Goal: Information Seeking & Learning: Learn about a topic

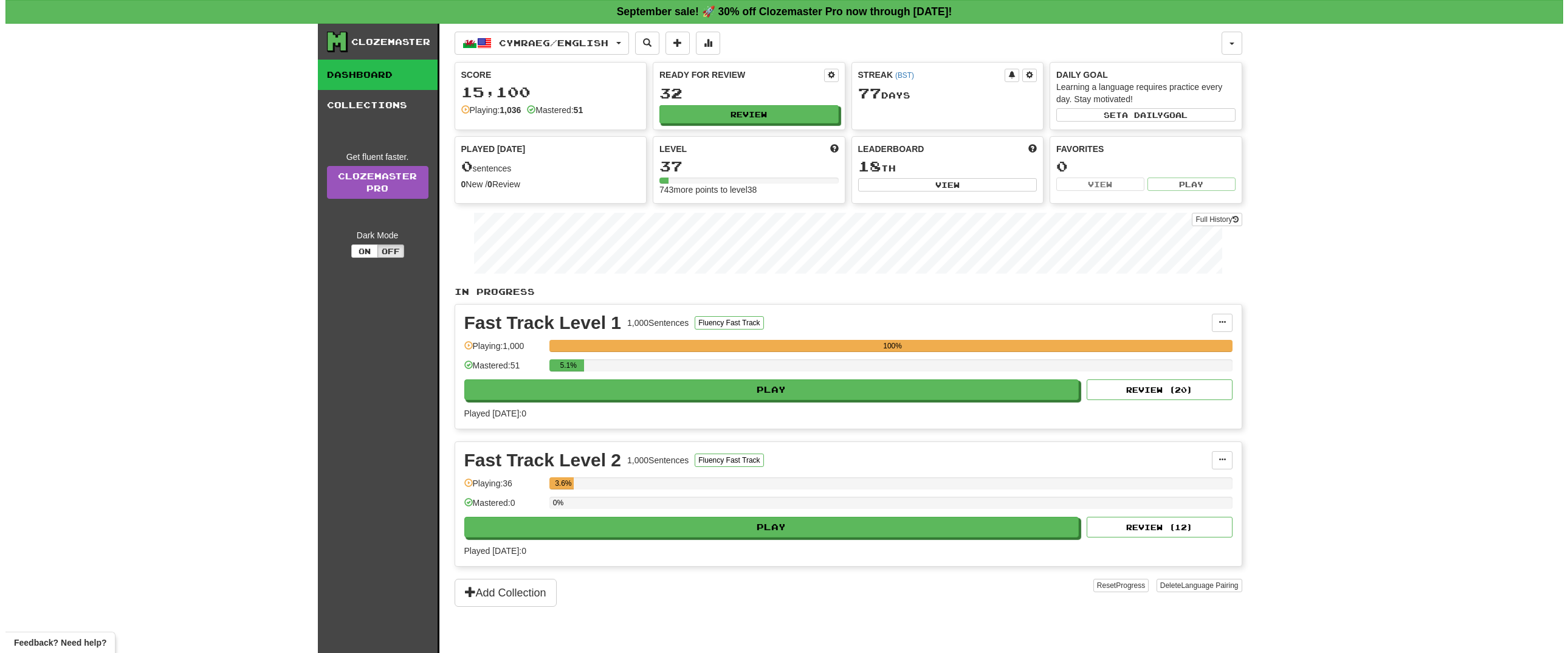
scroll to position [25, 0]
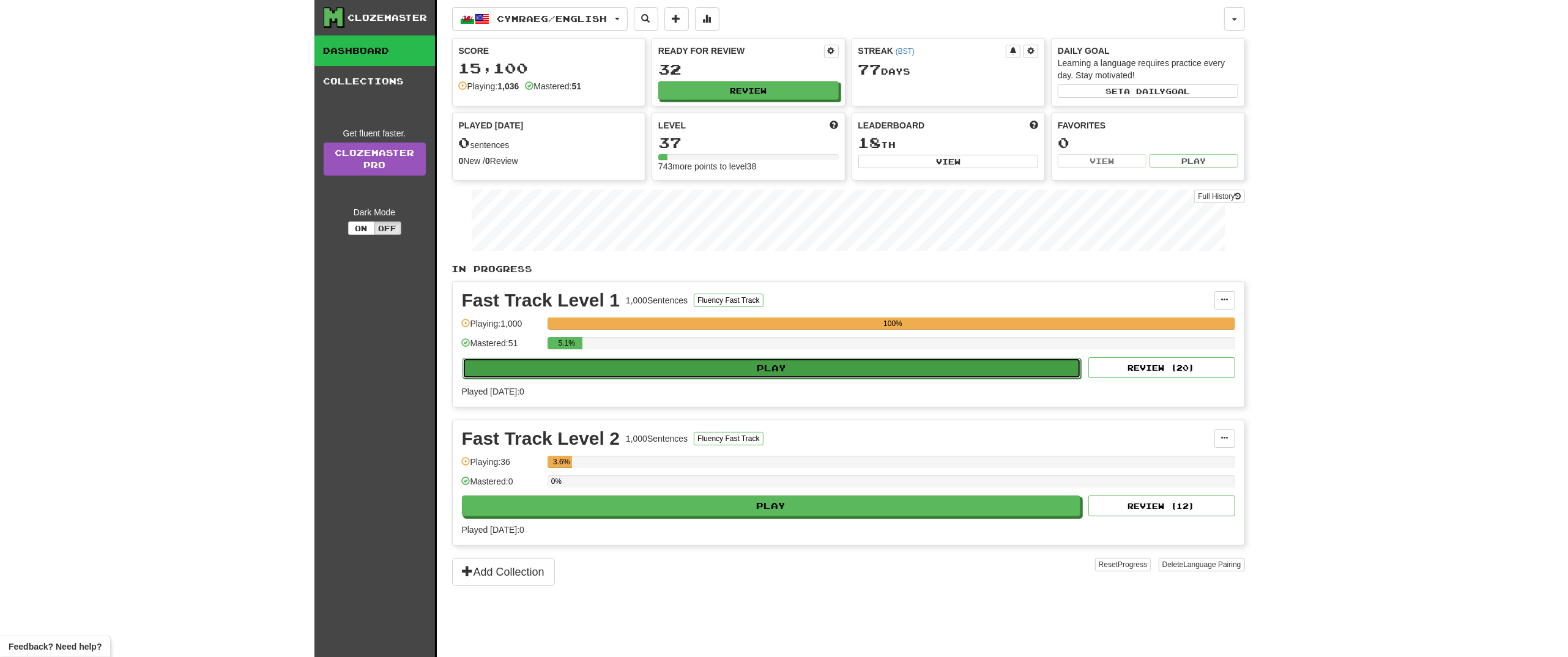
click at [625, 366] on button "Play" at bounding box center [772, 368] width 619 height 21
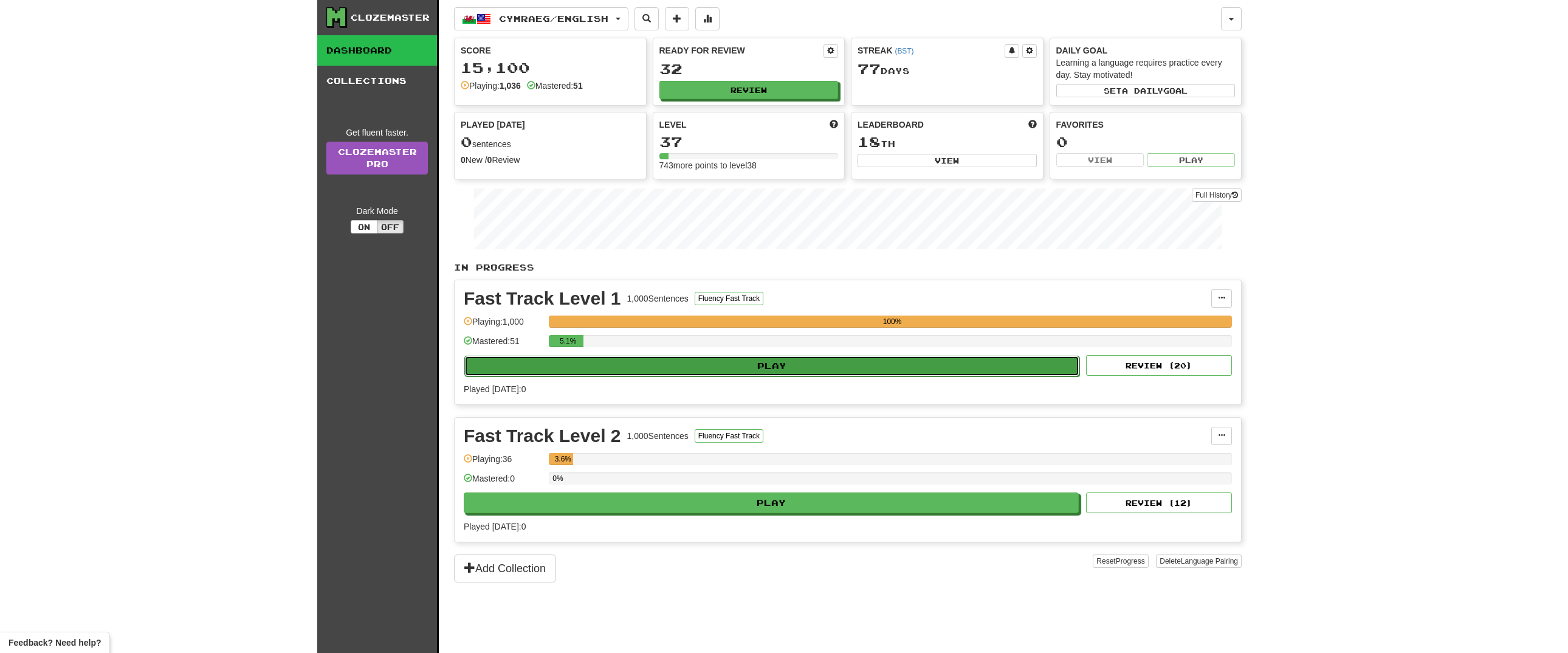
select select "**"
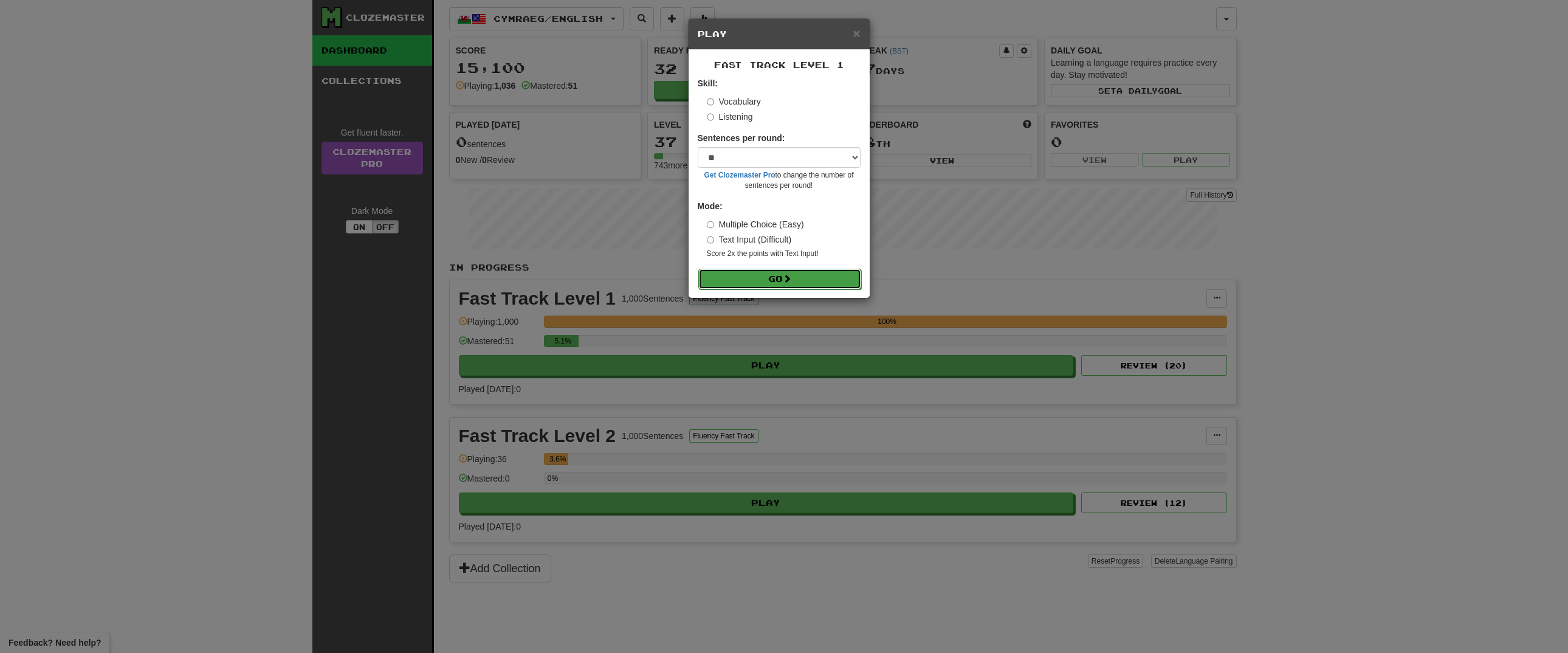
click at [743, 271] on button "Go" at bounding box center [779, 279] width 163 height 21
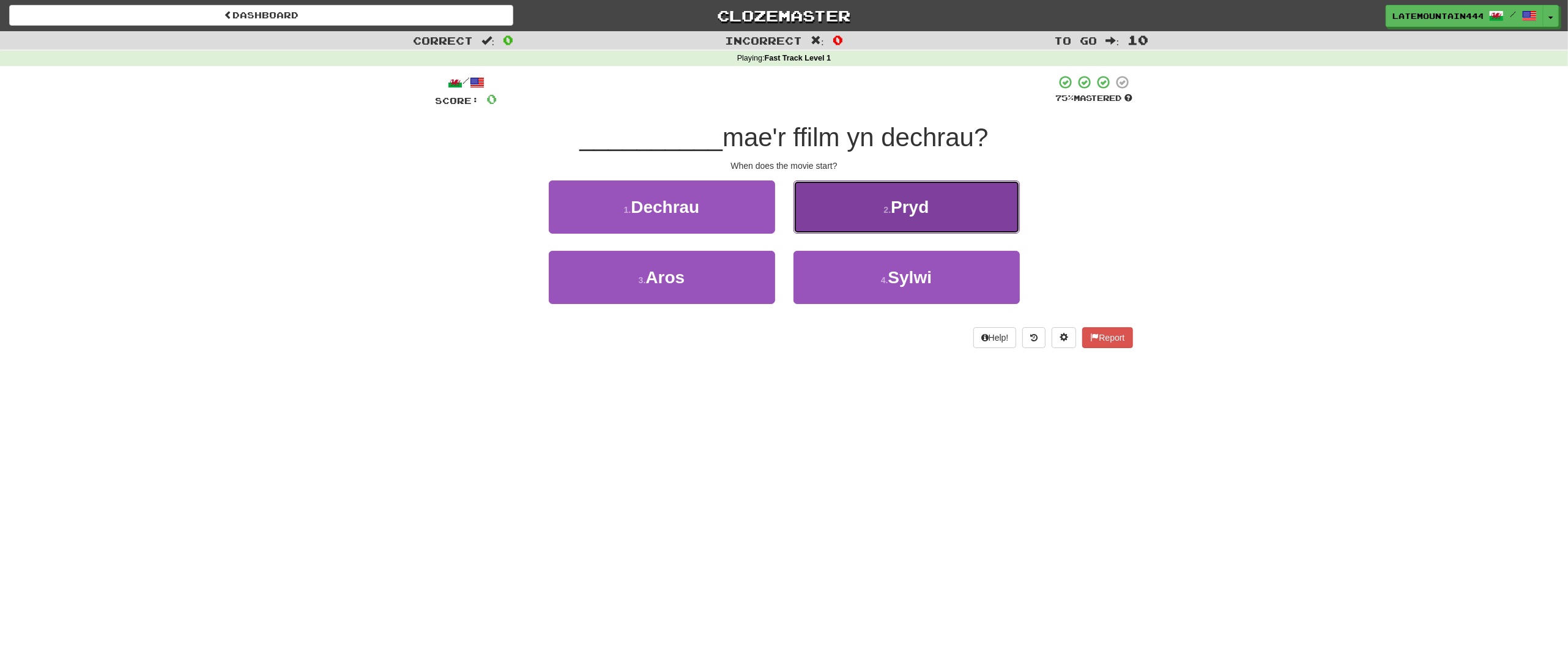
click at [907, 200] on span "Pryd" at bounding box center [910, 207] width 38 height 19
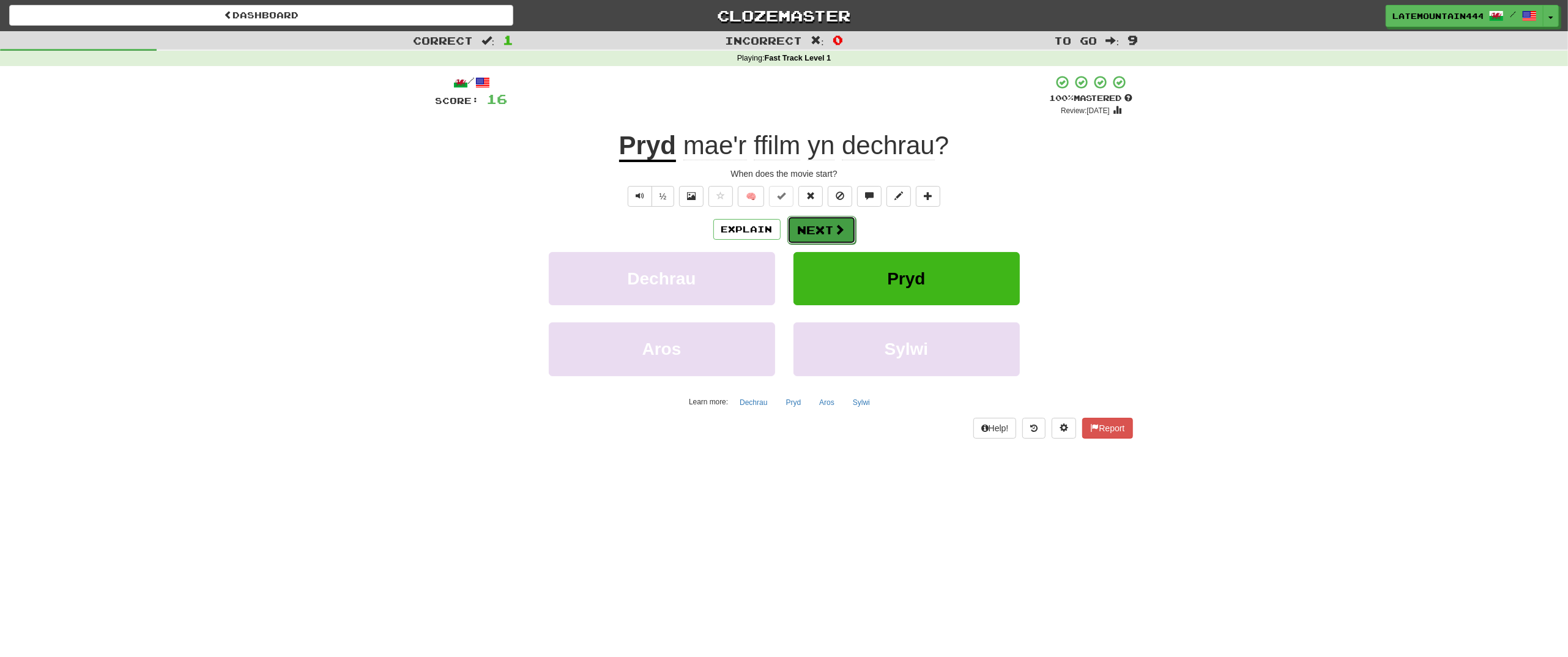
click at [808, 235] on button "Next" at bounding box center [822, 230] width 68 height 28
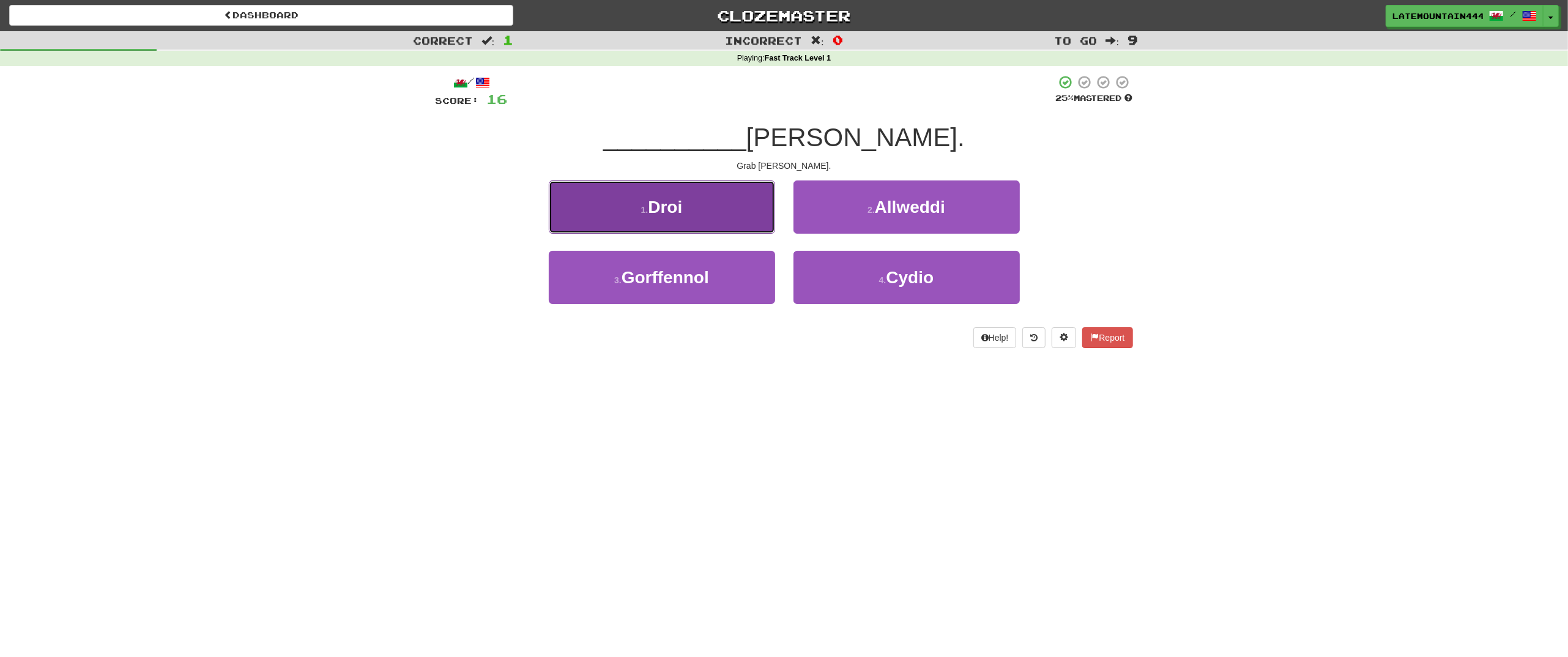
click at [706, 221] on button "1 . Droi" at bounding box center [661, 207] width 226 height 53
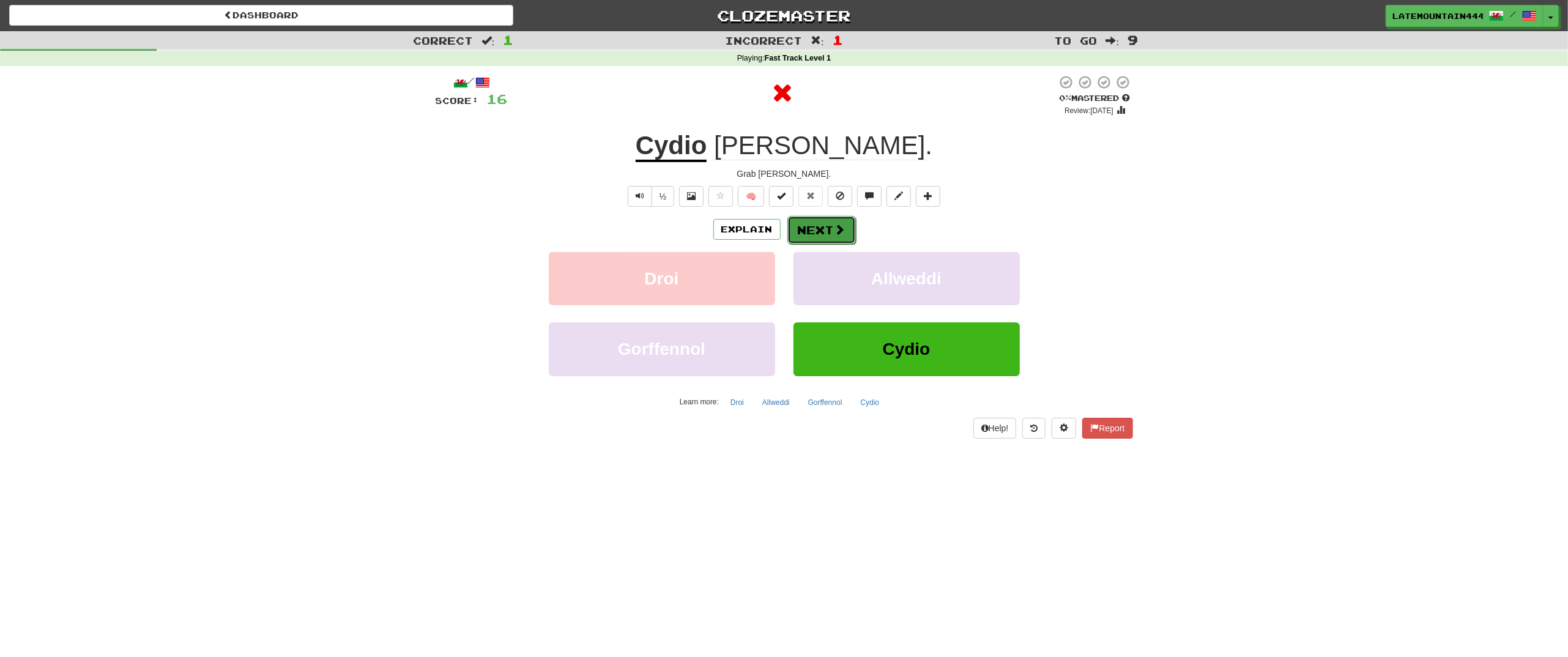
click at [816, 235] on button "Next" at bounding box center [822, 230] width 68 height 28
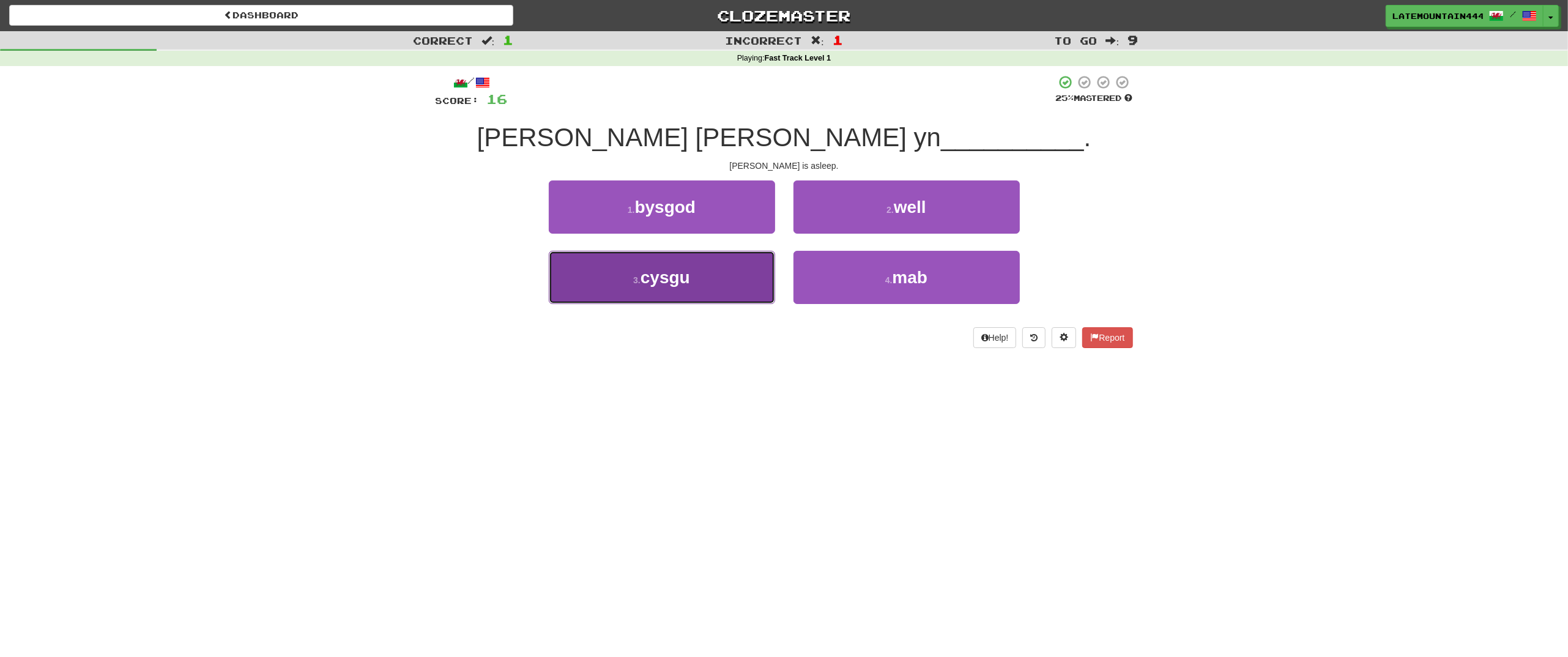
click at [737, 274] on button "3 . cysgu" at bounding box center [661, 277] width 226 height 53
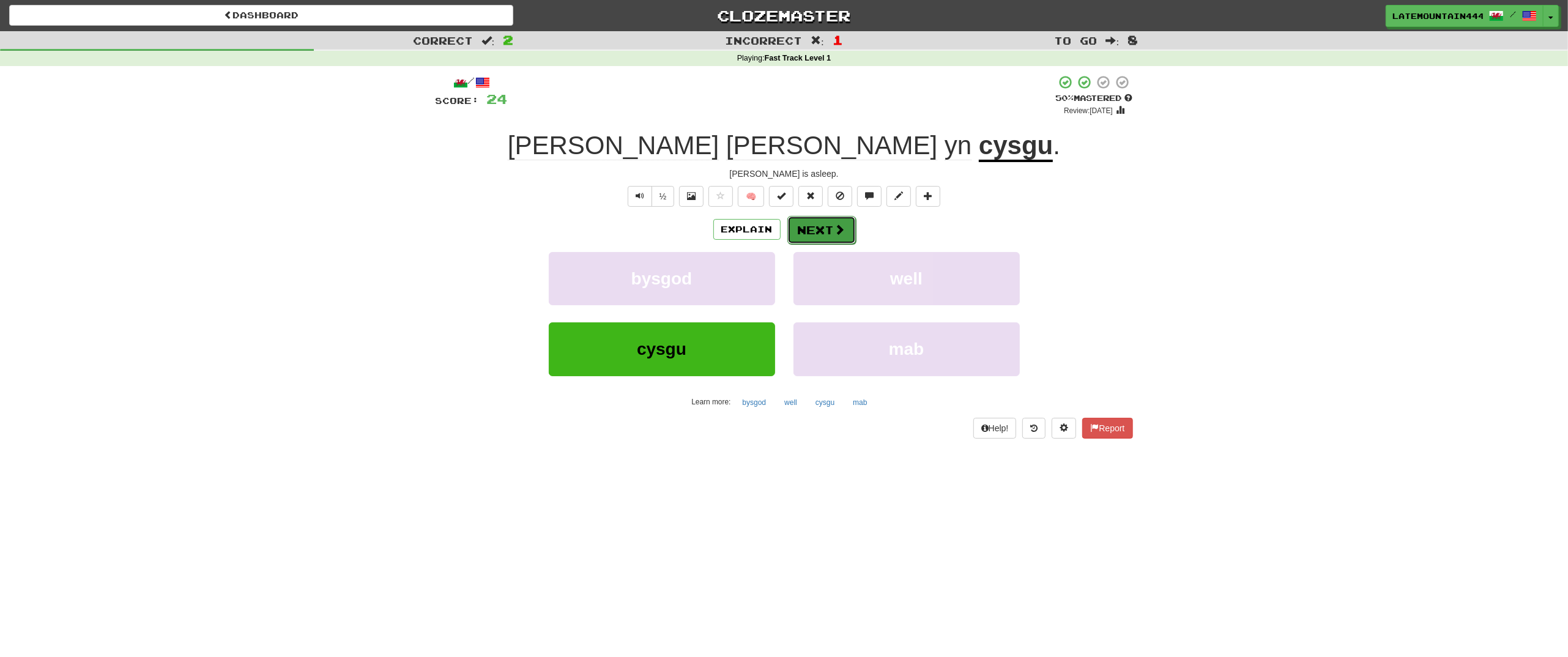
click at [824, 224] on button "Next" at bounding box center [822, 230] width 68 height 28
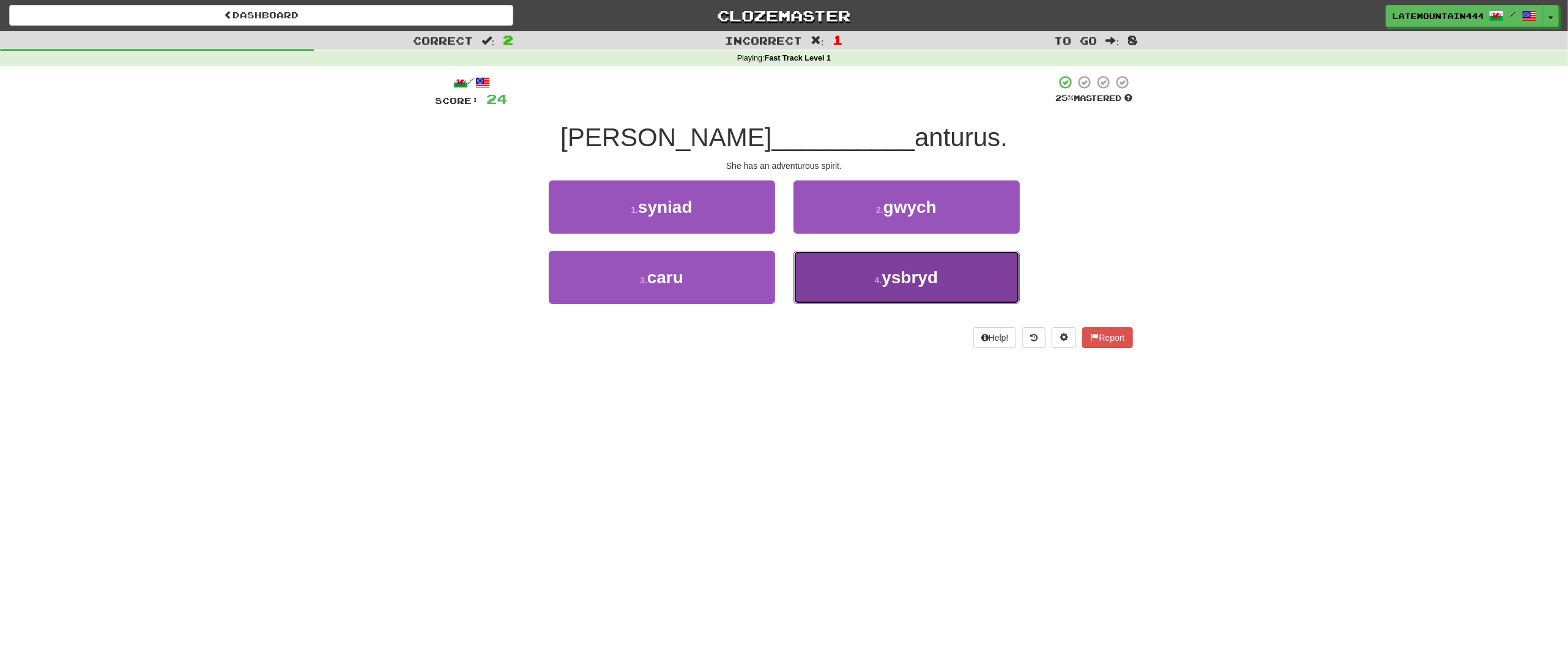
click at [869, 267] on button "4 . ysbryd" at bounding box center [906, 277] width 226 height 53
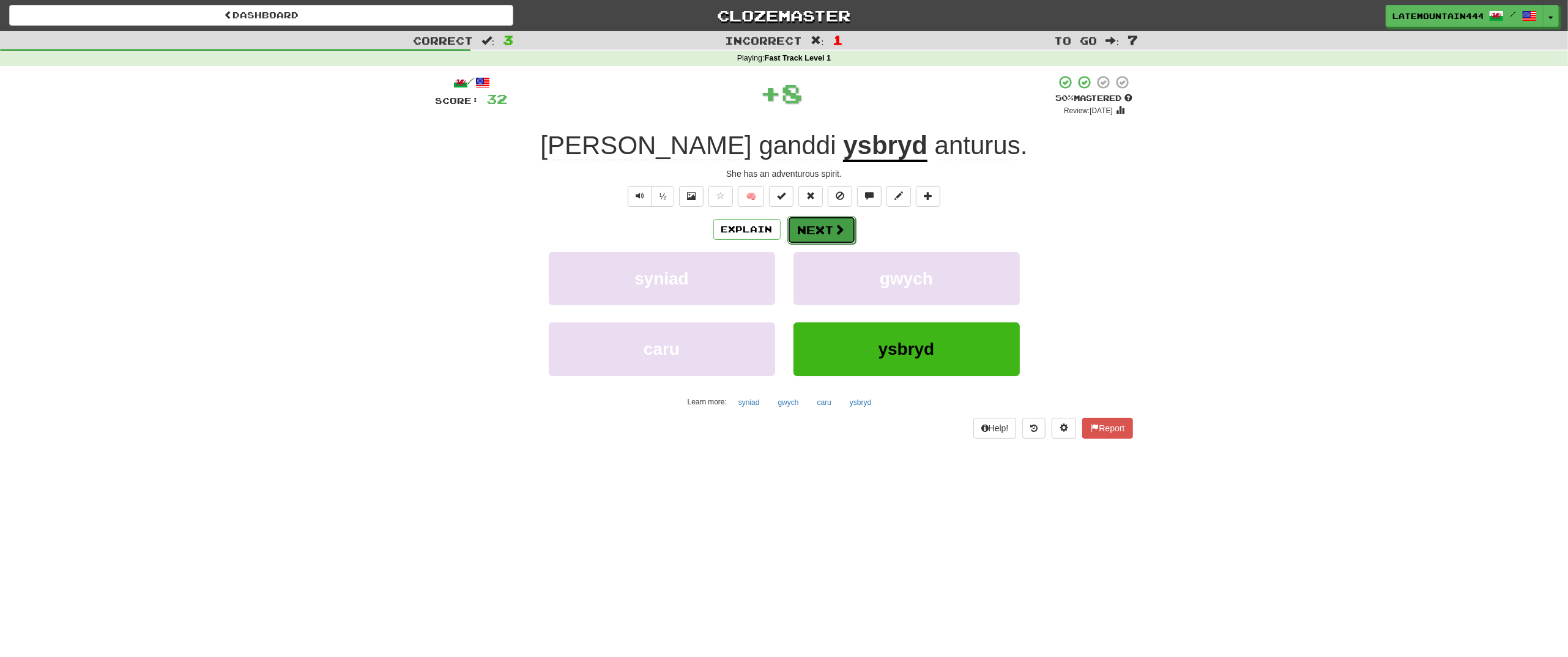
click at [828, 224] on button "Next" at bounding box center [822, 230] width 68 height 28
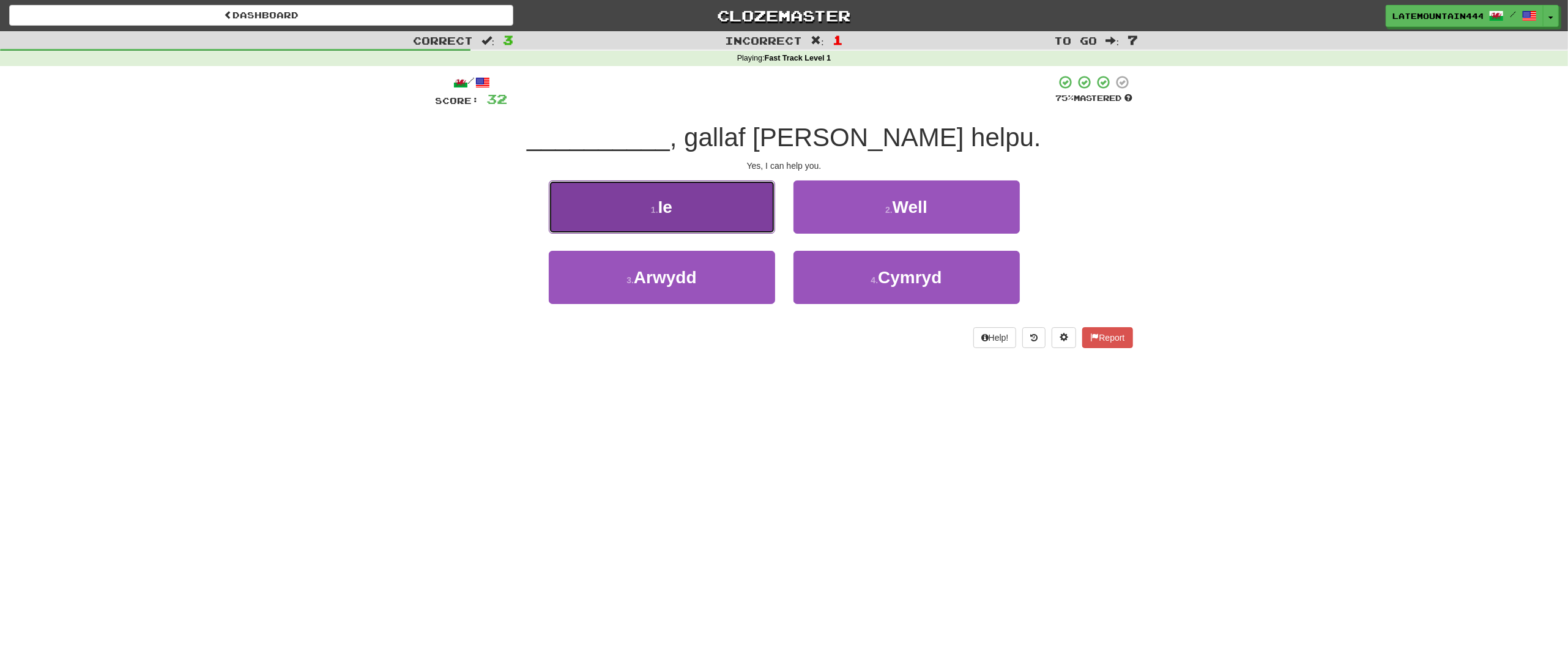
click at [678, 212] on button "1 . Ie" at bounding box center [661, 207] width 226 height 53
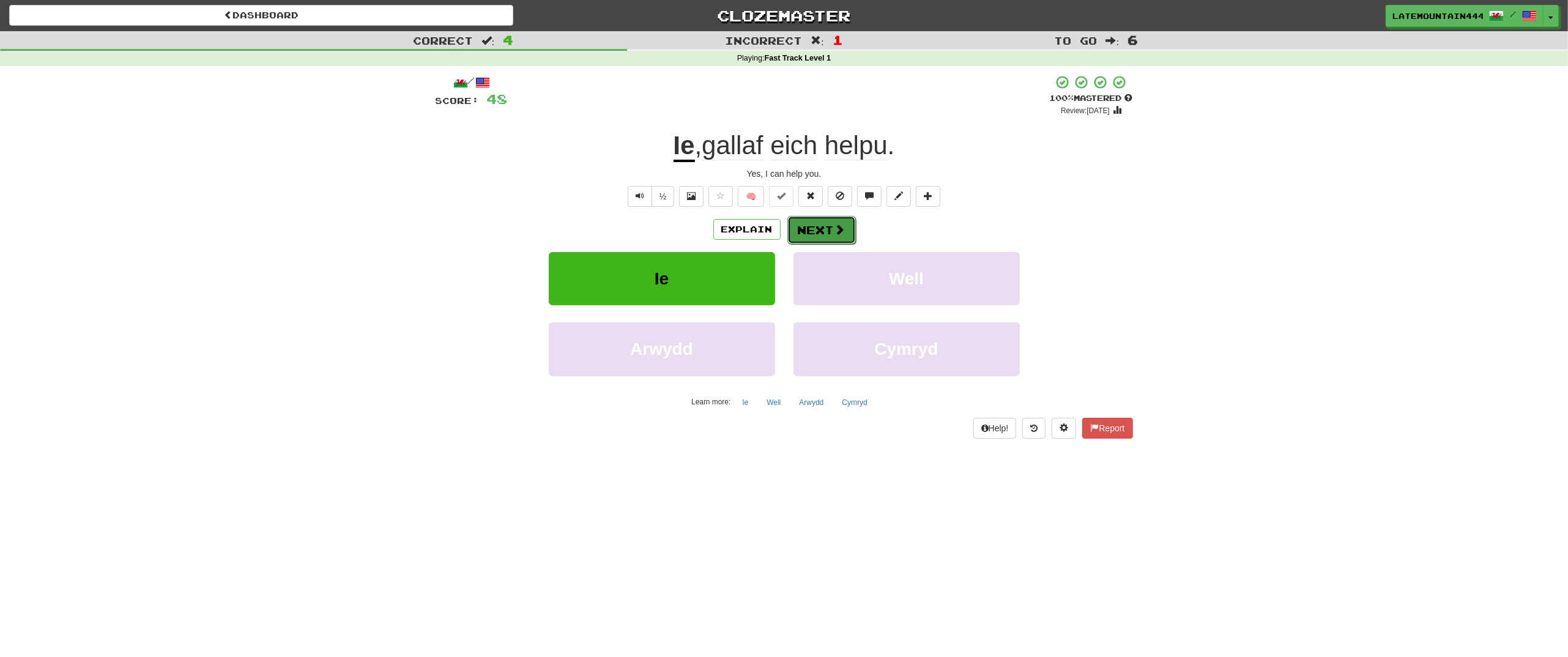
click at [816, 224] on button "Next" at bounding box center [822, 230] width 68 height 28
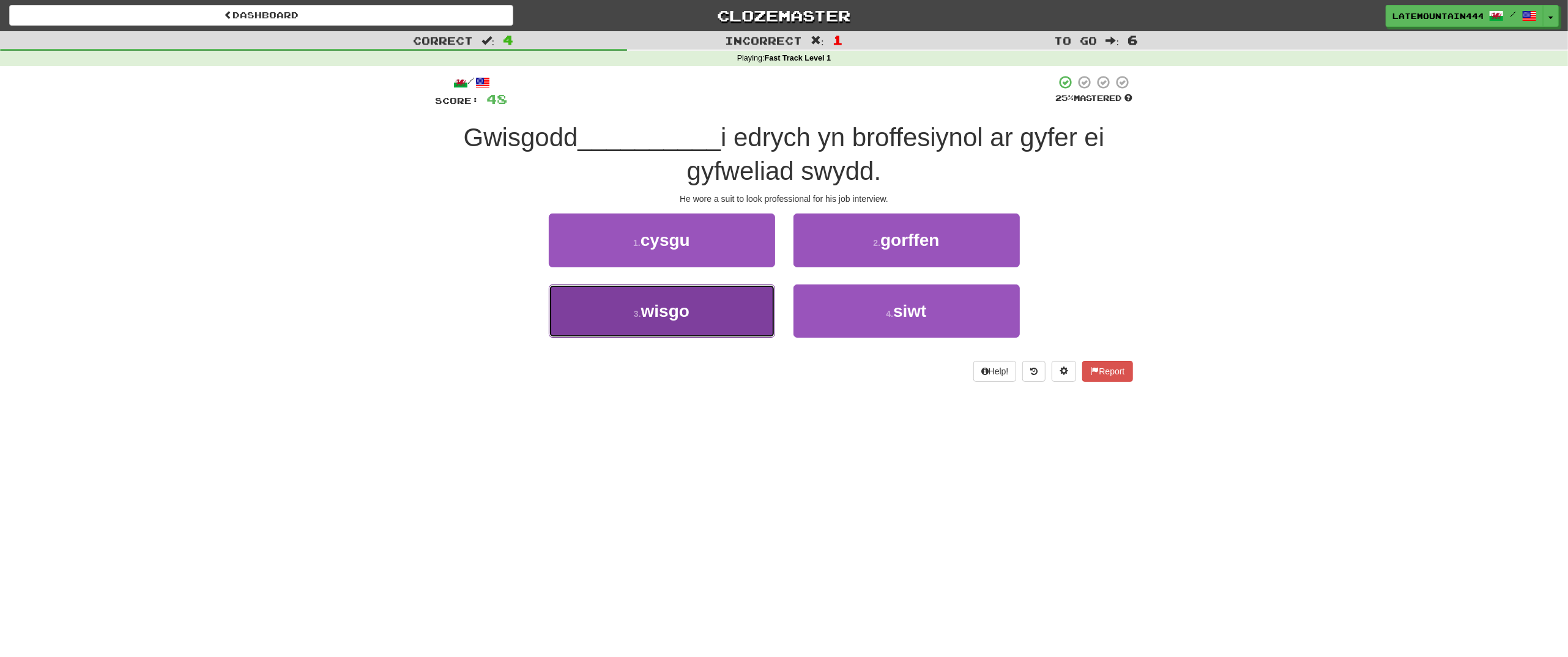
click at [712, 315] on button "3 . wisgo" at bounding box center [661, 311] width 226 height 53
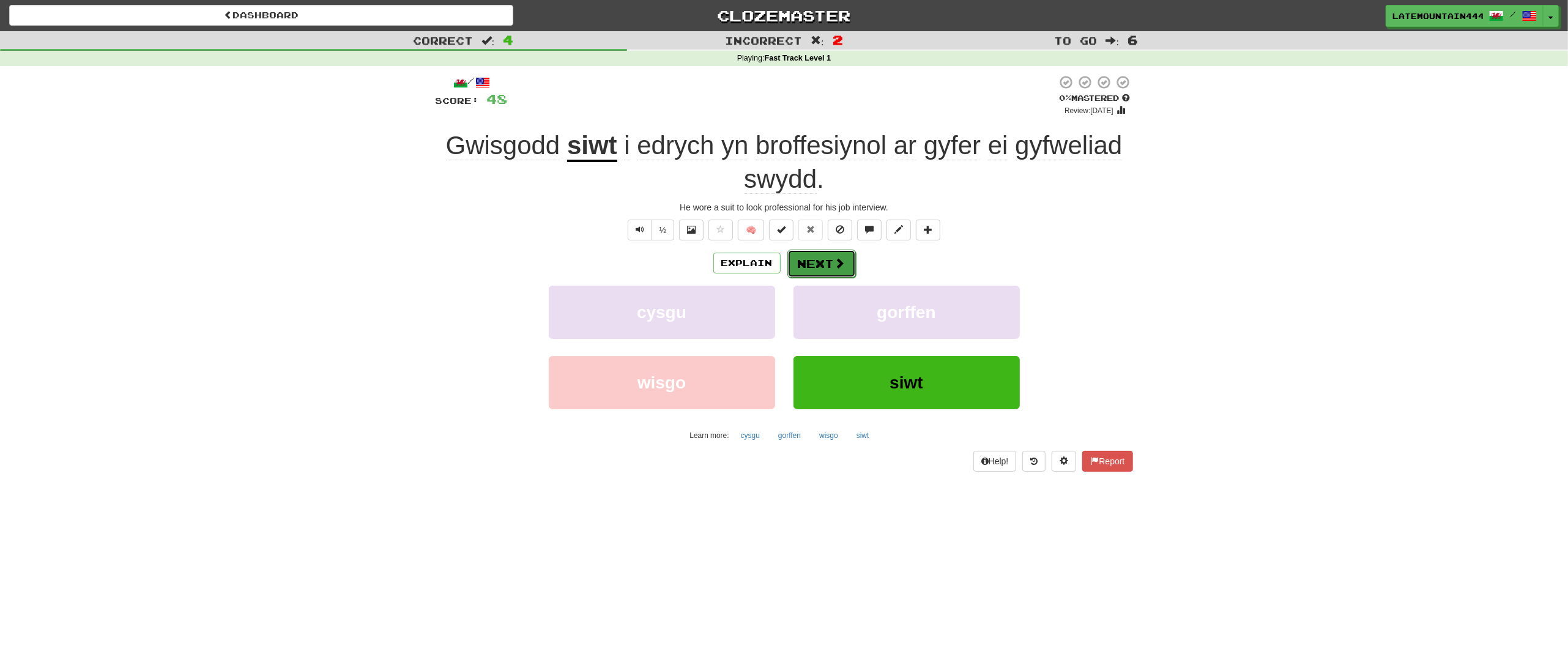
click at [805, 270] on button "Next" at bounding box center [822, 264] width 68 height 28
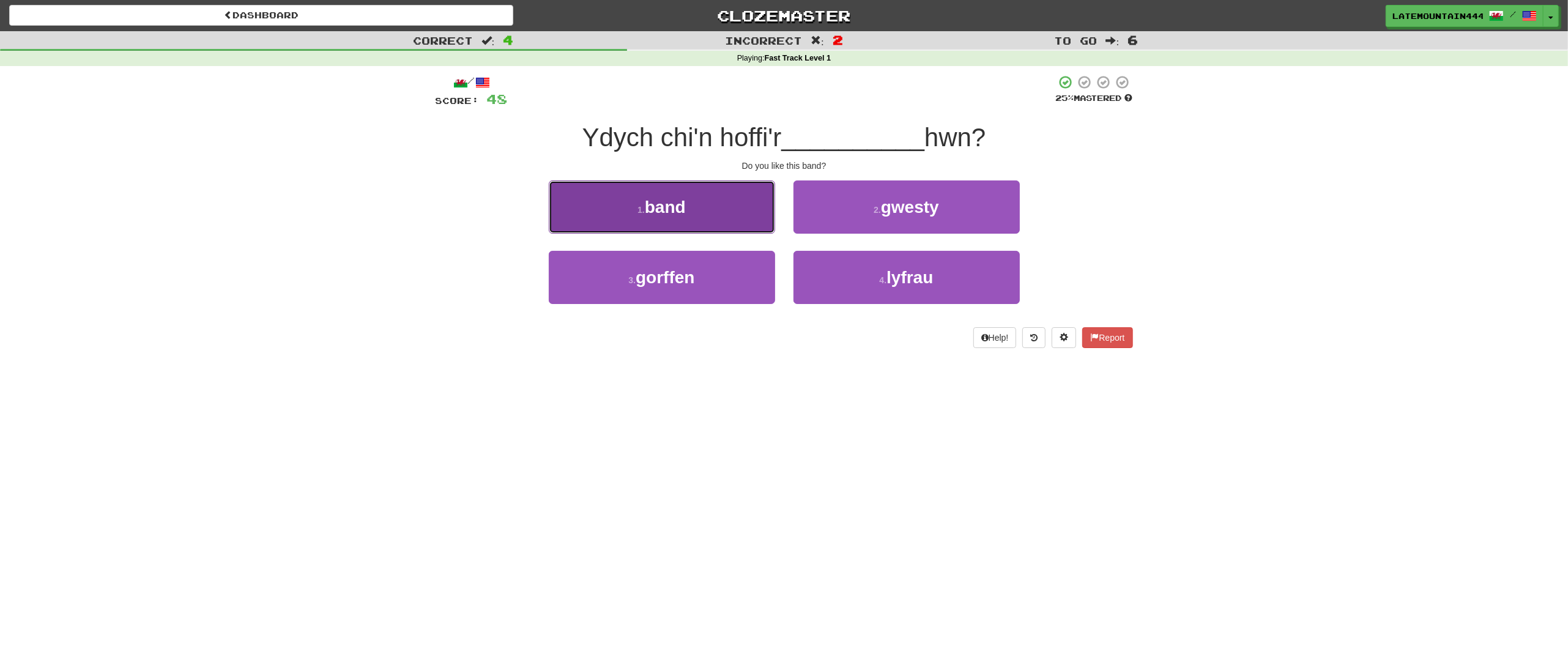
click at [728, 215] on button "1 . band" at bounding box center [661, 207] width 226 height 53
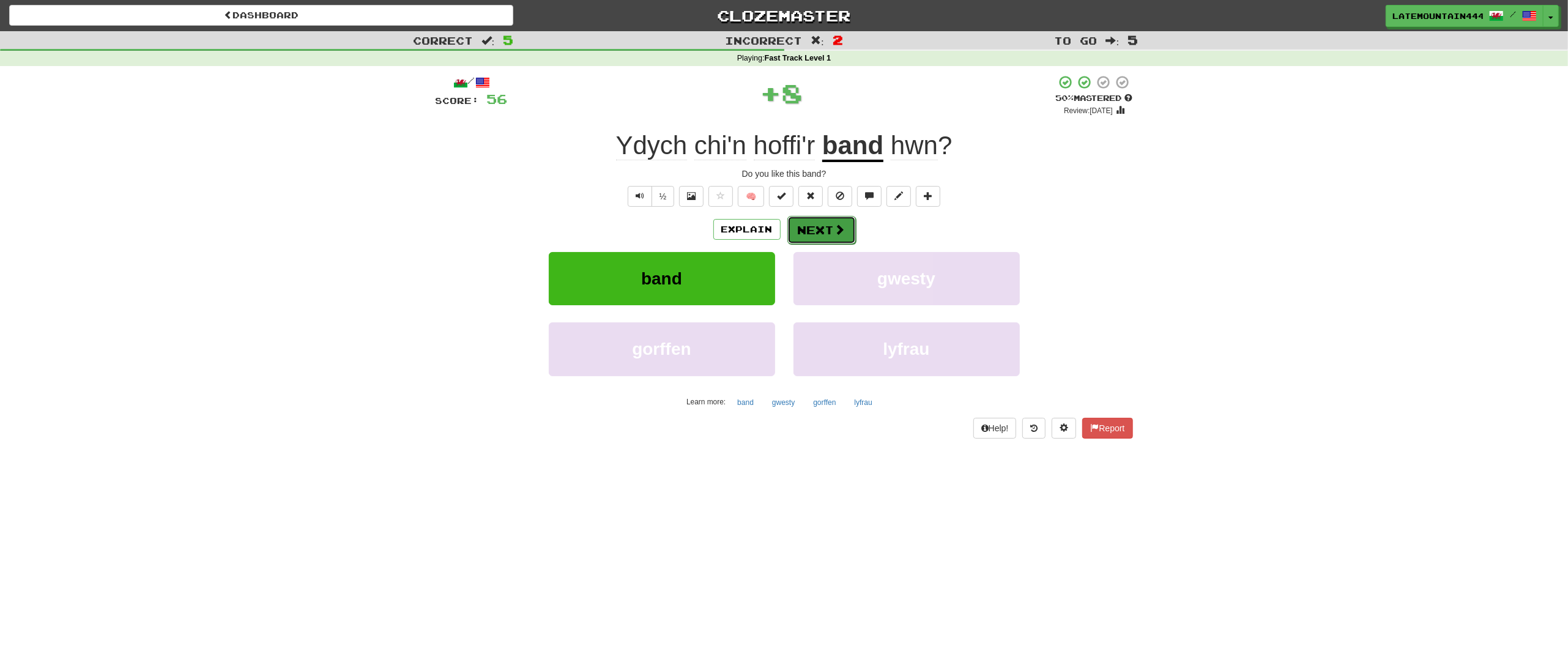
click at [835, 237] on button "Next" at bounding box center [822, 230] width 68 height 28
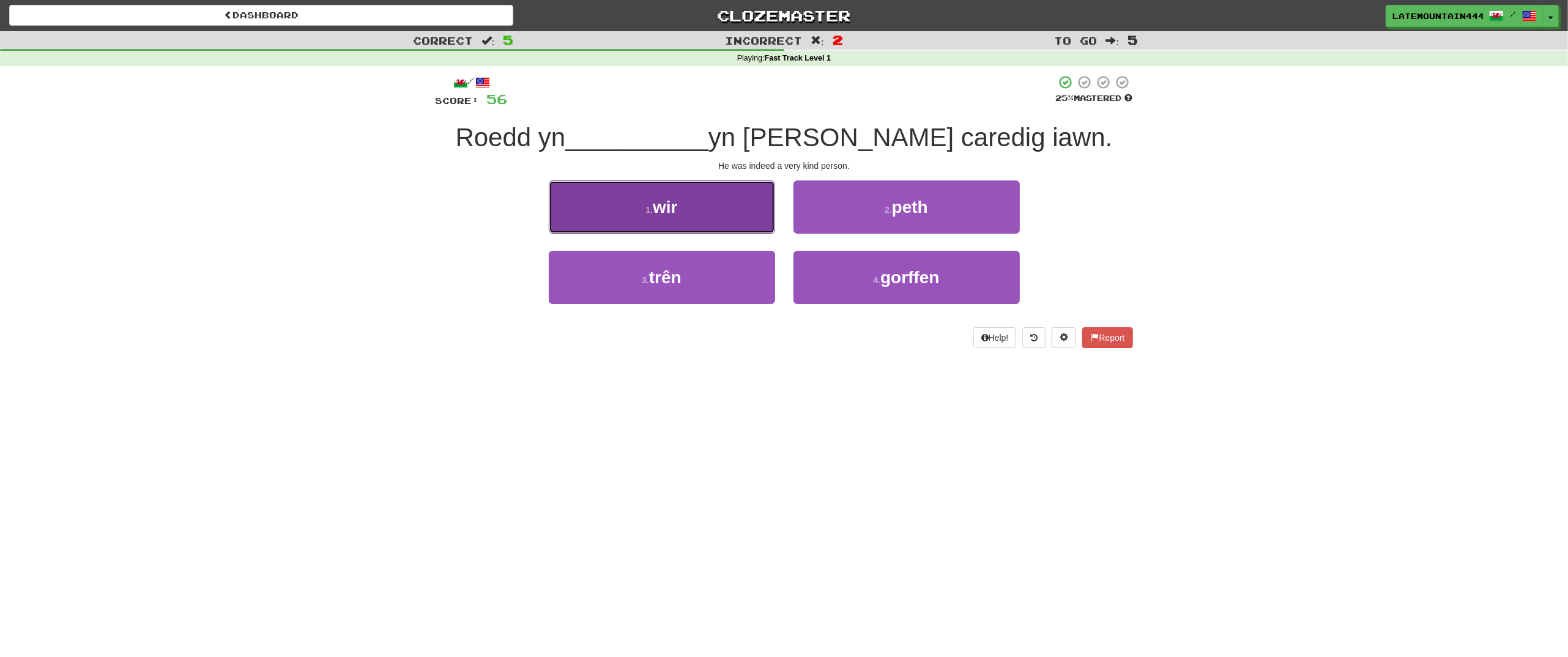
click at [701, 208] on button "1 . wir" at bounding box center [661, 207] width 226 height 53
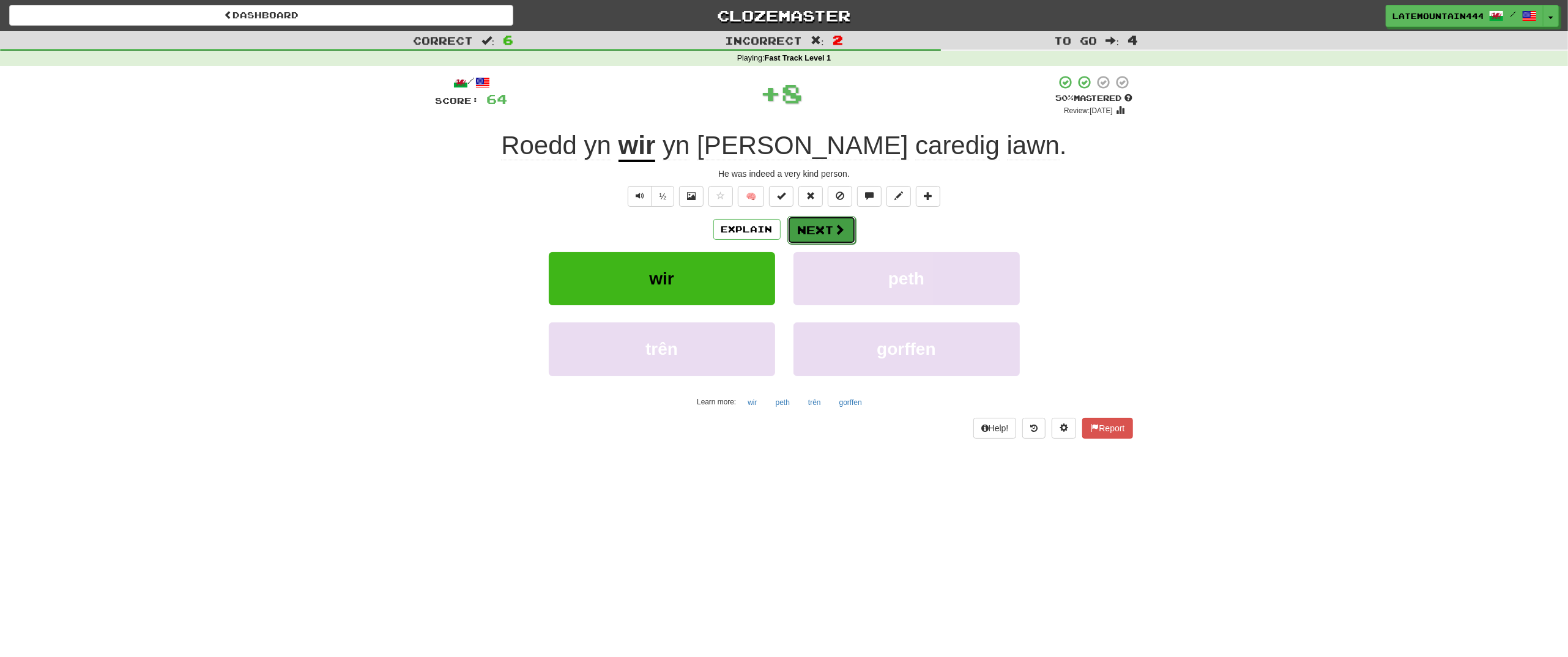
click at [830, 230] on button "Next" at bounding box center [822, 230] width 68 height 28
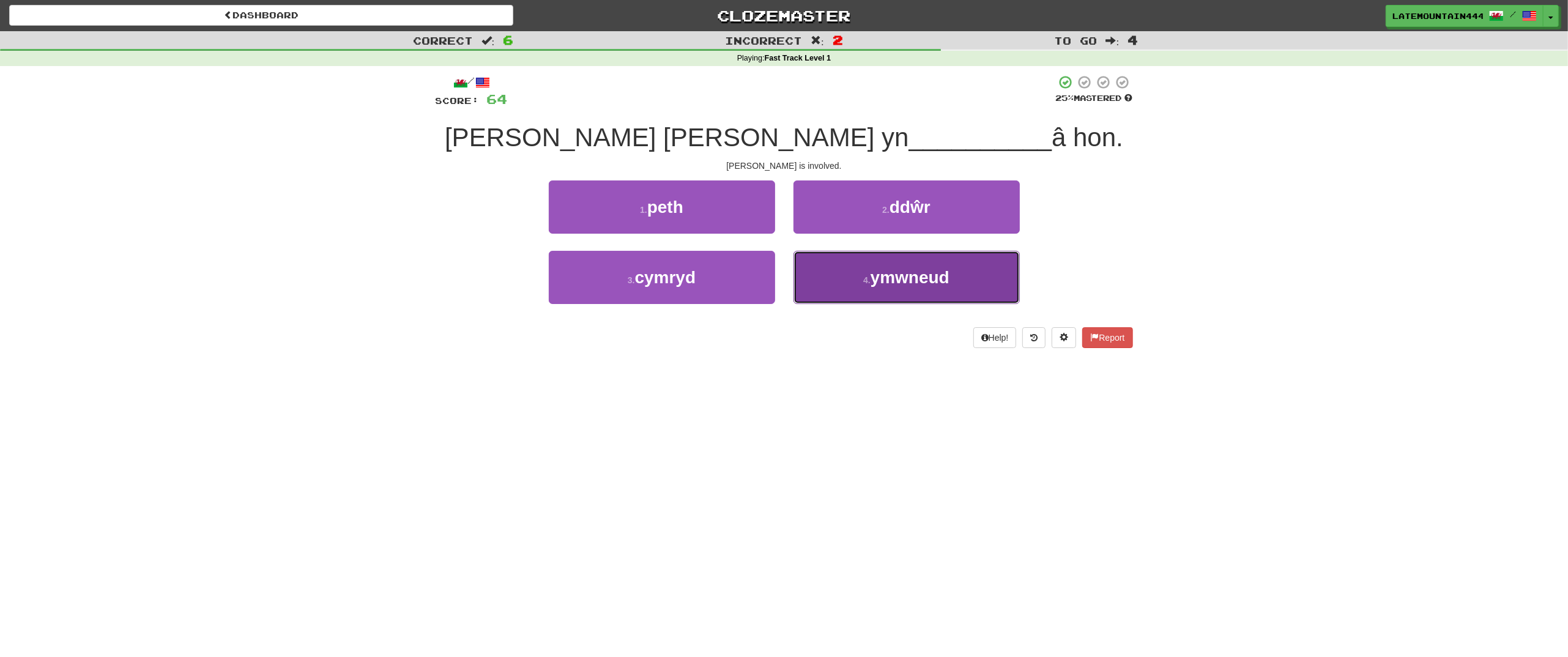
click at [894, 286] on span "ymwneud" at bounding box center [910, 278] width 79 height 19
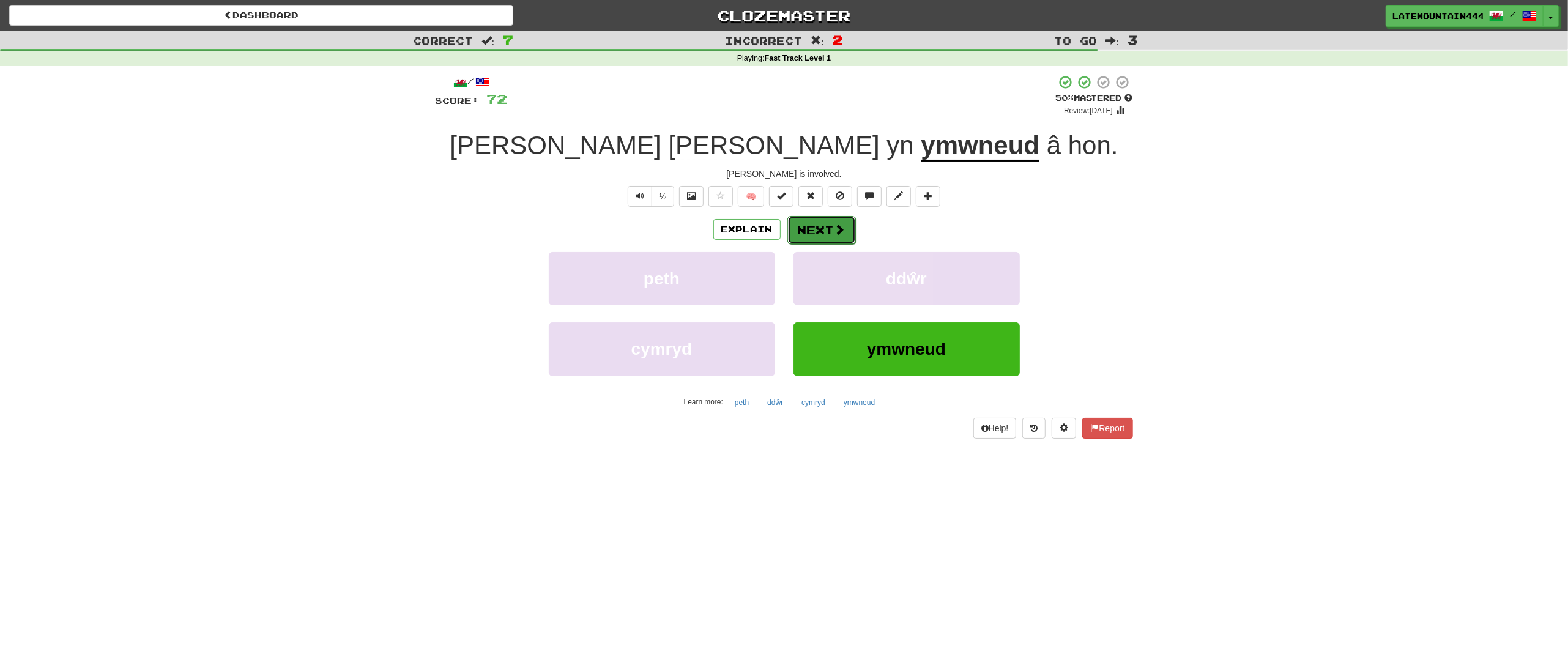
click at [831, 236] on button "Next" at bounding box center [822, 230] width 68 height 28
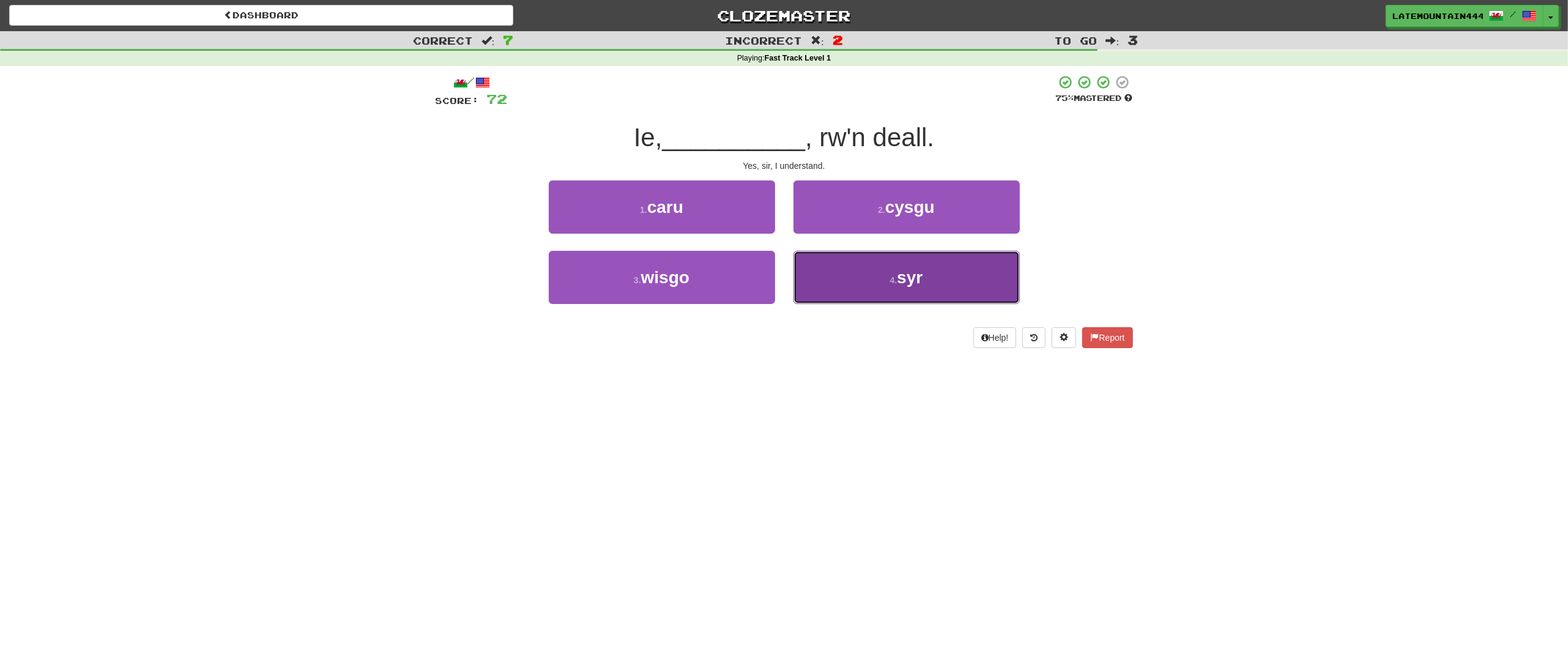
click at [870, 286] on button "4 . syr" at bounding box center [906, 277] width 226 height 53
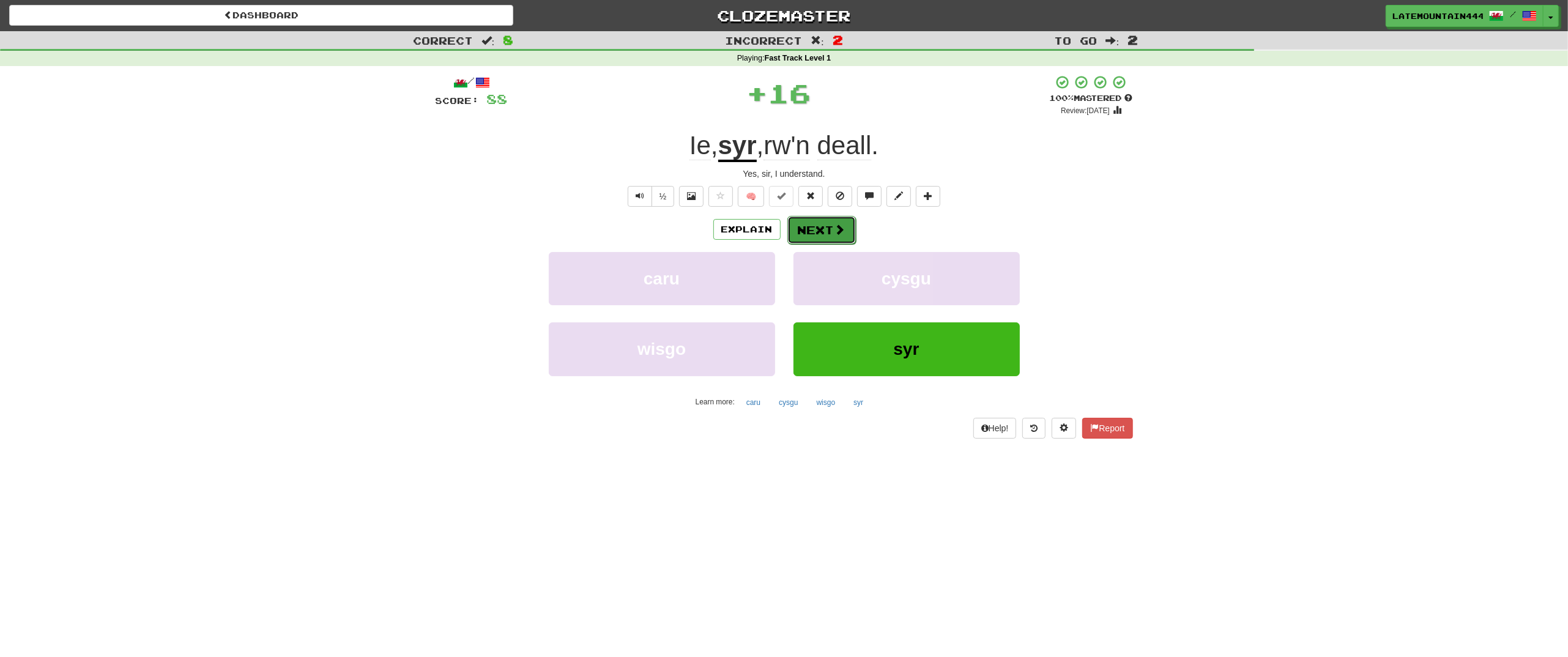
click at [827, 224] on button "Next" at bounding box center [822, 230] width 68 height 28
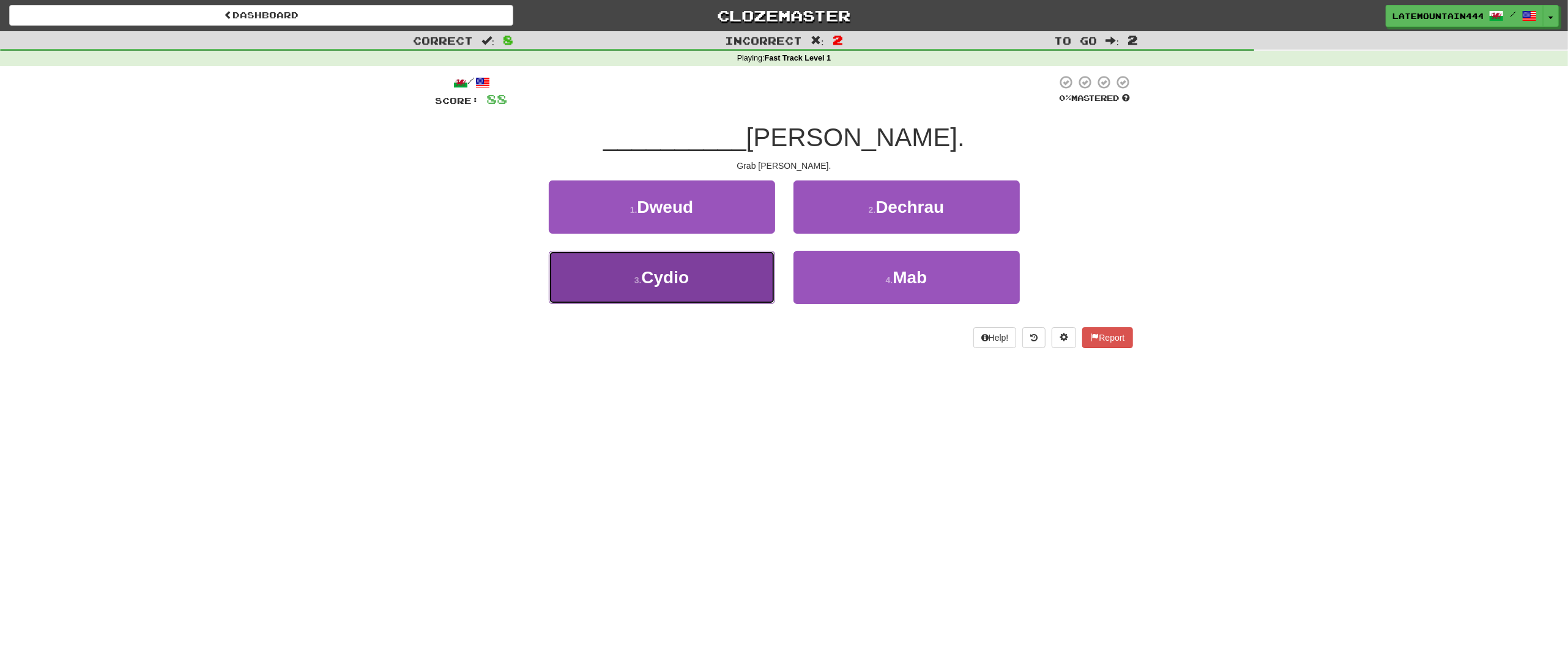
click at [690, 278] on button "3 . Cydio" at bounding box center [661, 277] width 226 height 53
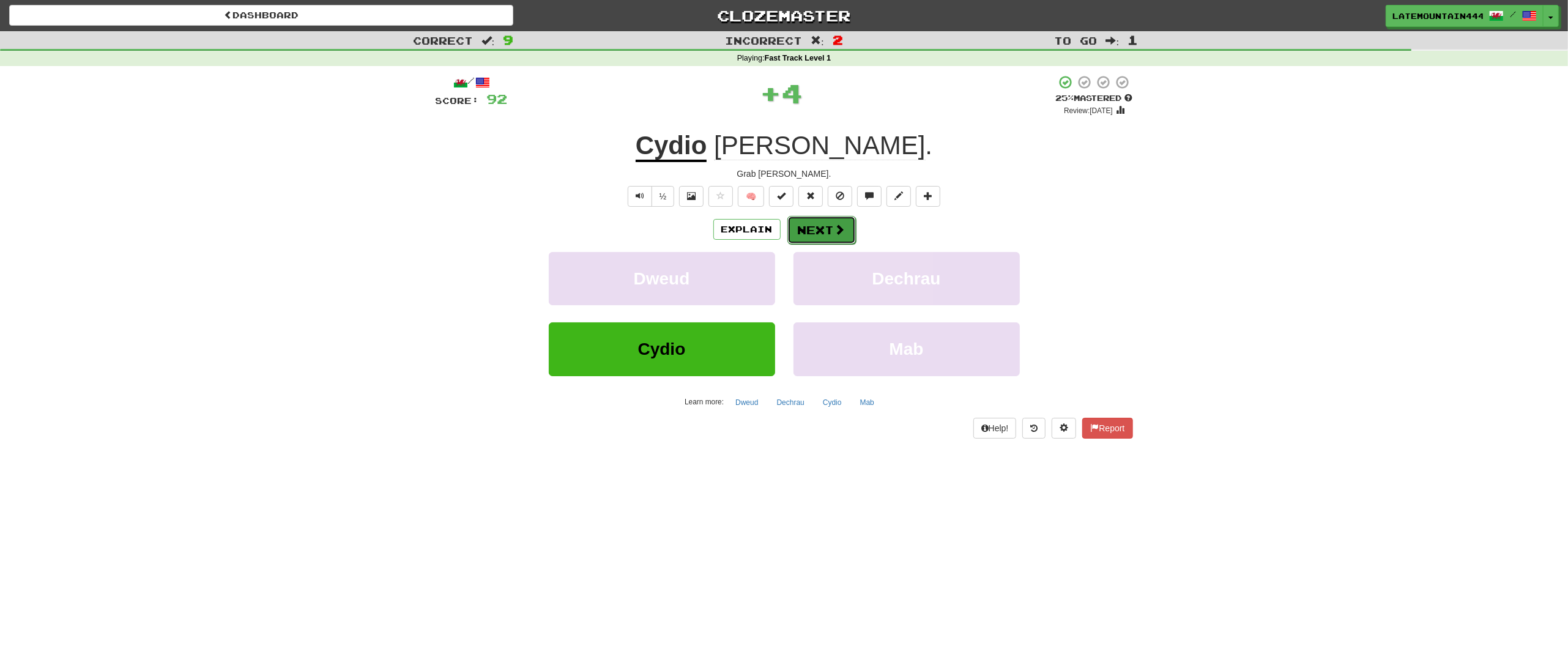
click at [816, 222] on button "Next" at bounding box center [822, 230] width 68 height 28
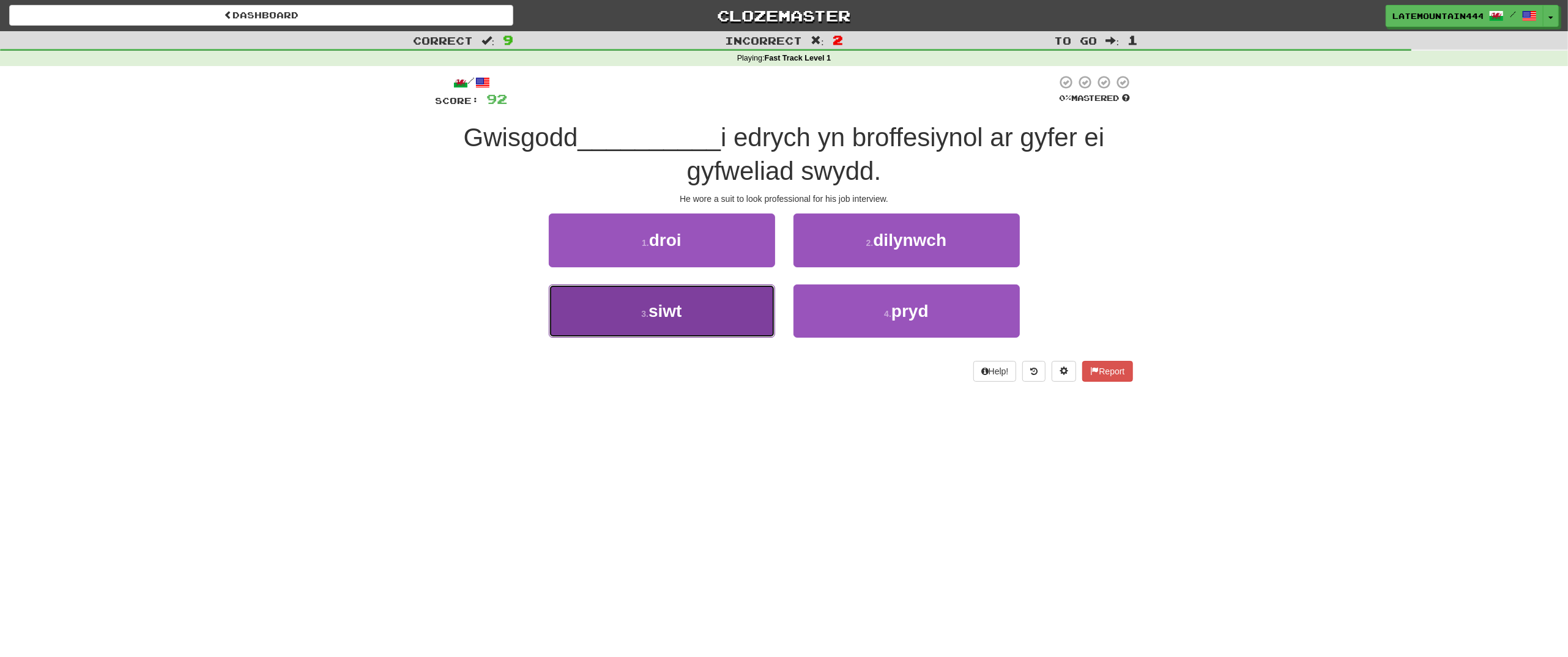
click at [675, 311] on span "siwt" at bounding box center [664, 311] width 33 height 19
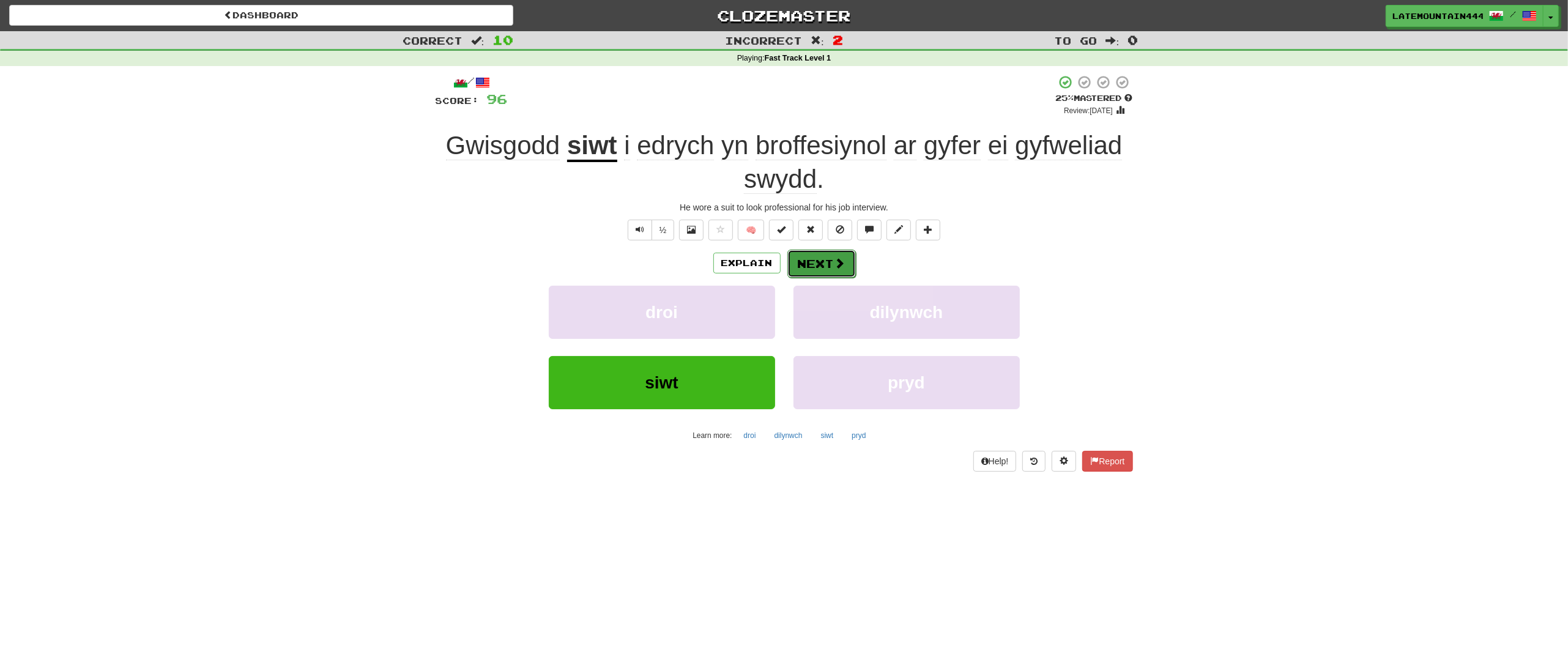
click at [820, 267] on button "Next" at bounding box center [822, 264] width 68 height 28
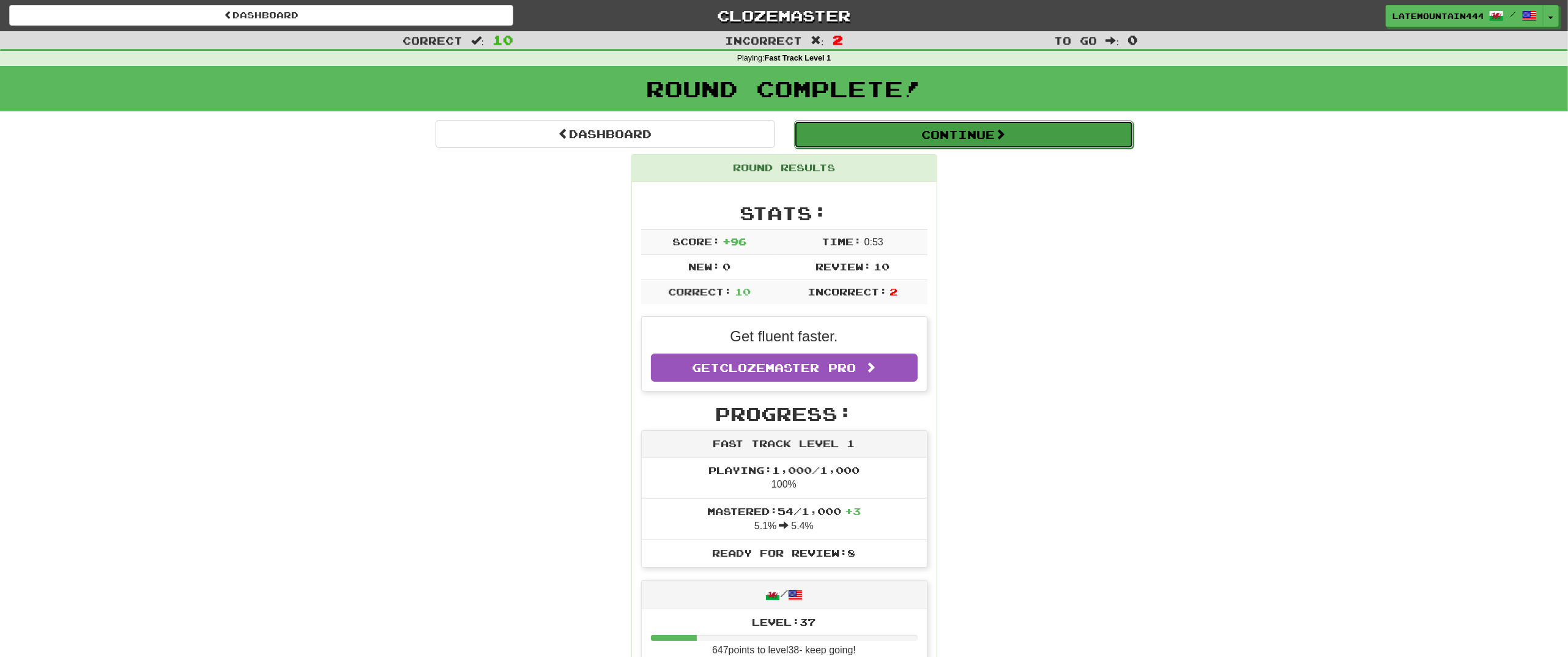
click at [876, 143] on button "Continue" at bounding box center [964, 134] width 339 height 28
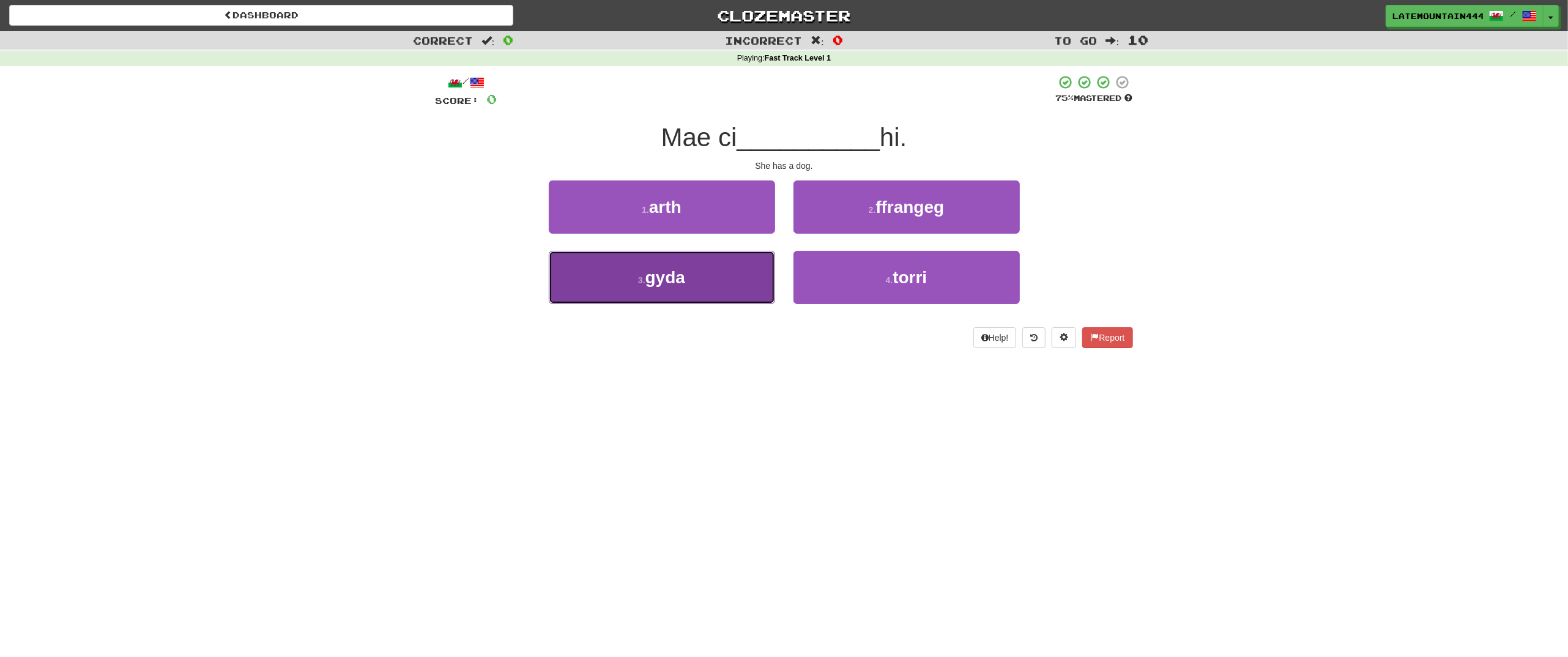
click at [677, 282] on span "gyda" at bounding box center [665, 278] width 40 height 19
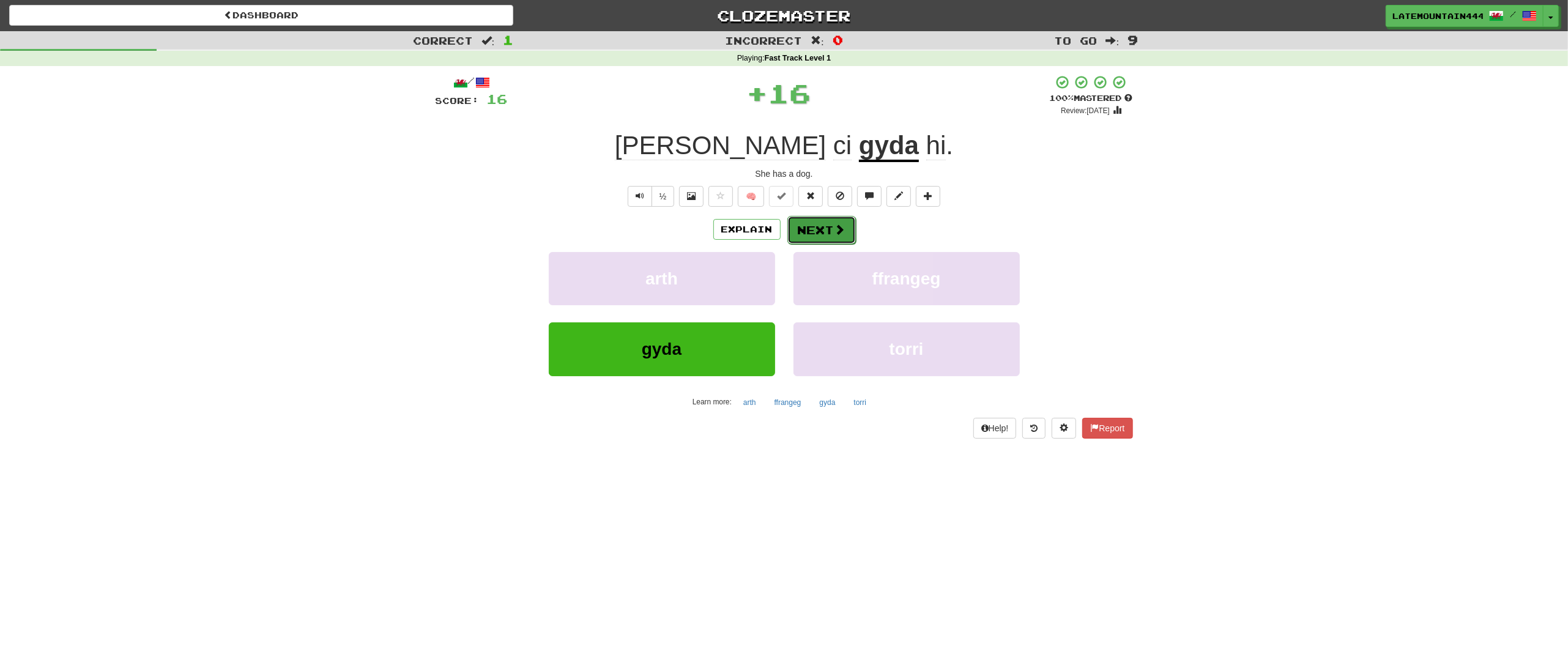
click at [820, 232] on button "Next" at bounding box center [822, 230] width 68 height 28
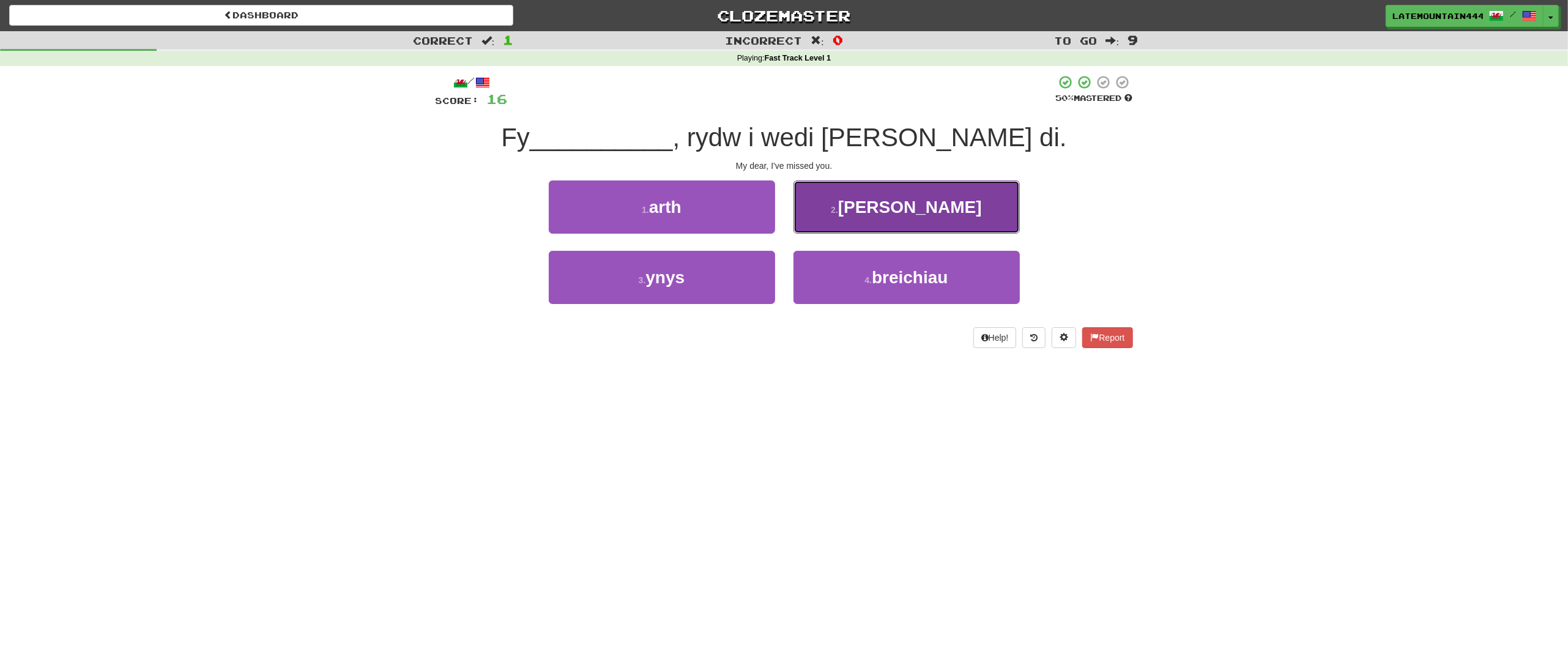
click at [876, 221] on button "2 . annwyl" at bounding box center [906, 207] width 226 height 53
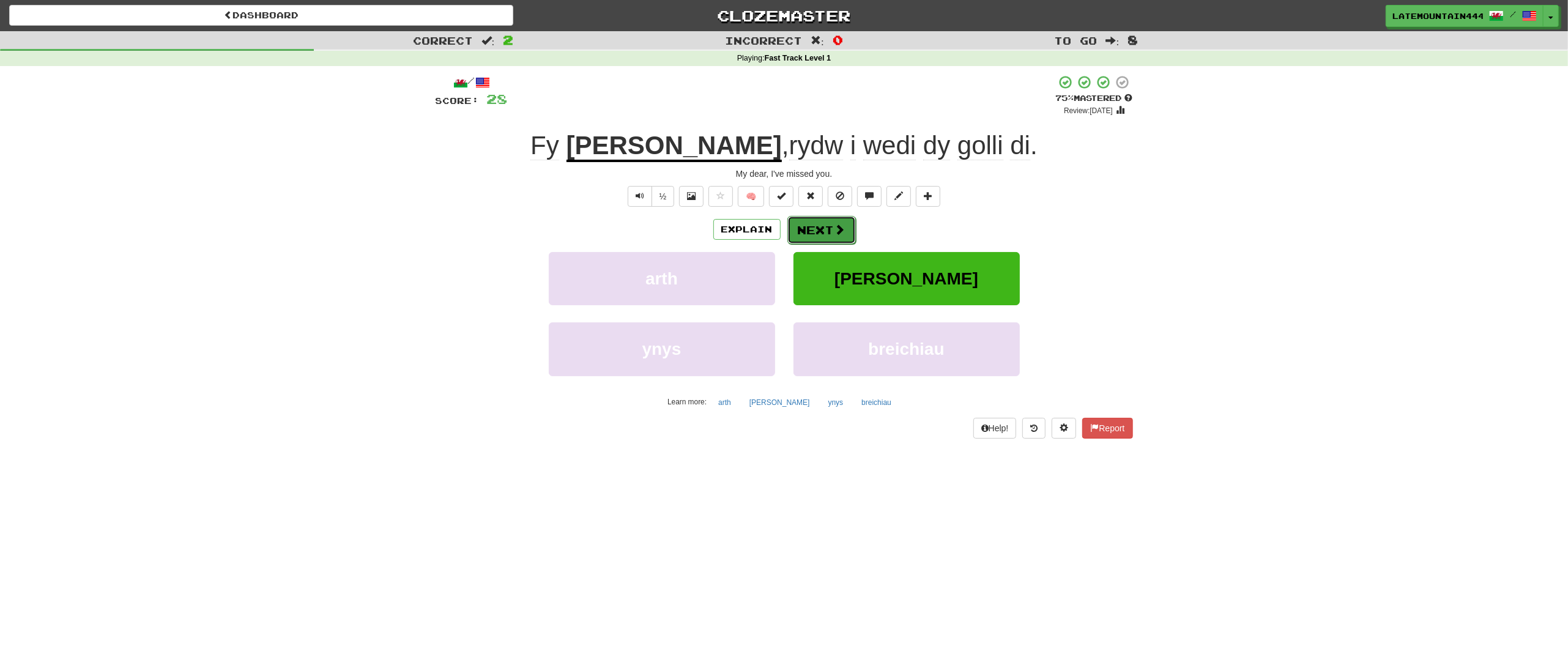
click at [840, 224] on span at bounding box center [840, 229] width 11 height 11
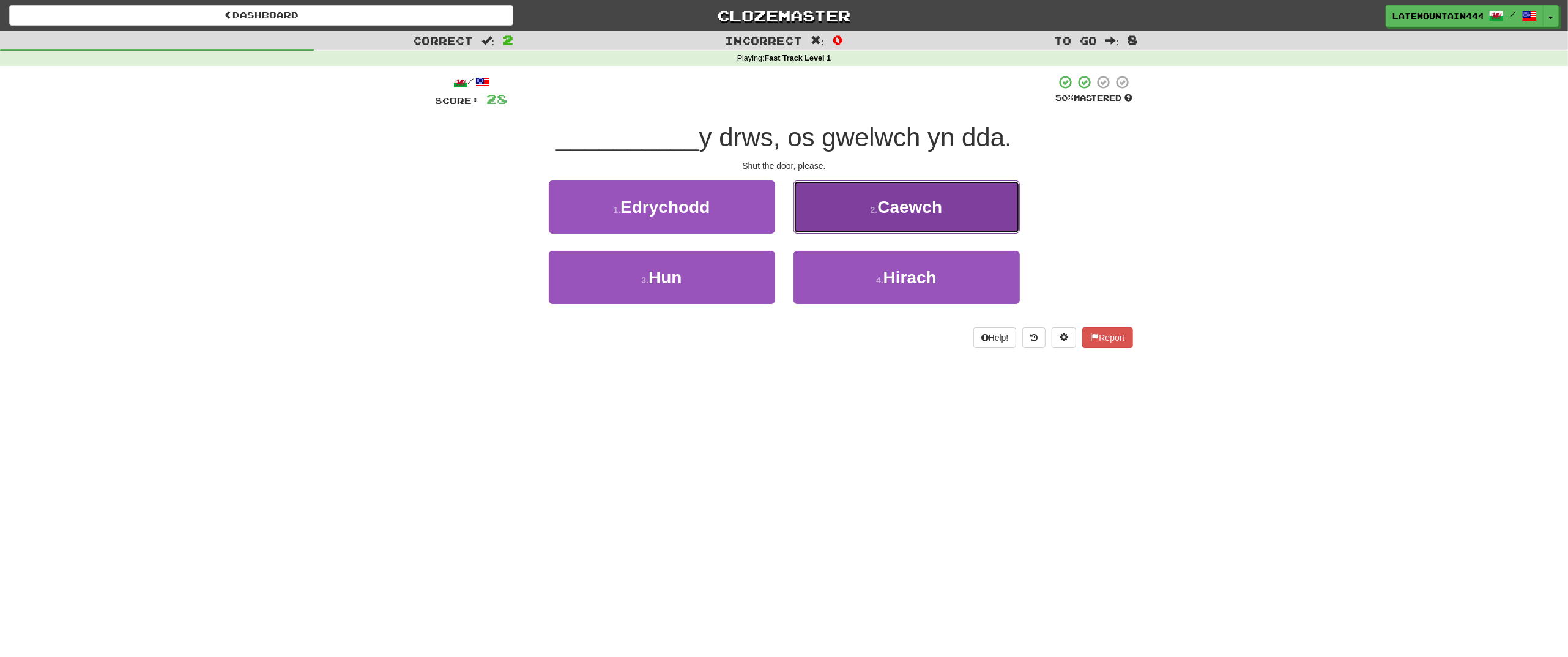
click at [860, 216] on button "2 . Caewch" at bounding box center [906, 207] width 226 height 53
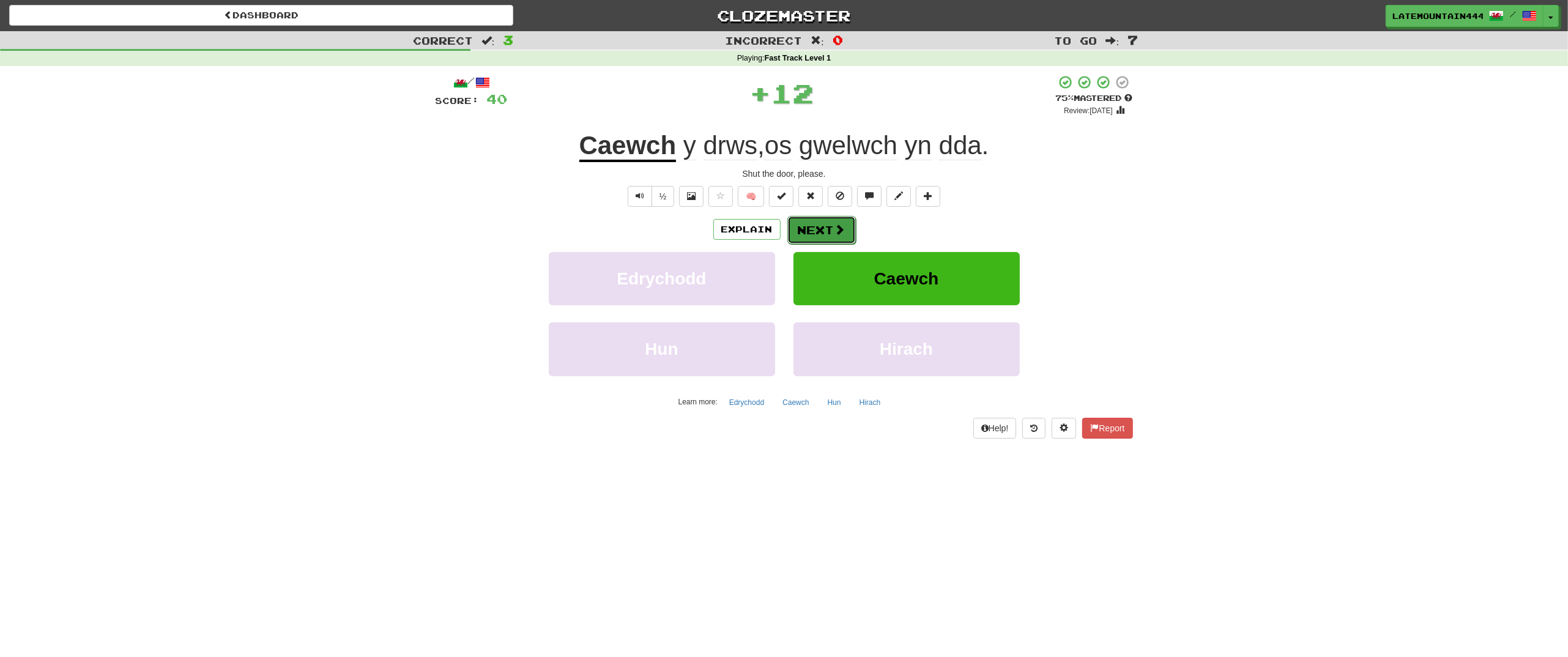
click at [835, 227] on span at bounding box center [840, 229] width 11 height 11
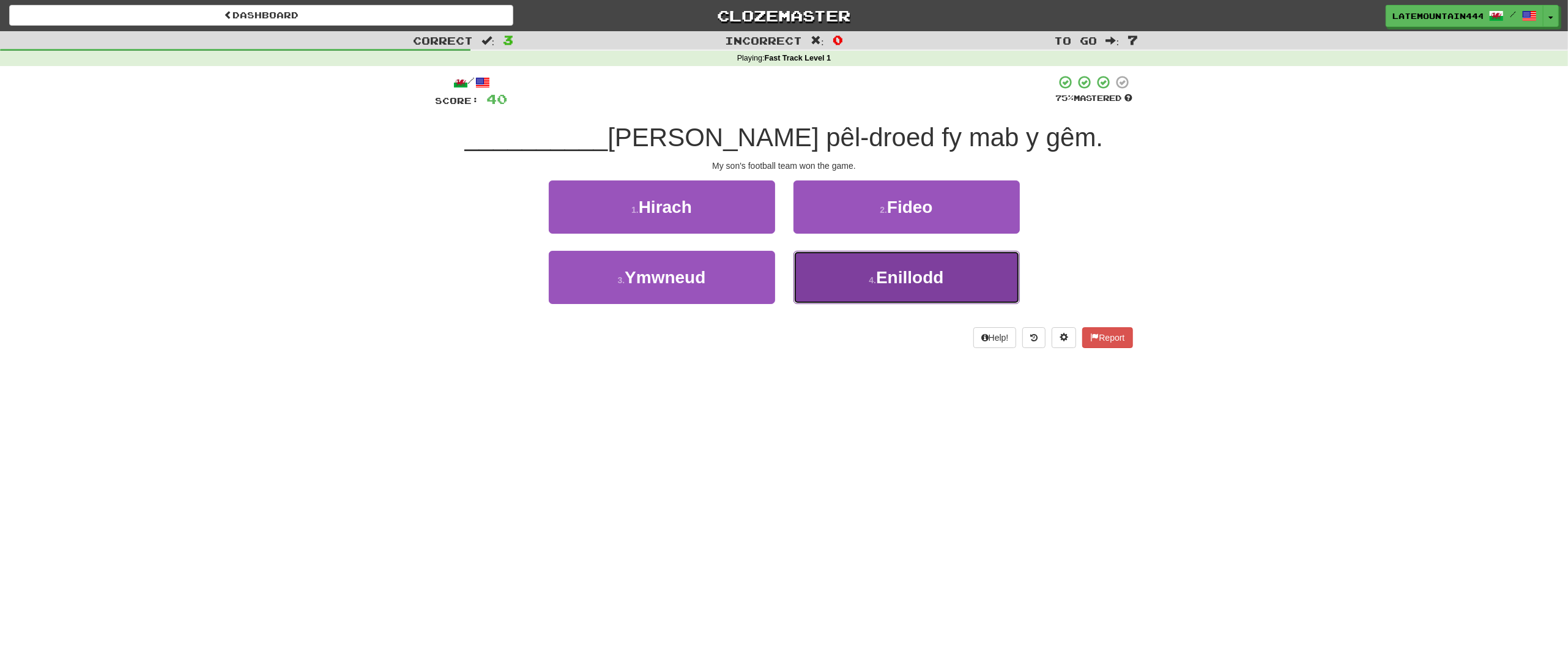
click at [883, 268] on span "Enillodd" at bounding box center [910, 278] width 67 height 19
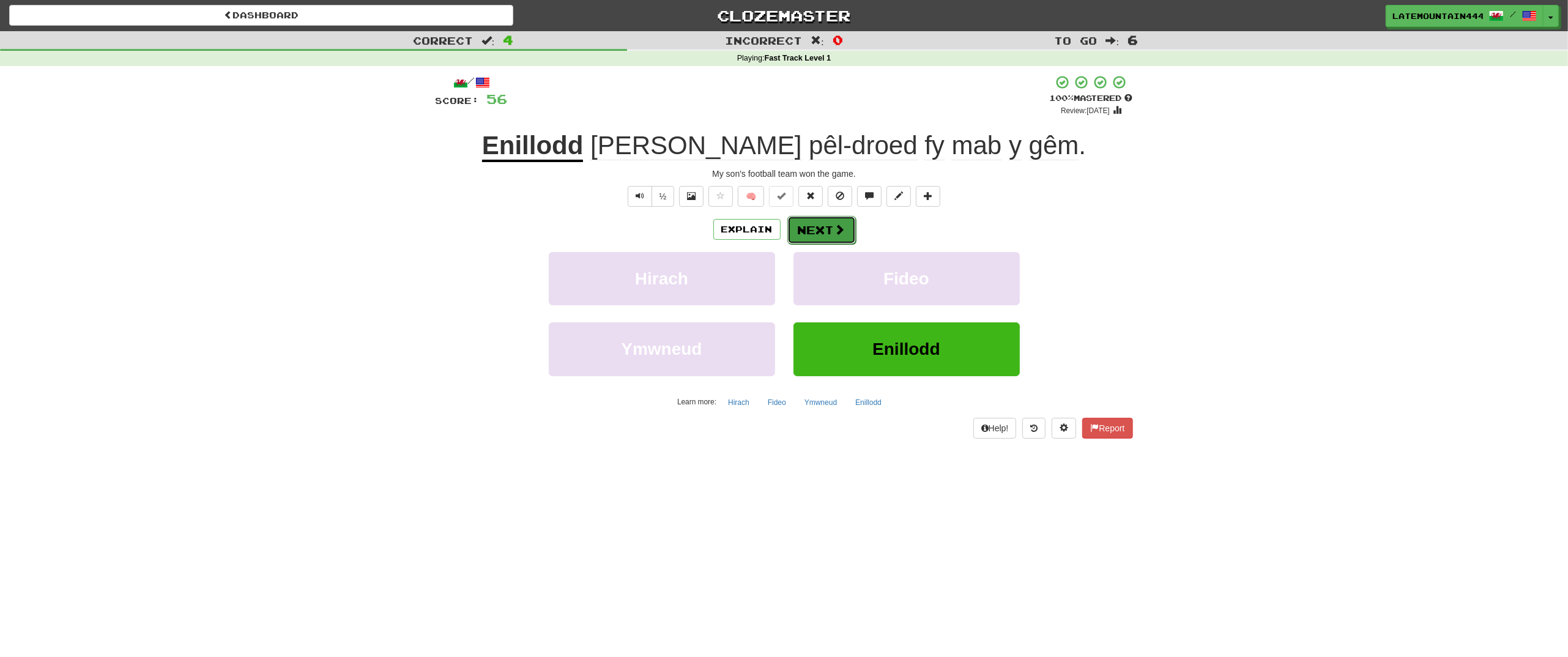
click at [846, 234] on button "Next" at bounding box center [822, 230] width 68 height 28
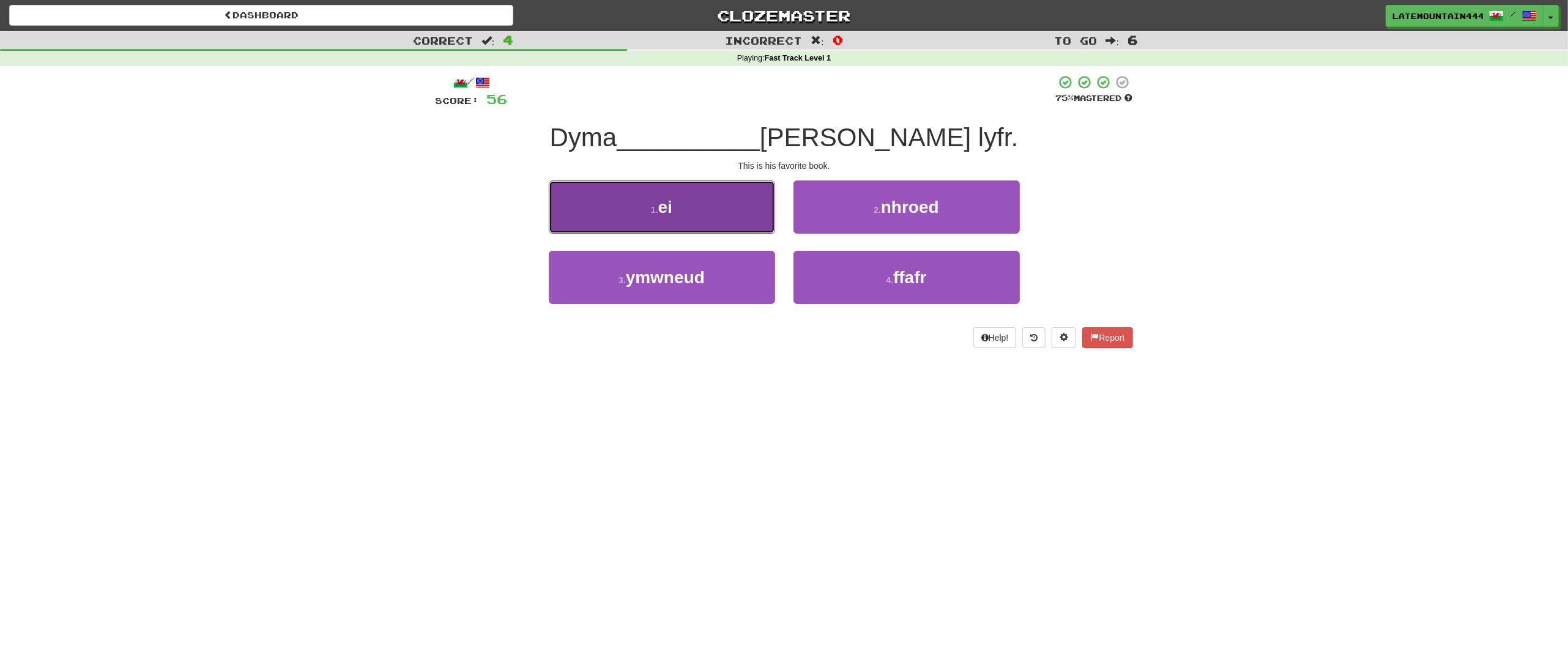
click at [741, 225] on button "1 . ei" at bounding box center [661, 207] width 226 height 53
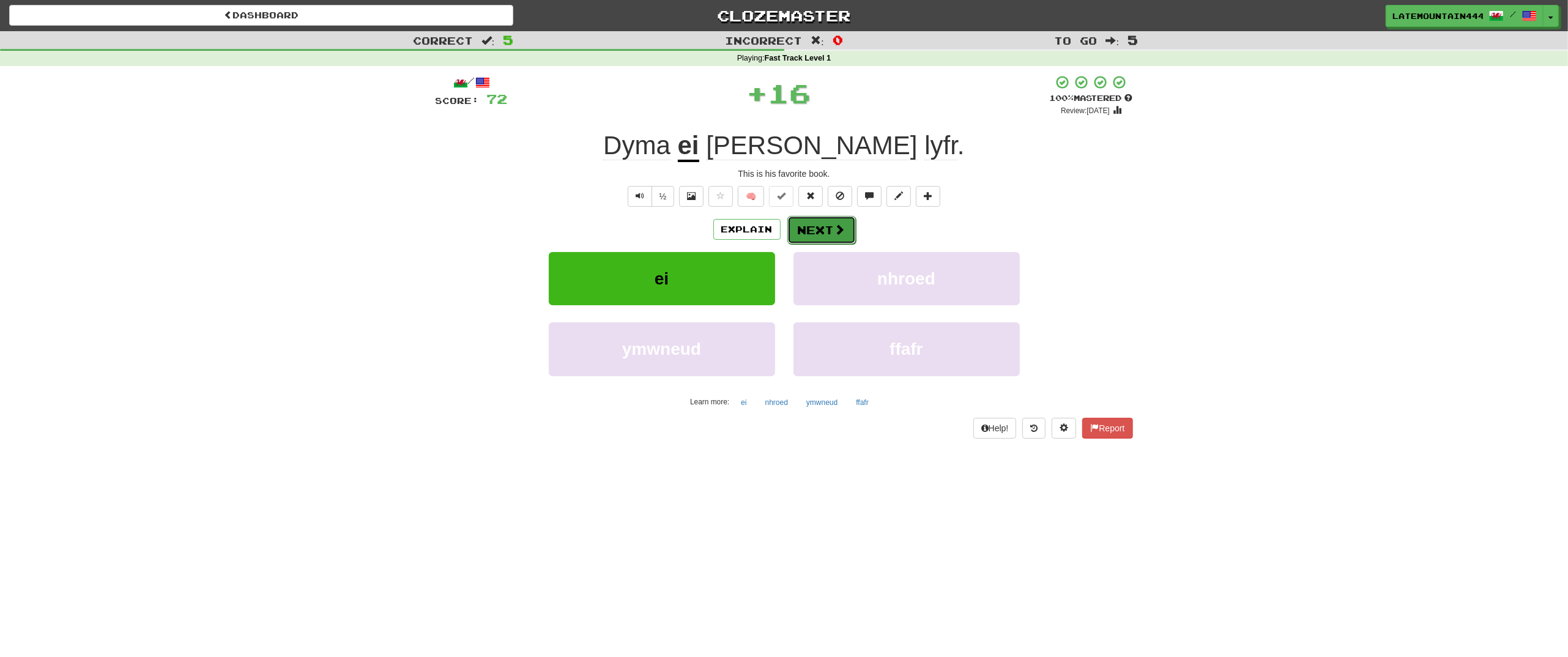
click at [826, 225] on button "Next" at bounding box center [822, 230] width 68 height 28
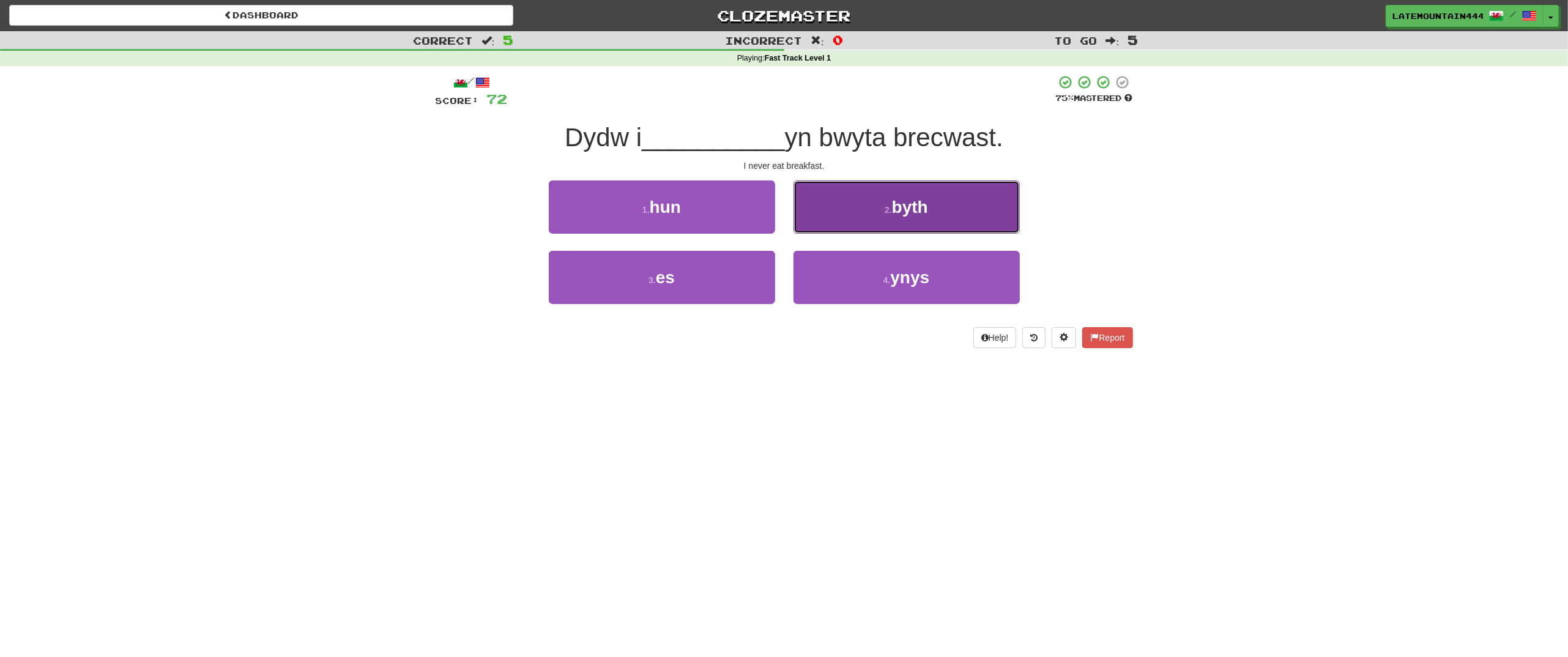
click at [846, 221] on button "2 . byth" at bounding box center [906, 207] width 226 height 53
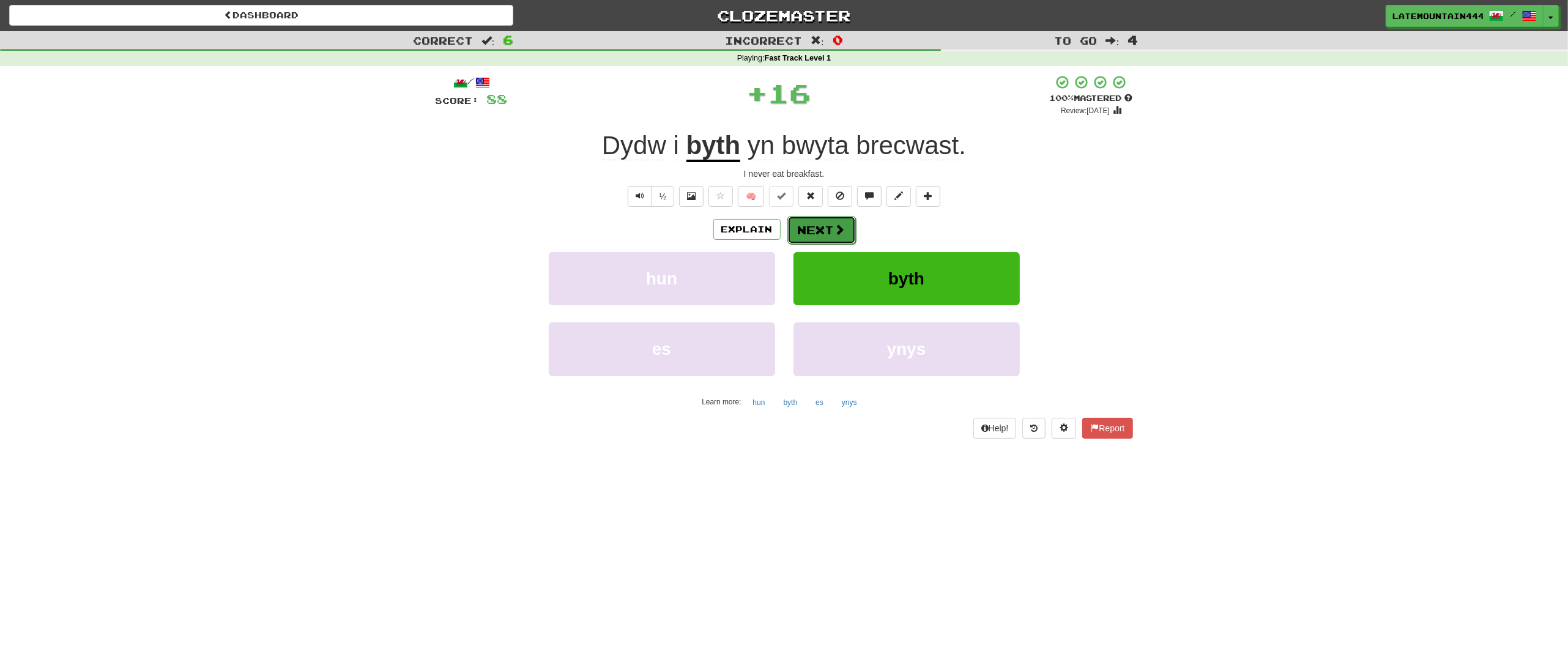
click at [816, 219] on button "Next" at bounding box center [822, 230] width 68 height 28
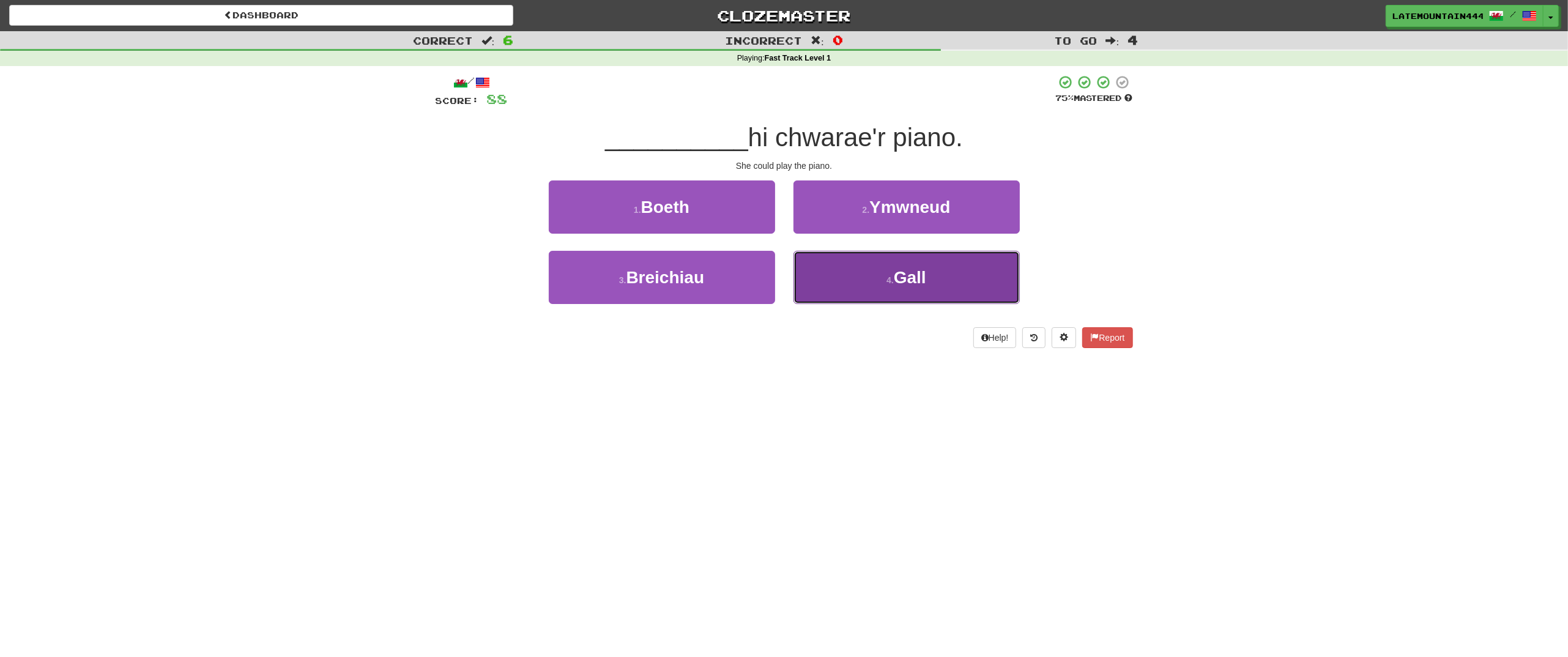
click at [872, 267] on button "4 . Gall" at bounding box center [906, 277] width 226 height 53
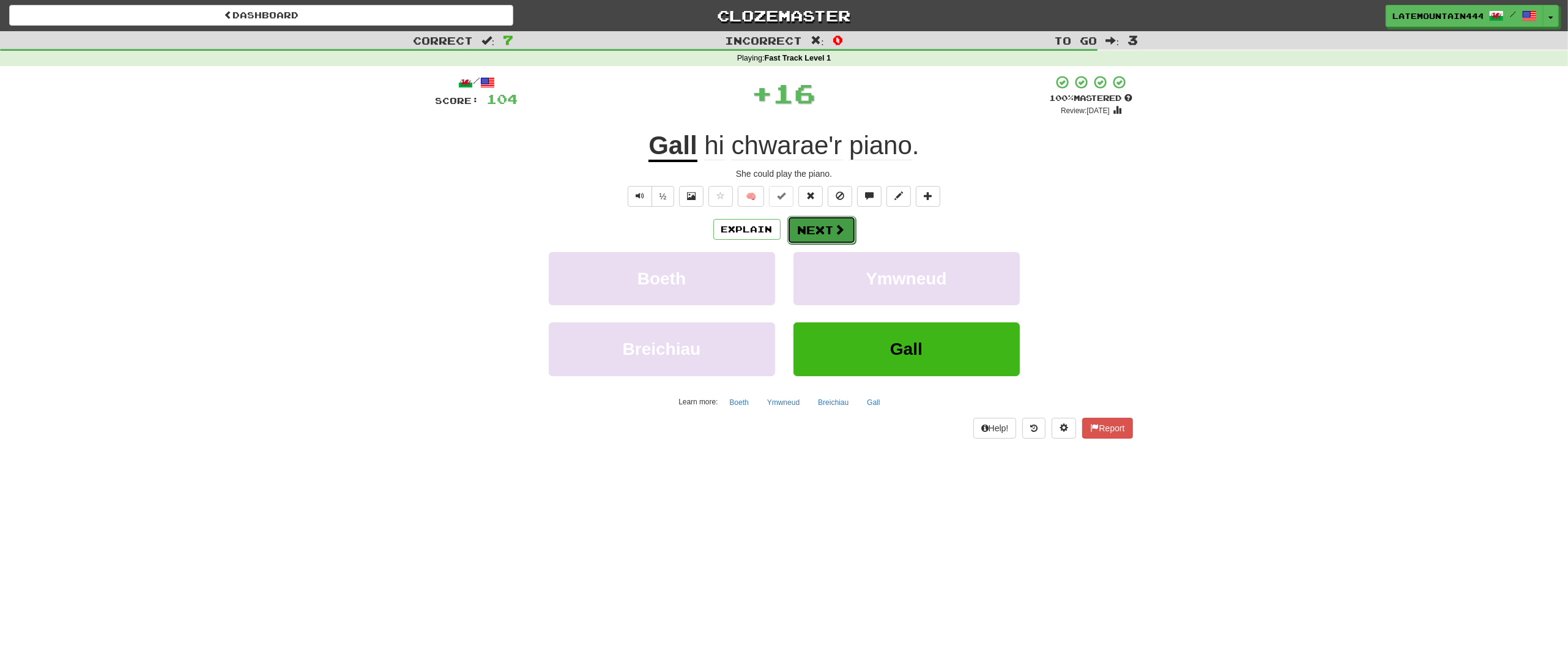
click at [822, 228] on button "Next" at bounding box center [822, 230] width 68 height 28
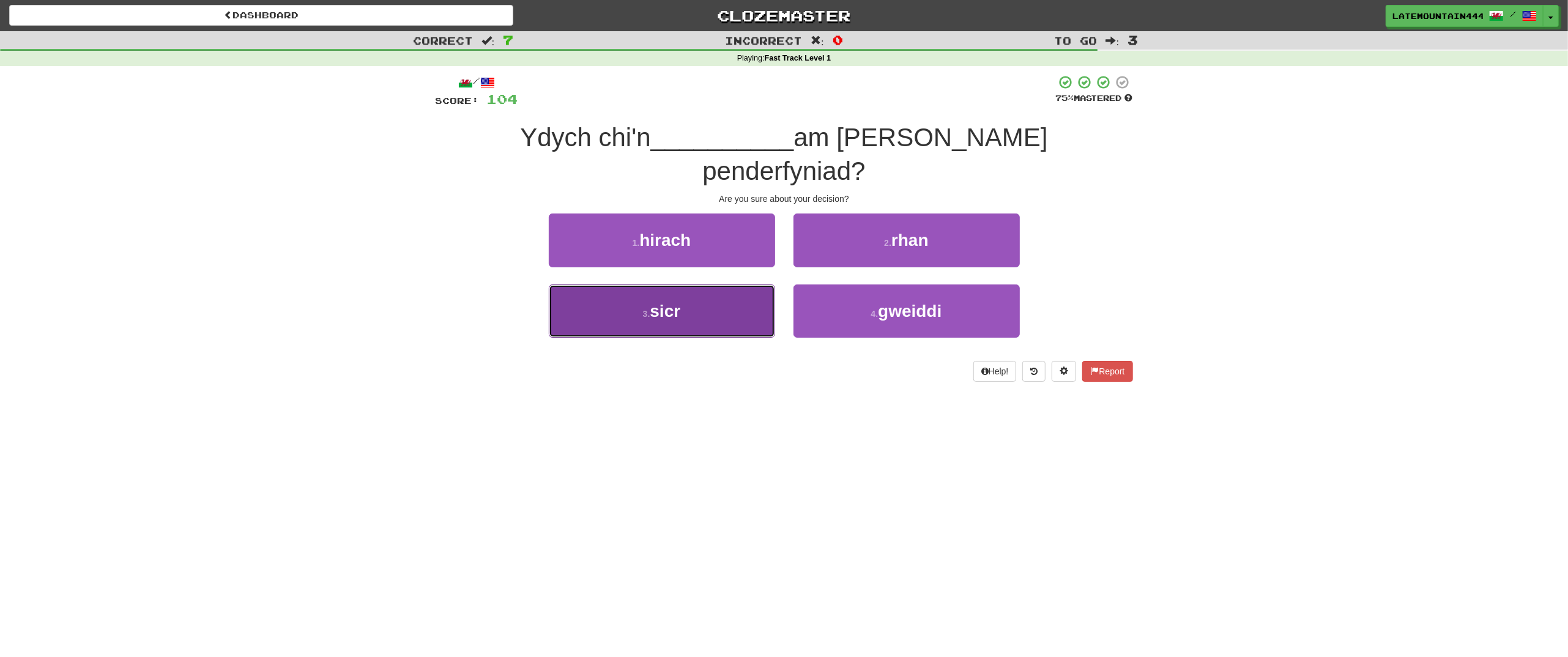
click at [725, 285] on button "3 . sicr" at bounding box center [661, 311] width 226 height 53
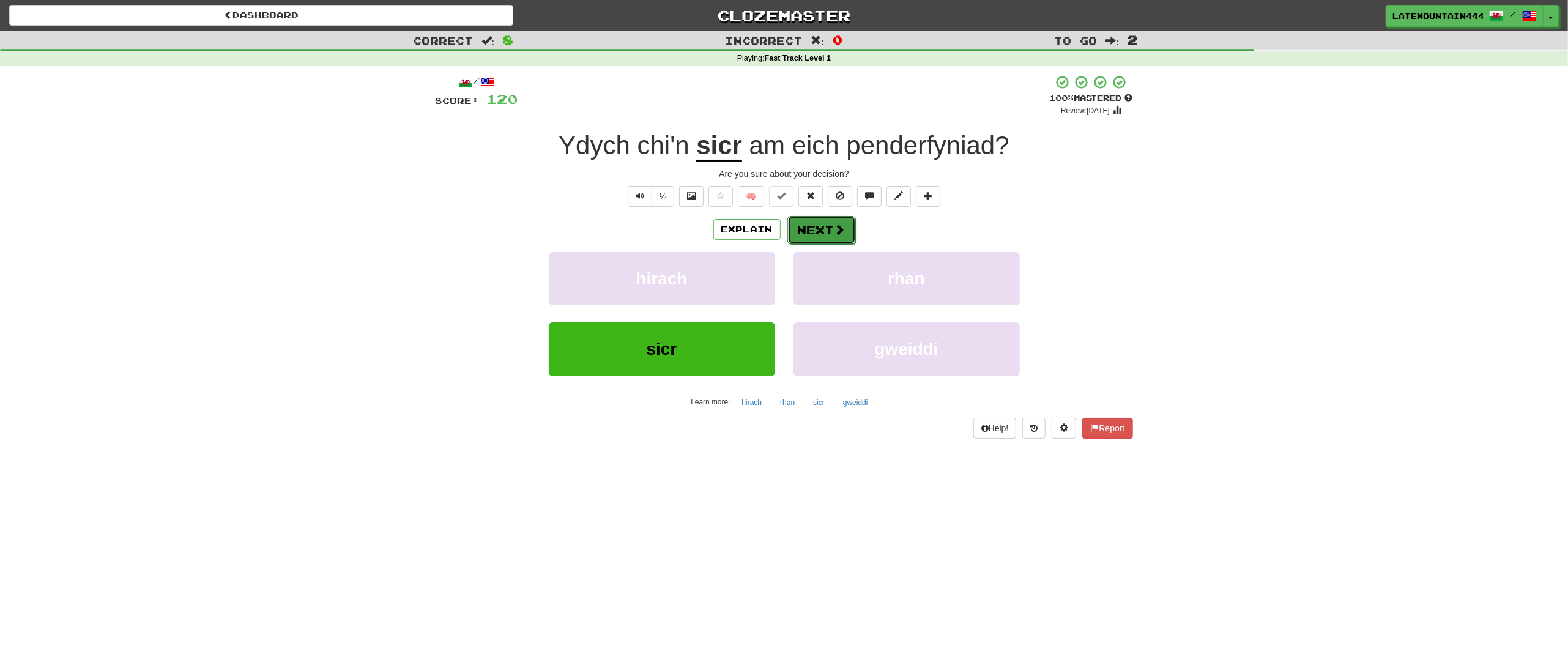
click at [805, 235] on button "Next" at bounding box center [822, 230] width 68 height 28
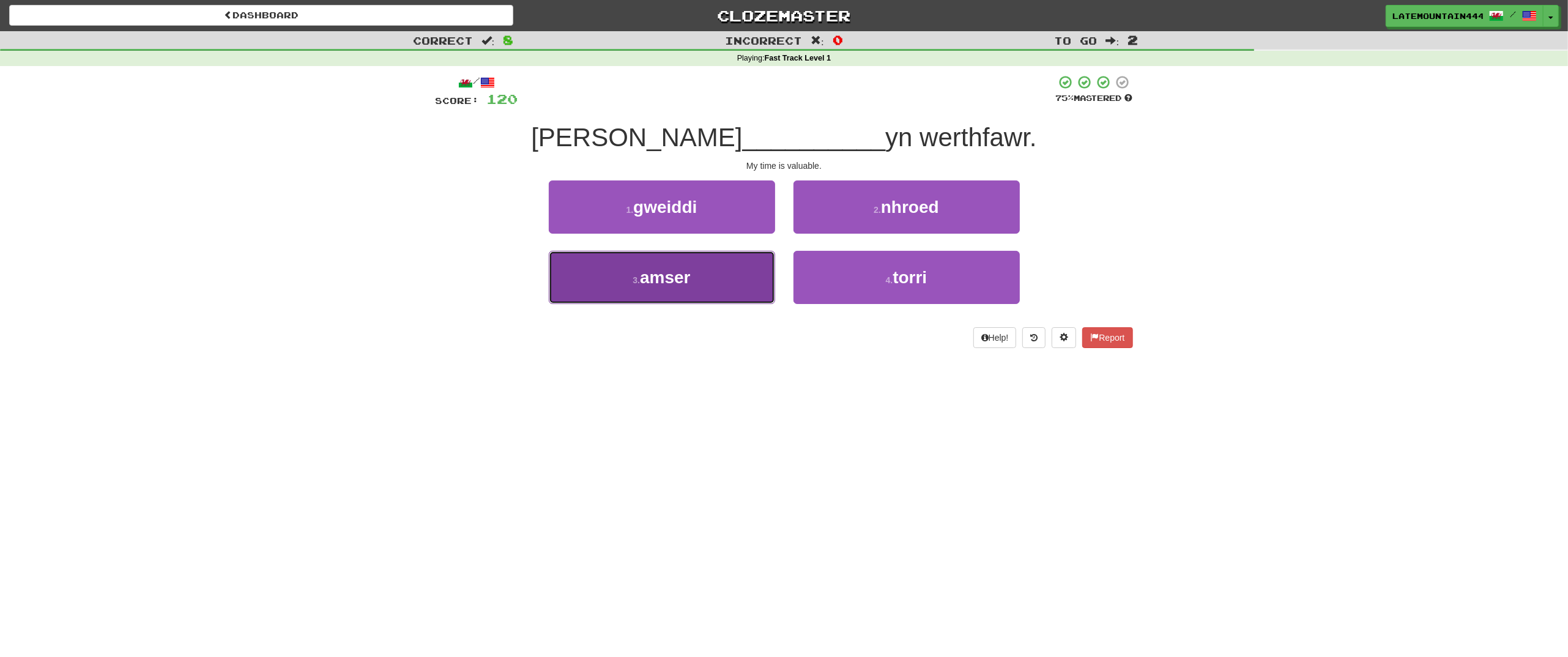
click at [723, 283] on button "3 . amser" at bounding box center [661, 277] width 226 height 53
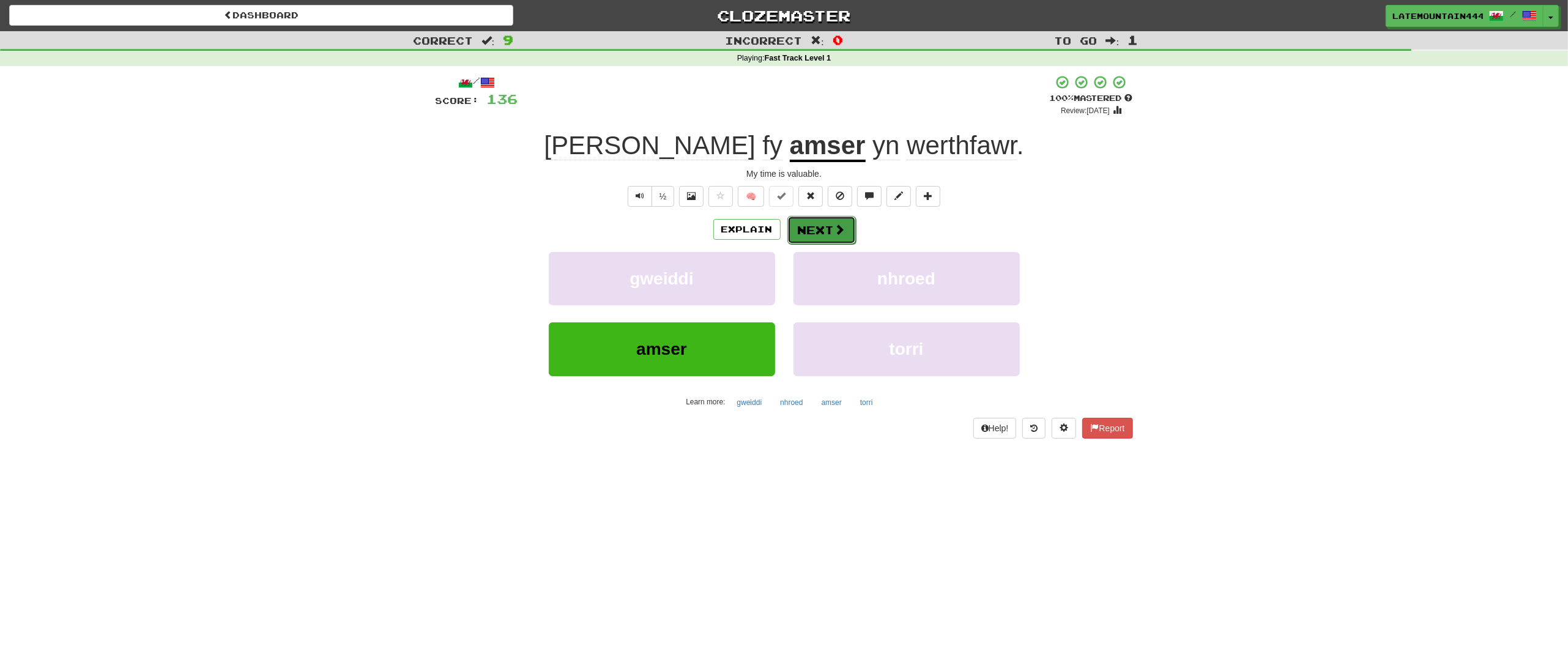
click at [826, 232] on button "Next" at bounding box center [822, 230] width 68 height 28
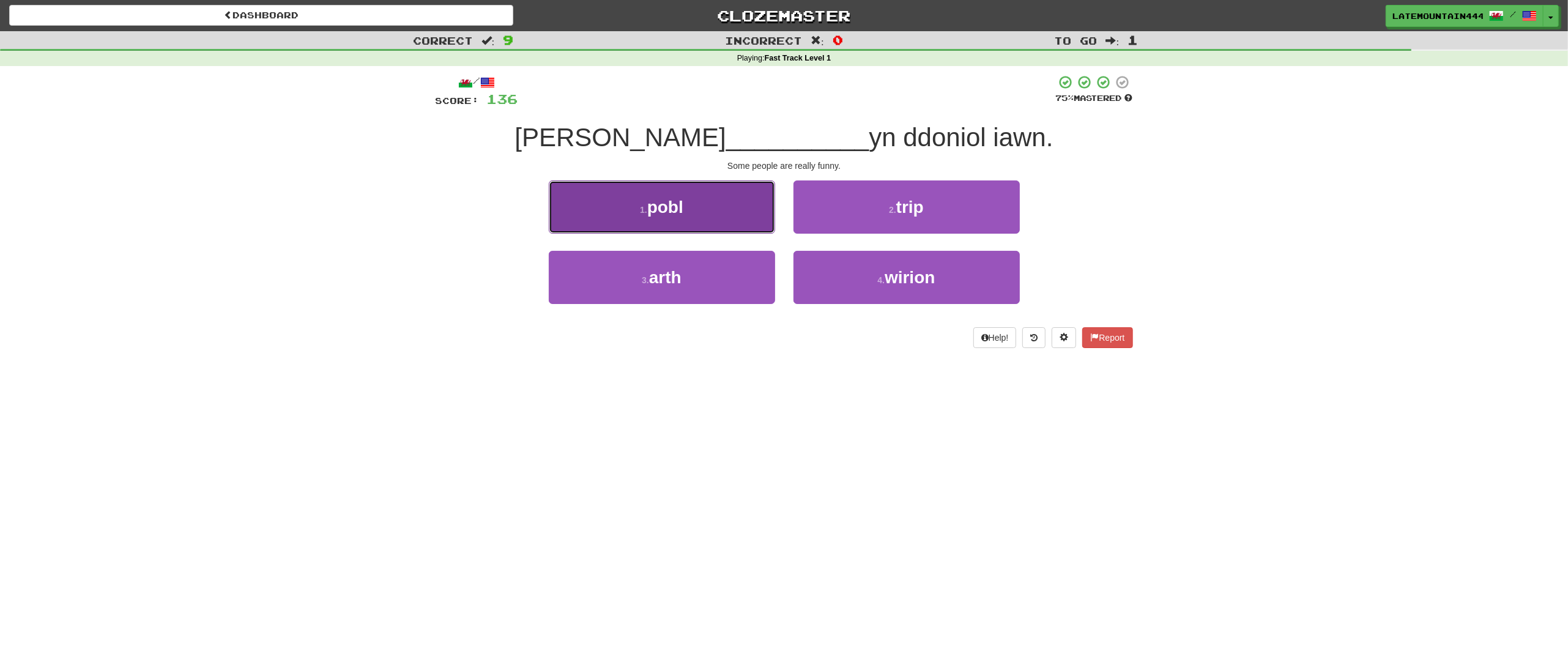
click at [736, 216] on button "1 . pobl" at bounding box center [661, 207] width 226 height 53
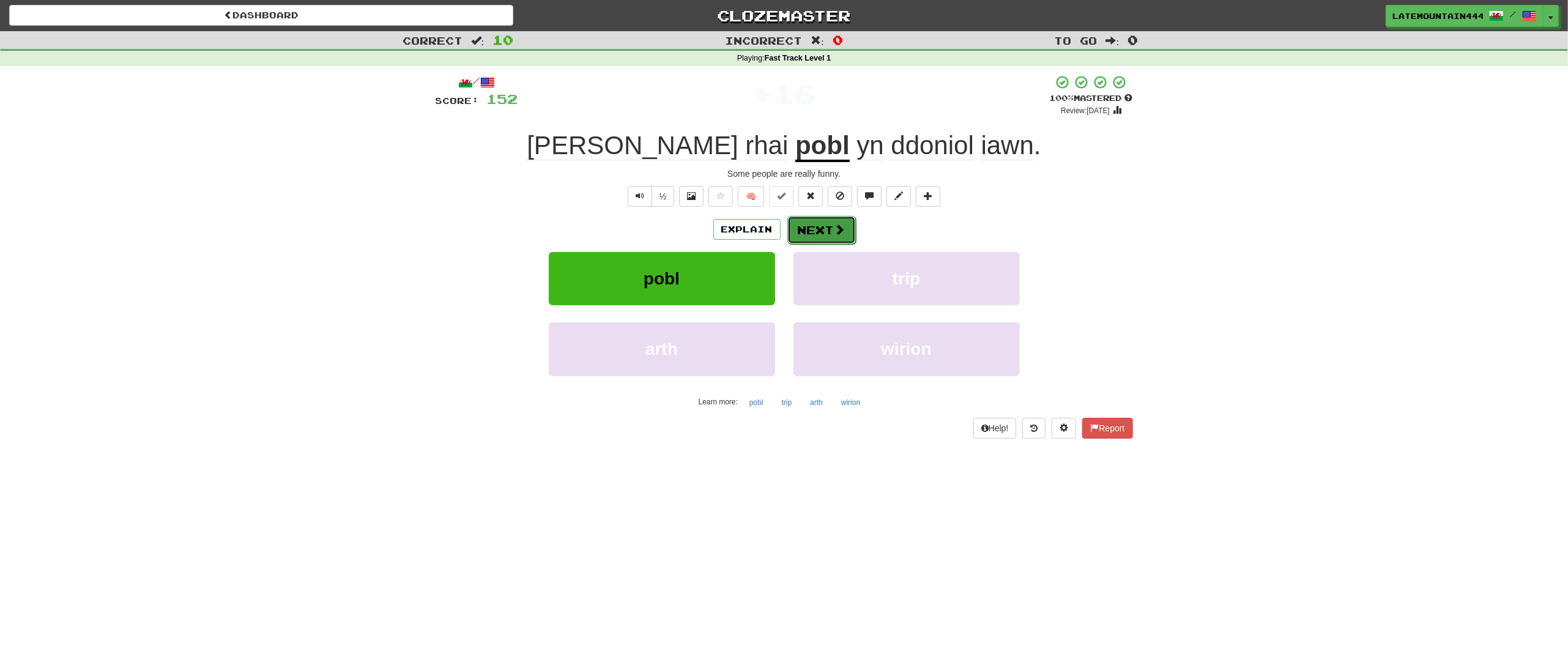
click at [803, 227] on button "Next" at bounding box center [822, 230] width 68 height 28
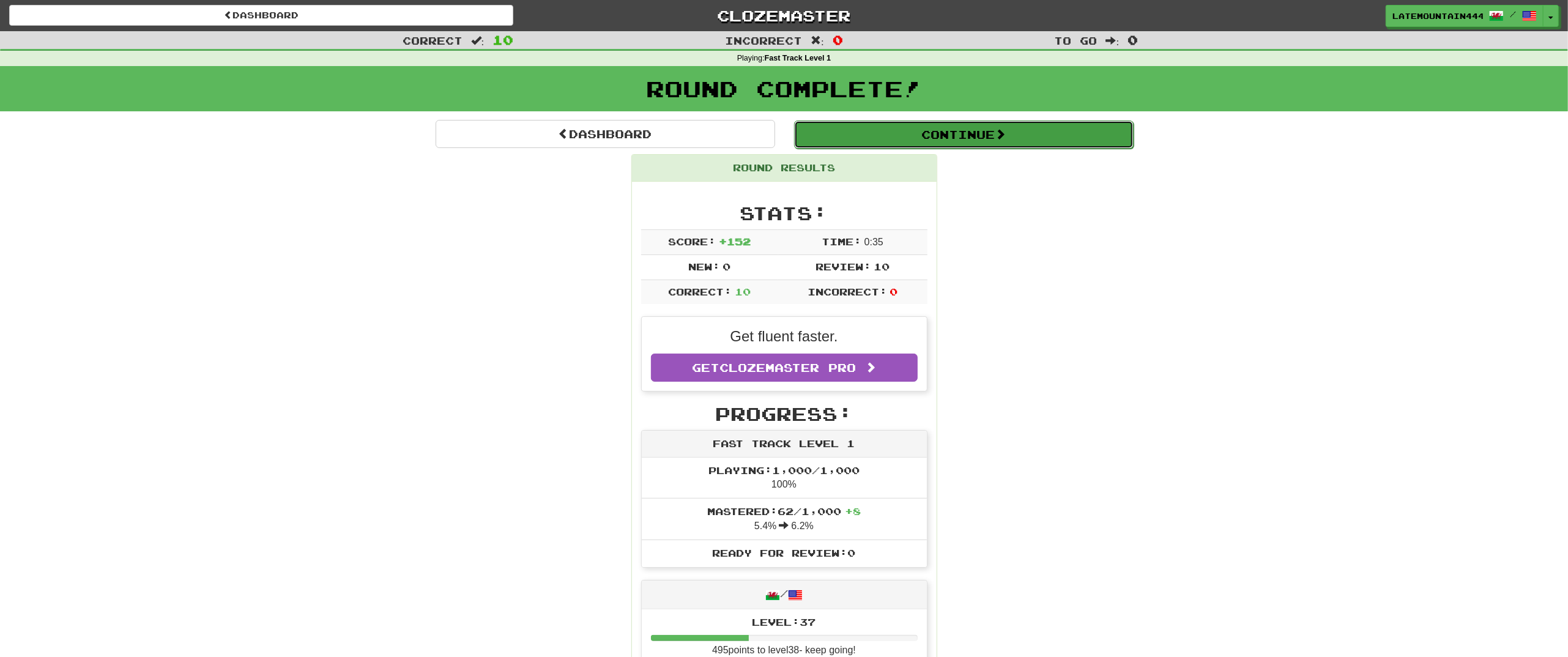
click at [867, 138] on button "Continue" at bounding box center [964, 134] width 339 height 28
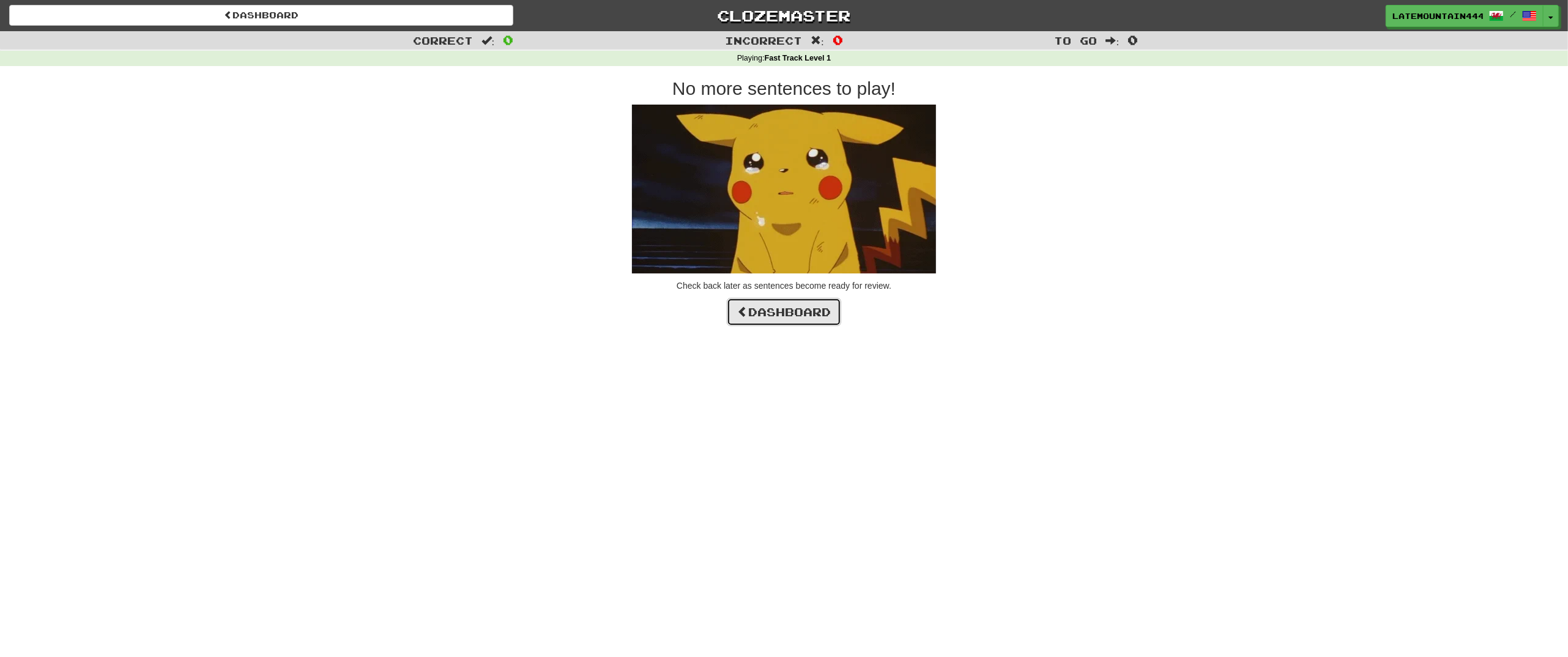
click at [793, 302] on link "Dashboard" at bounding box center [784, 312] width 114 height 28
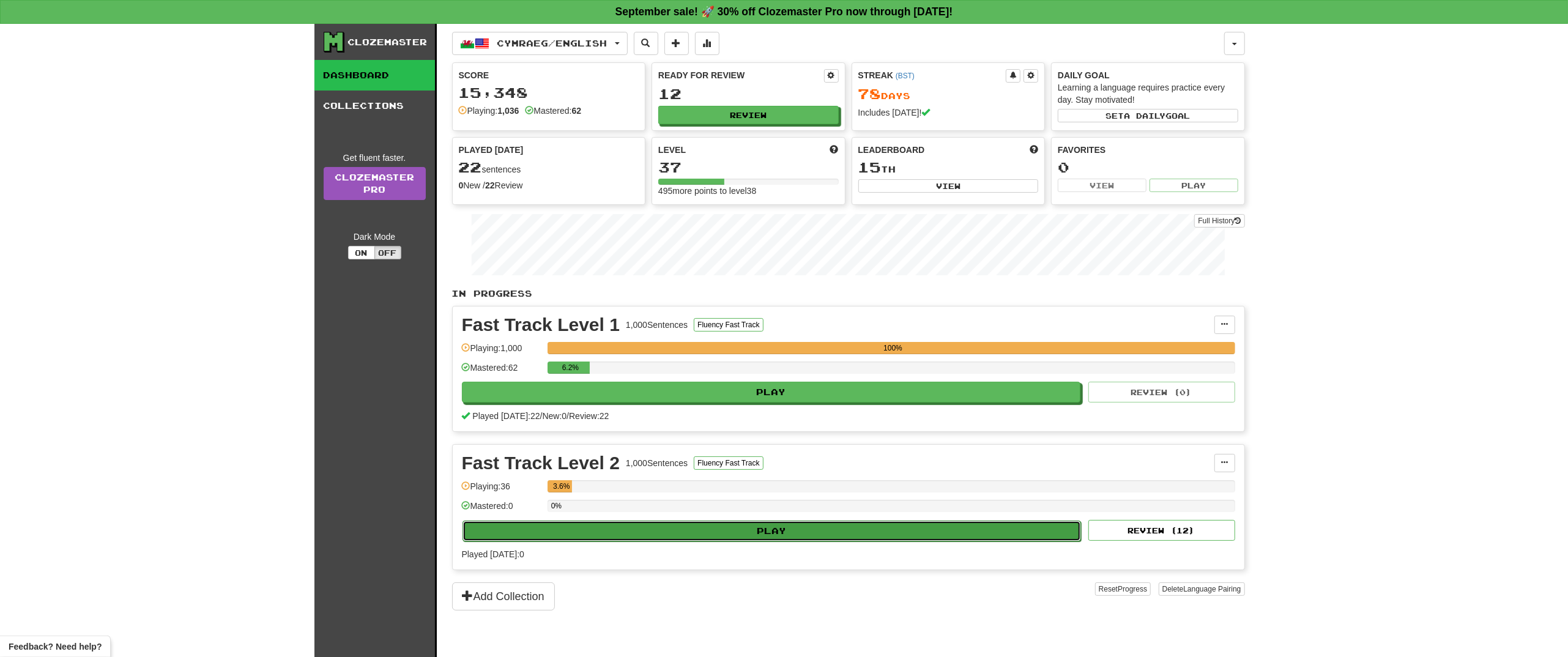
click at [839, 536] on button "Play" at bounding box center [772, 531] width 619 height 21
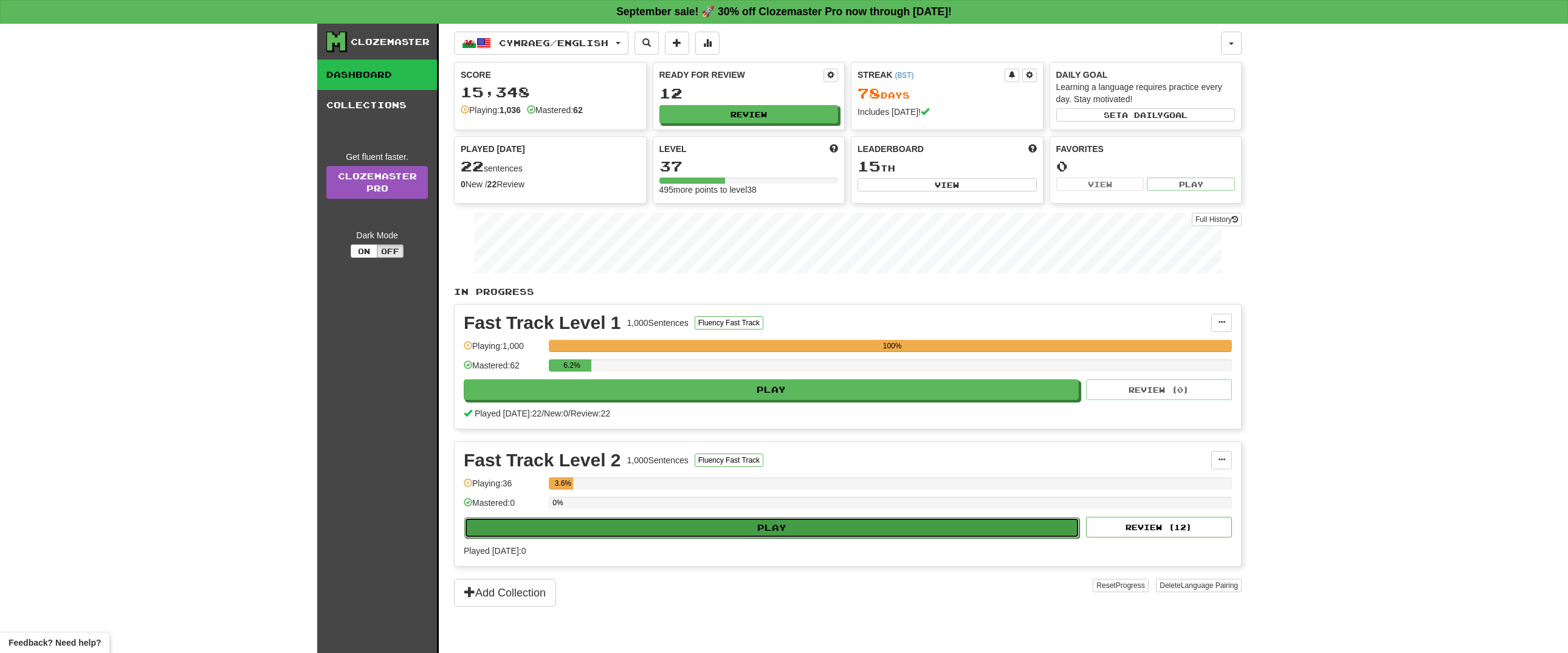
select select "**"
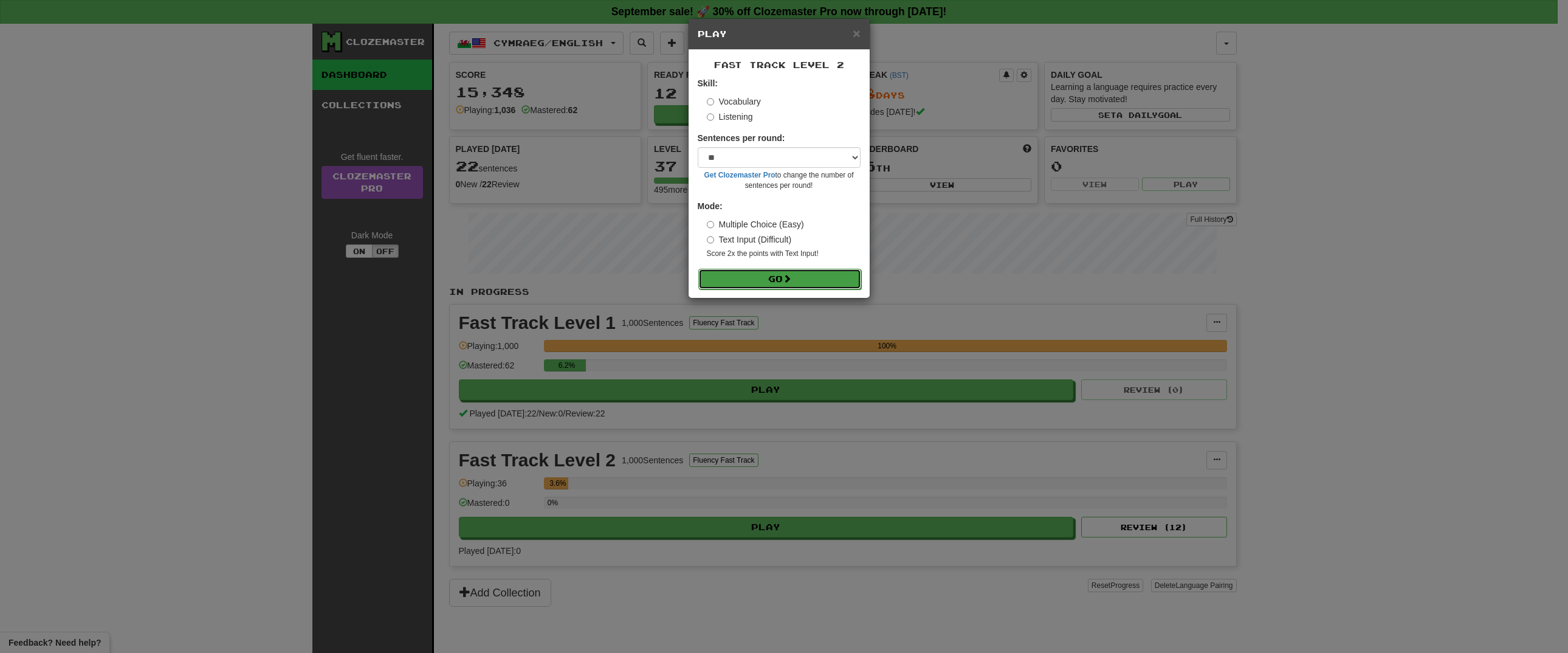
click at [799, 278] on button "Go" at bounding box center [779, 279] width 163 height 21
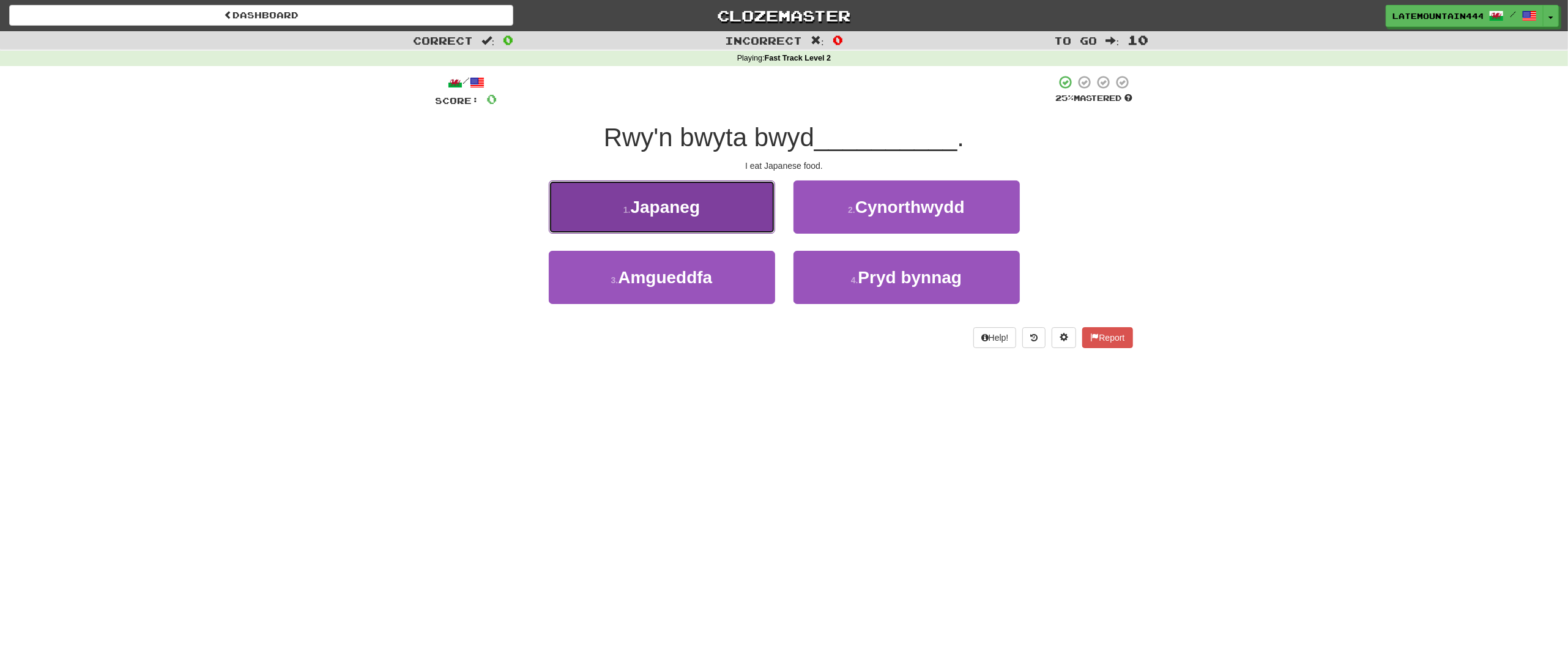
click at [688, 205] on span "Japaneg" at bounding box center [666, 207] width 70 height 19
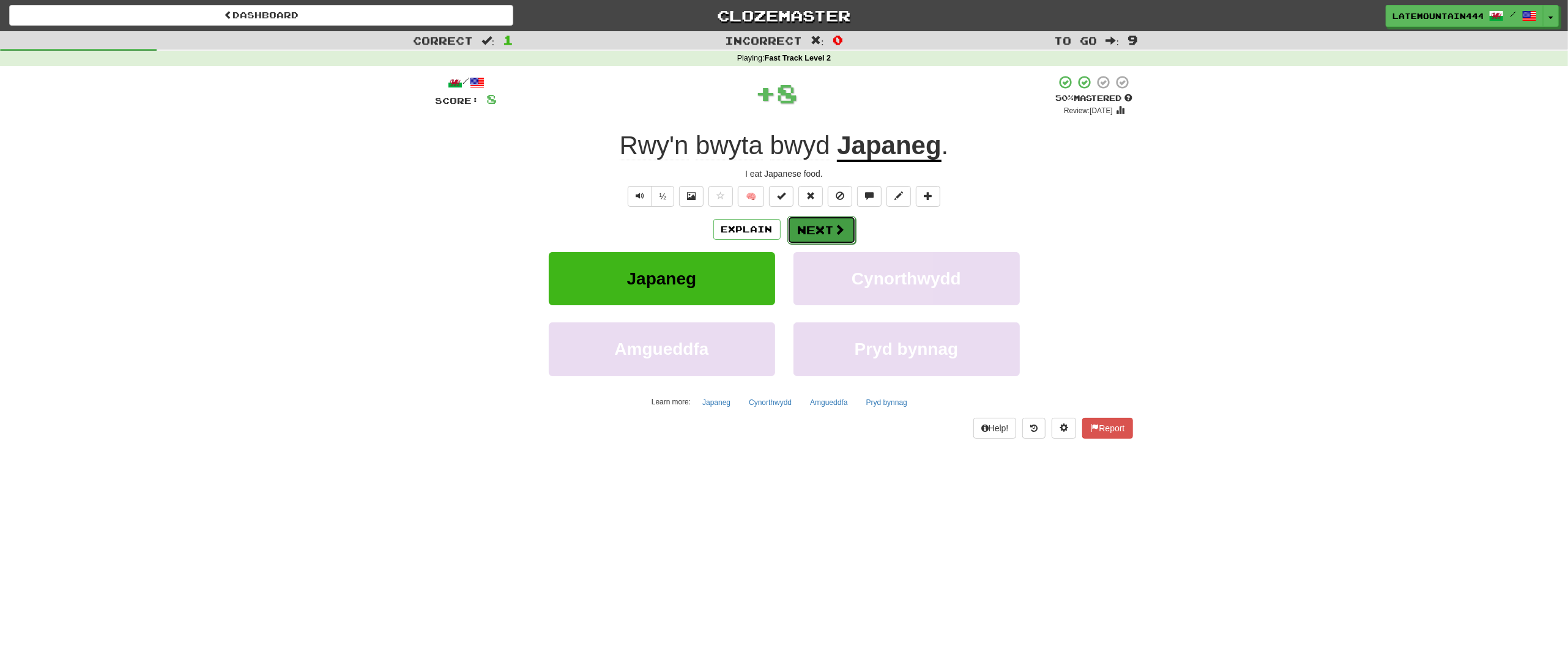
click at [820, 235] on button "Next" at bounding box center [822, 230] width 68 height 28
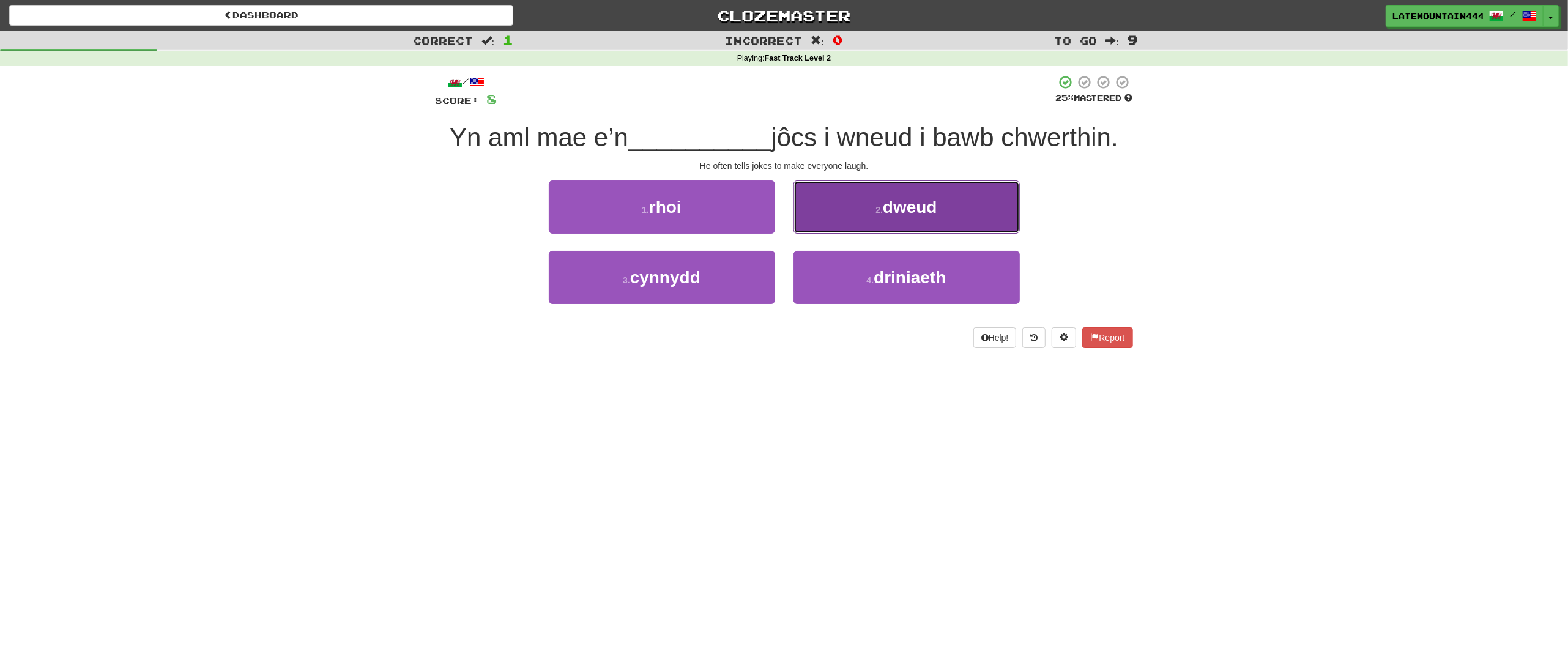
click at [925, 214] on span "dweud" at bounding box center [910, 207] width 55 height 19
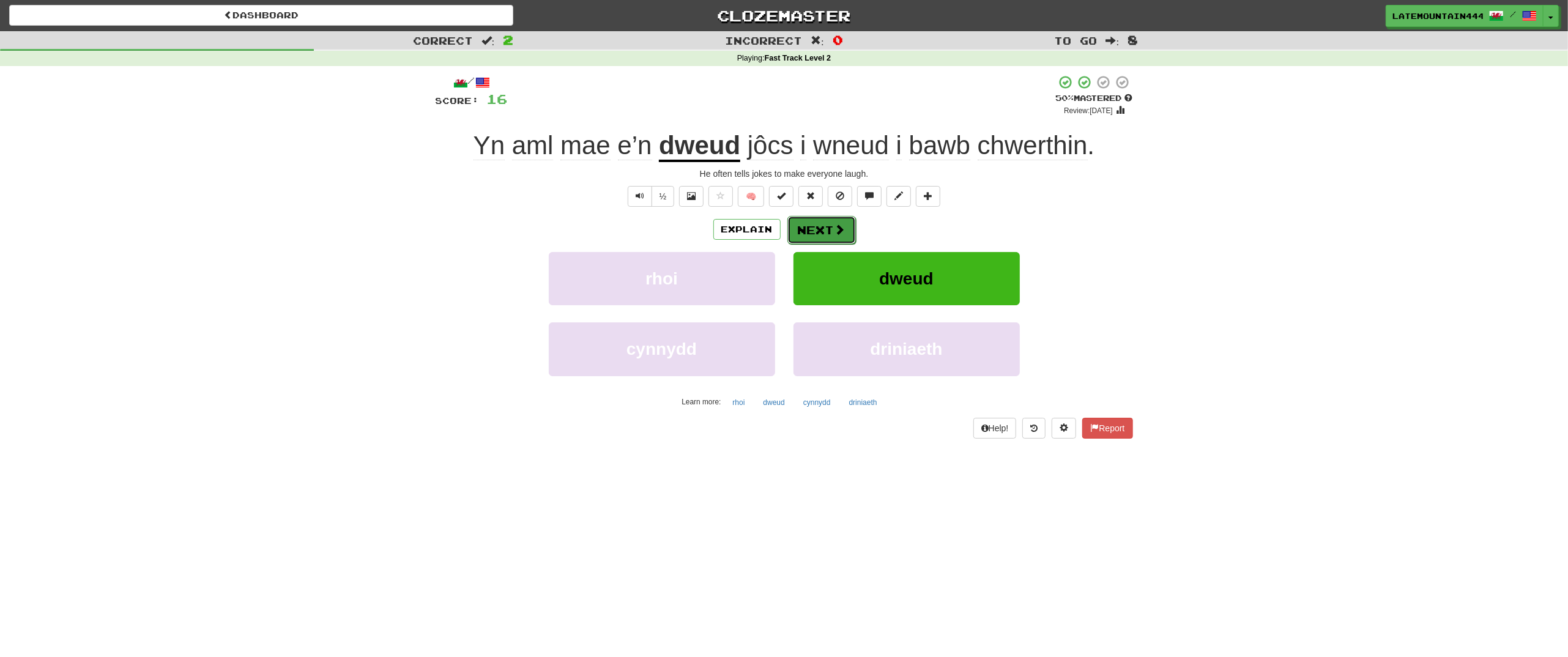
click at [823, 227] on button "Next" at bounding box center [822, 230] width 68 height 28
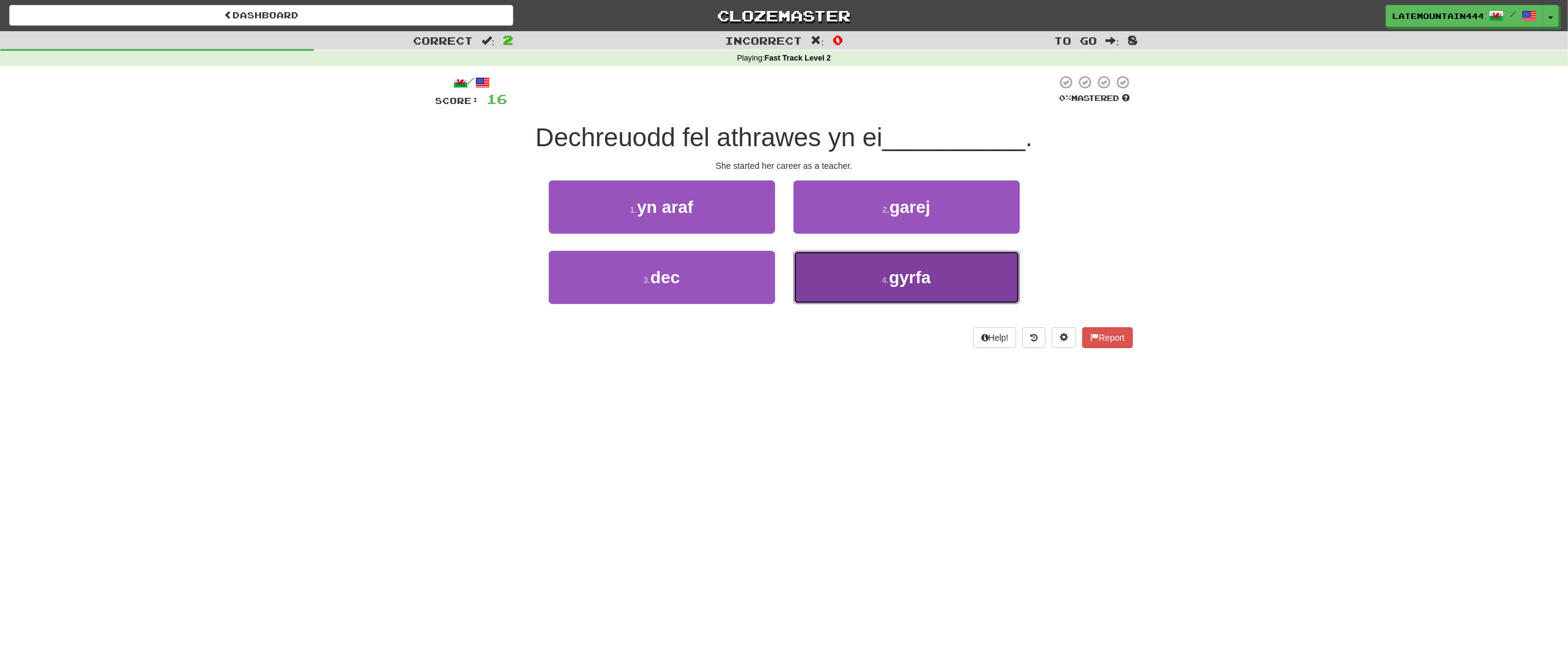
click at [855, 279] on button "4 . gyrfa" at bounding box center [906, 277] width 226 height 53
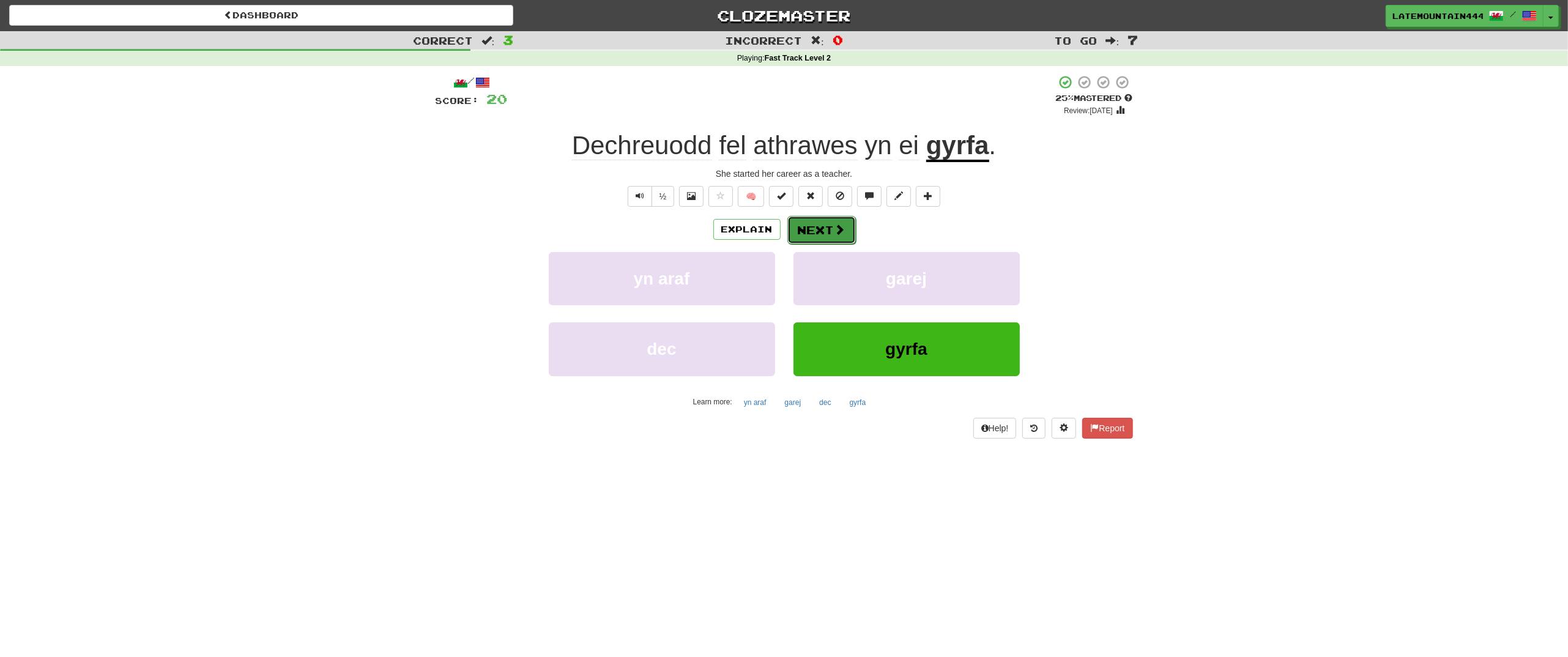
click at [827, 227] on button "Next" at bounding box center [822, 230] width 68 height 28
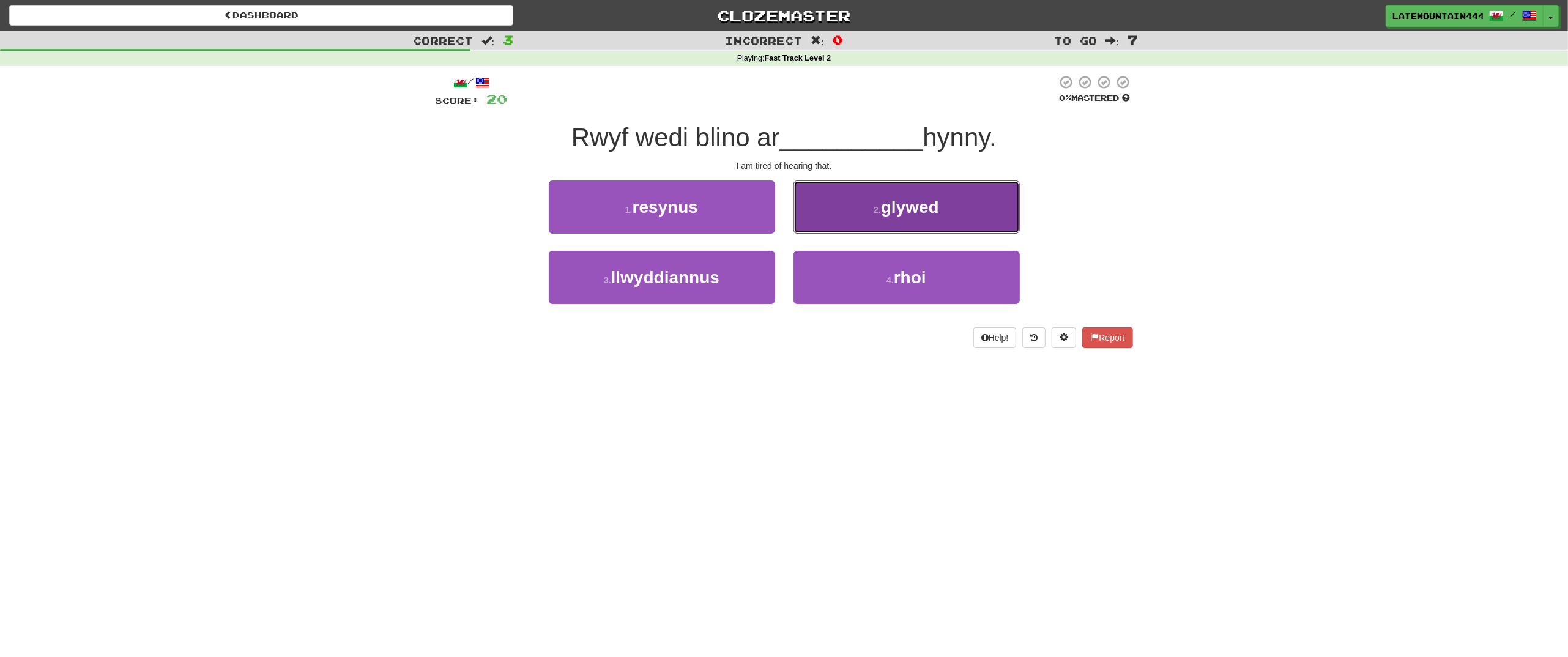
click at [854, 220] on button "2 . glywed" at bounding box center [906, 207] width 226 height 53
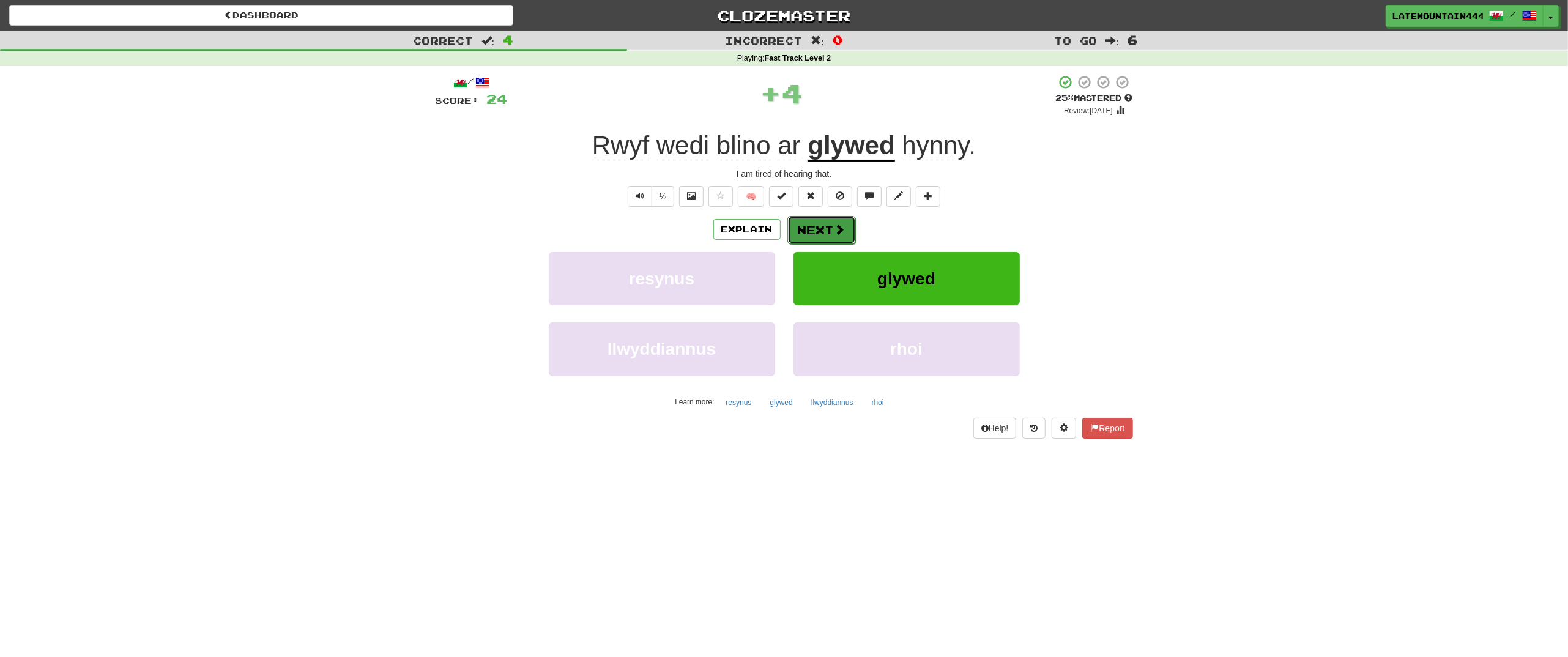
click at [840, 239] on button "Next" at bounding box center [822, 230] width 68 height 28
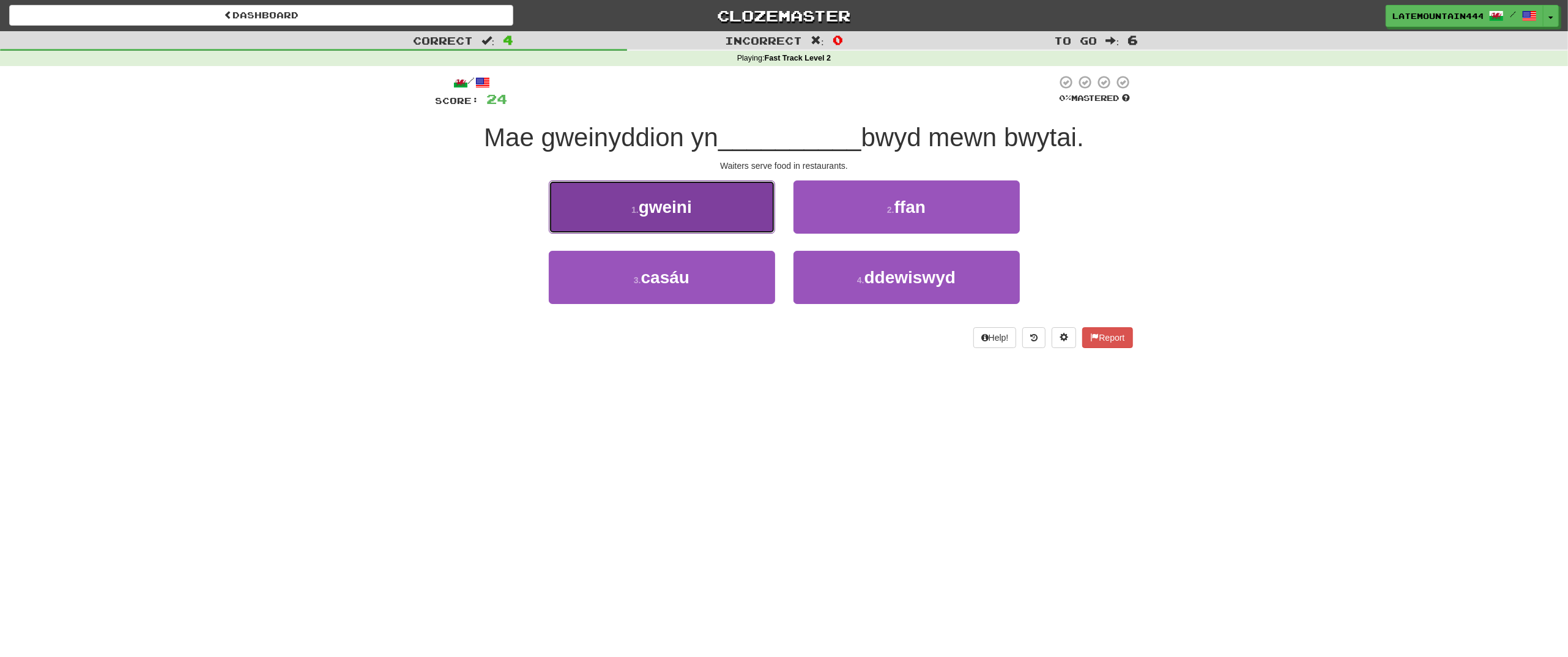
click at [650, 202] on span "gweini" at bounding box center [665, 207] width 53 height 19
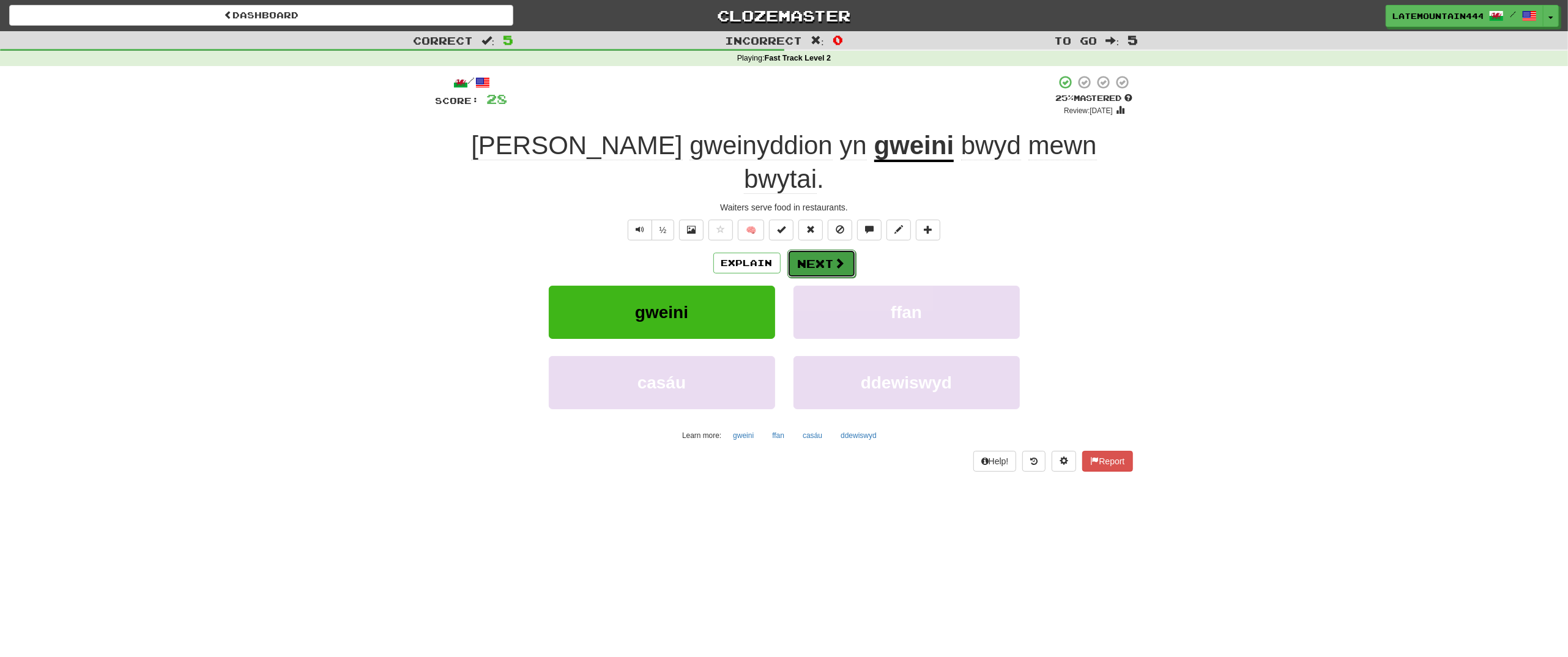
click at [818, 250] on button "Next" at bounding box center [822, 264] width 68 height 28
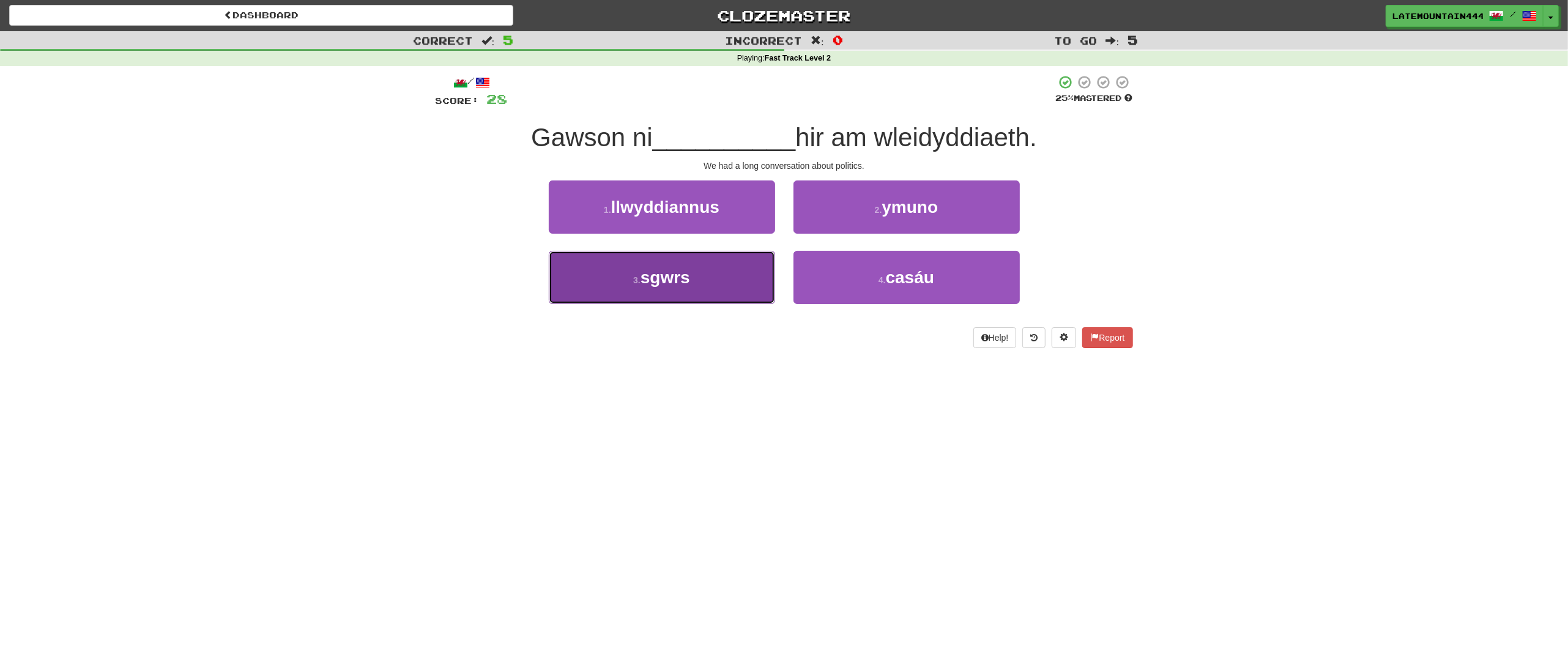
click at [725, 276] on button "3 . sgwrs" at bounding box center [661, 277] width 226 height 53
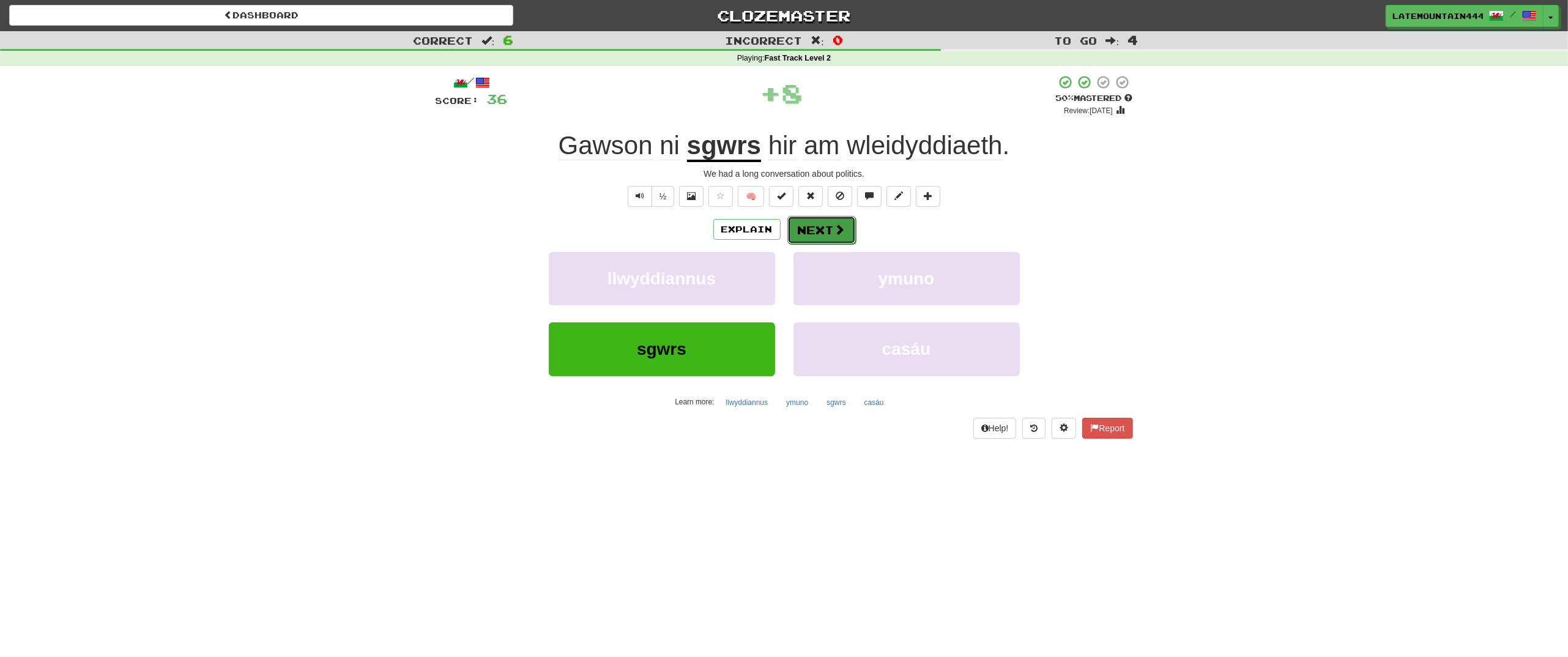
click at [829, 227] on button "Next" at bounding box center [822, 230] width 68 height 28
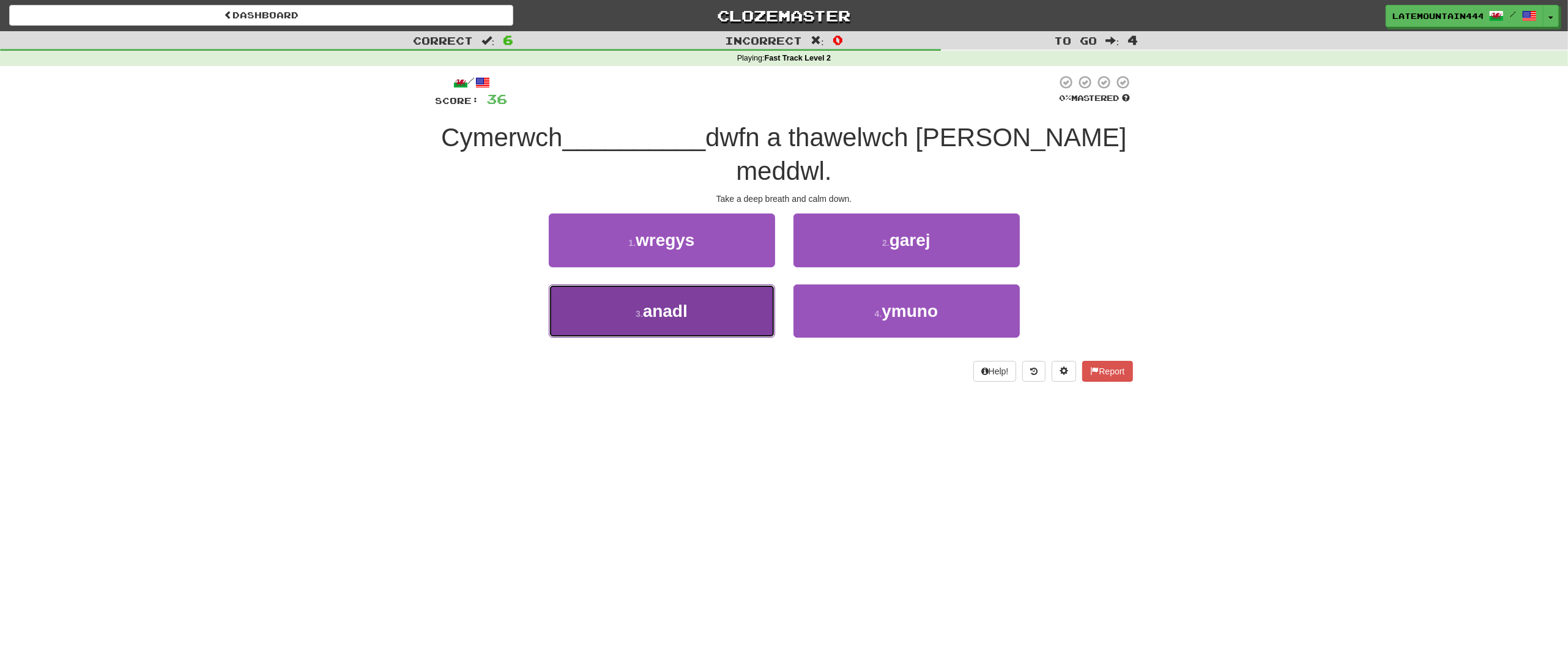
click at [670, 302] on span "anadl" at bounding box center [665, 311] width 44 height 19
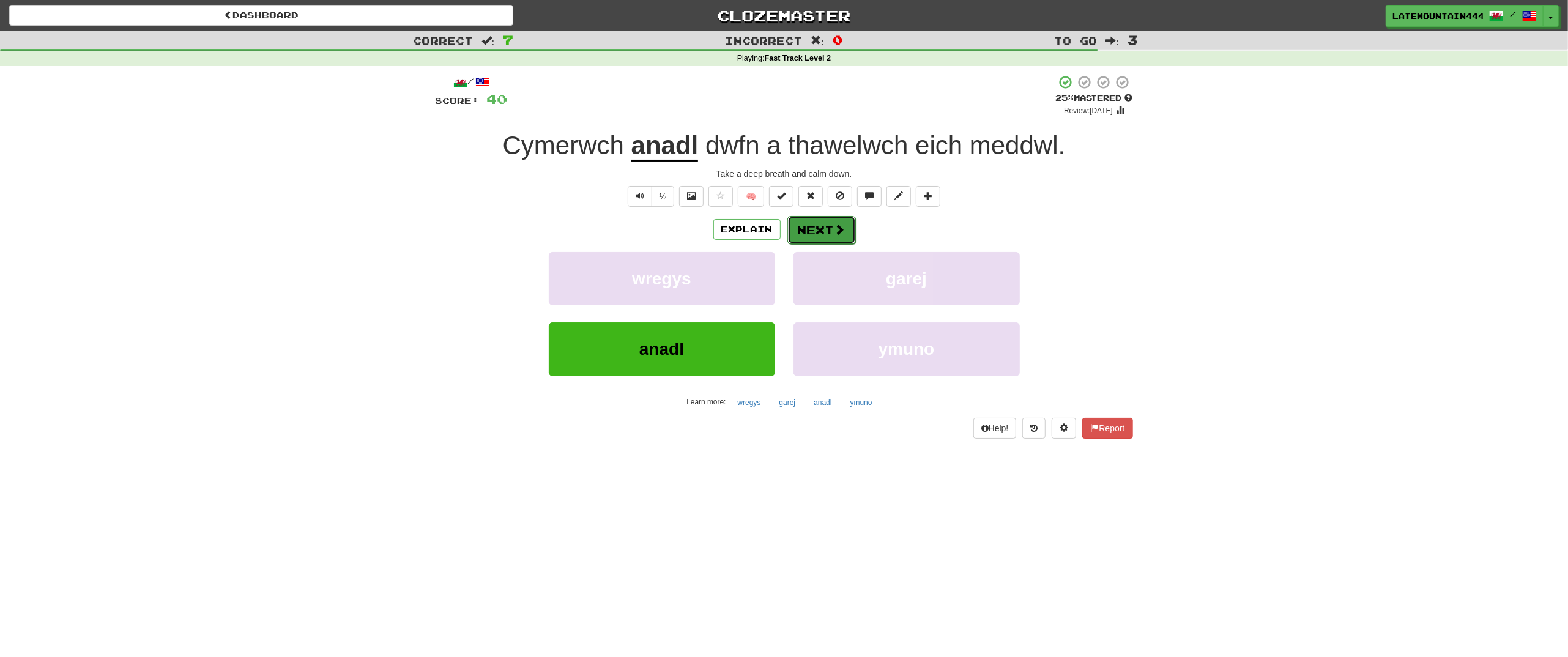
click at [820, 227] on button "Next" at bounding box center [822, 230] width 68 height 28
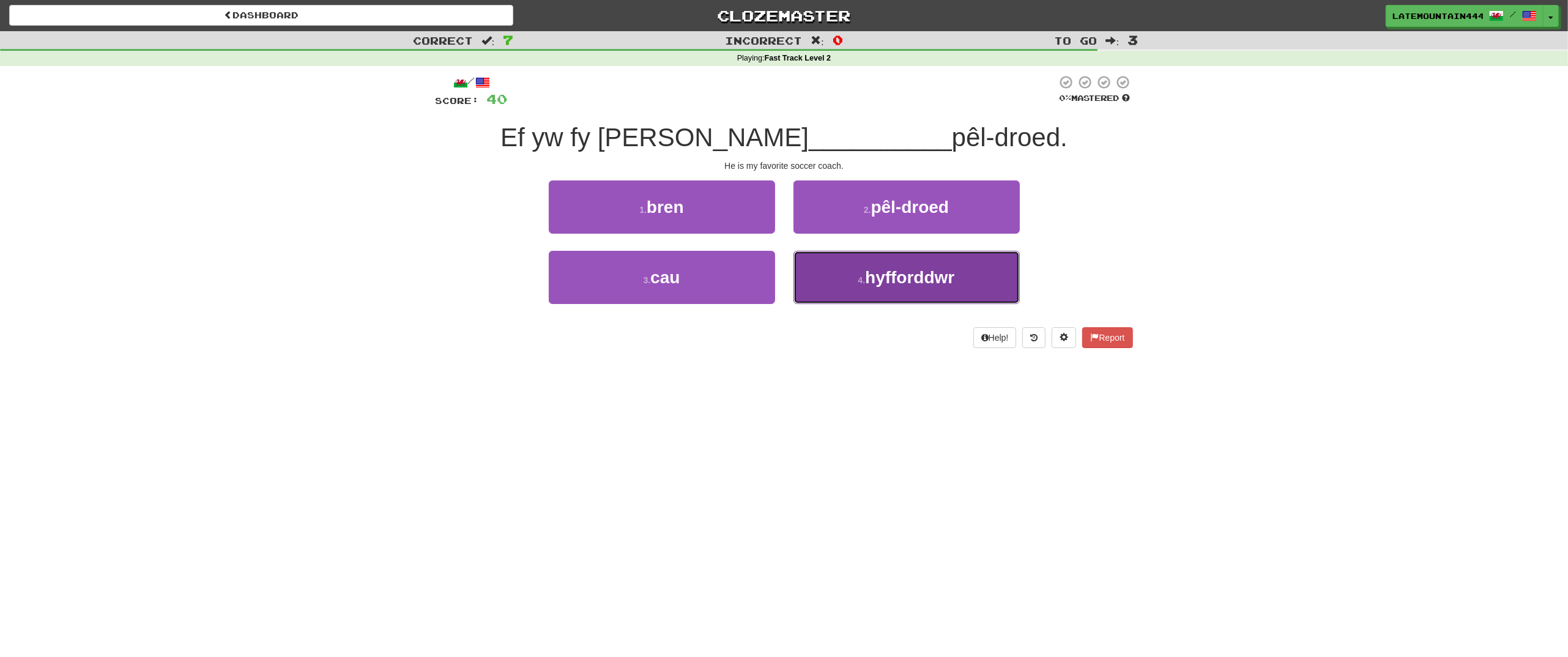
click at [832, 281] on button "4 . hyfforddwr" at bounding box center [906, 277] width 226 height 53
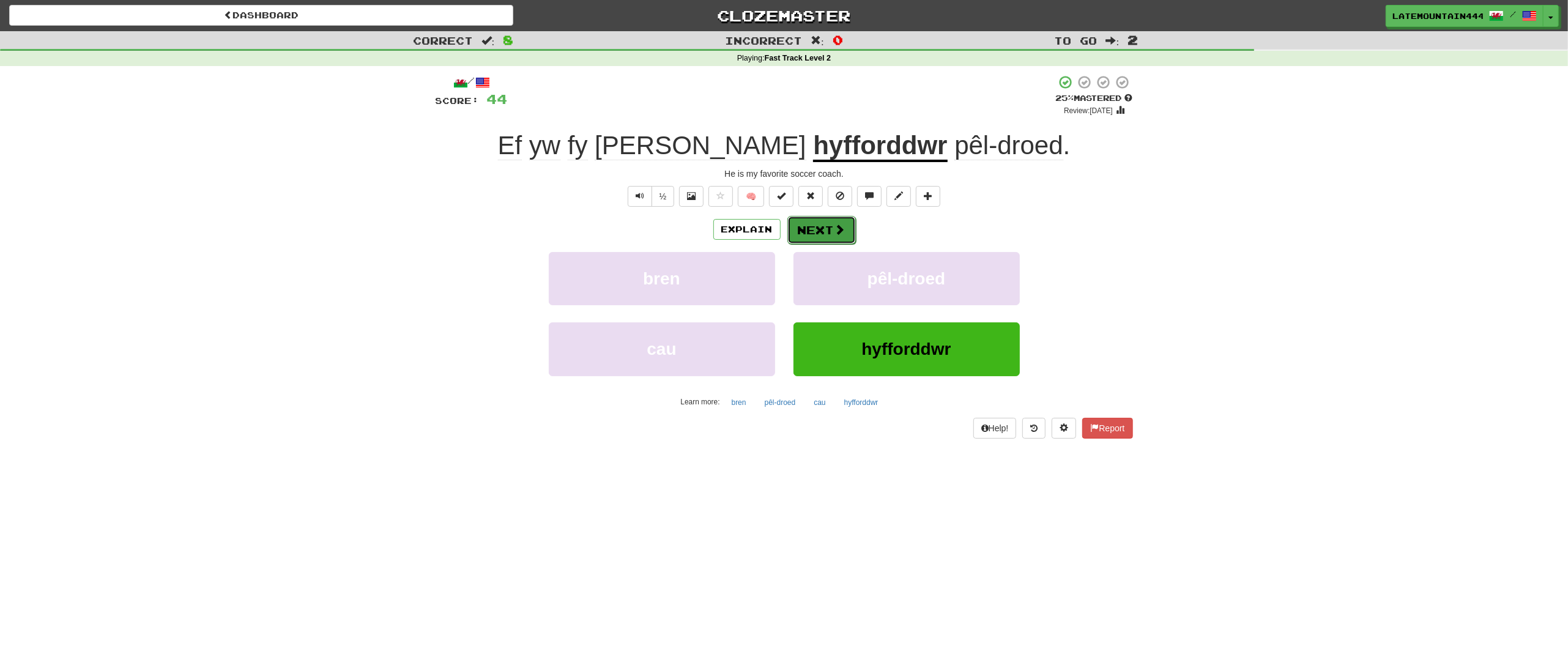
click at [828, 234] on button "Next" at bounding box center [822, 230] width 68 height 28
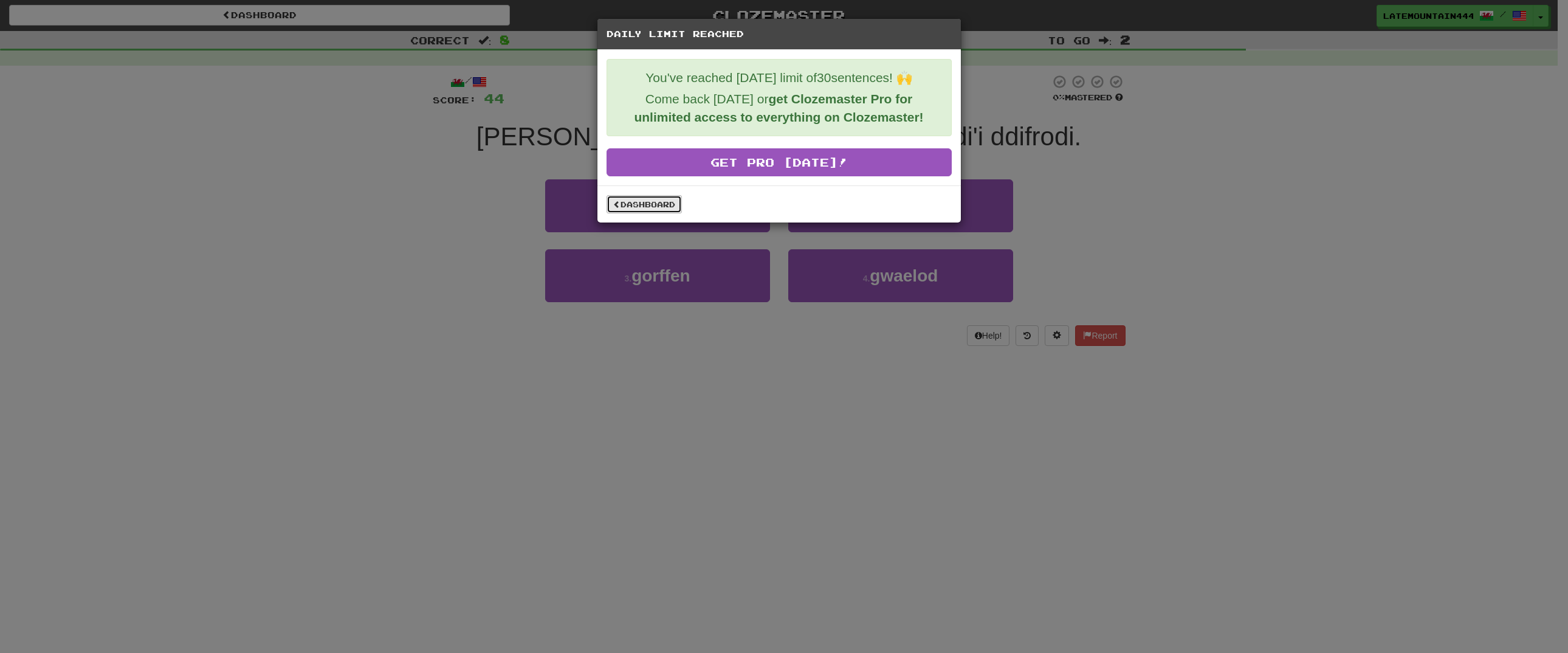
click at [645, 205] on link "Dashboard" at bounding box center [644, 204] width 75 height 18
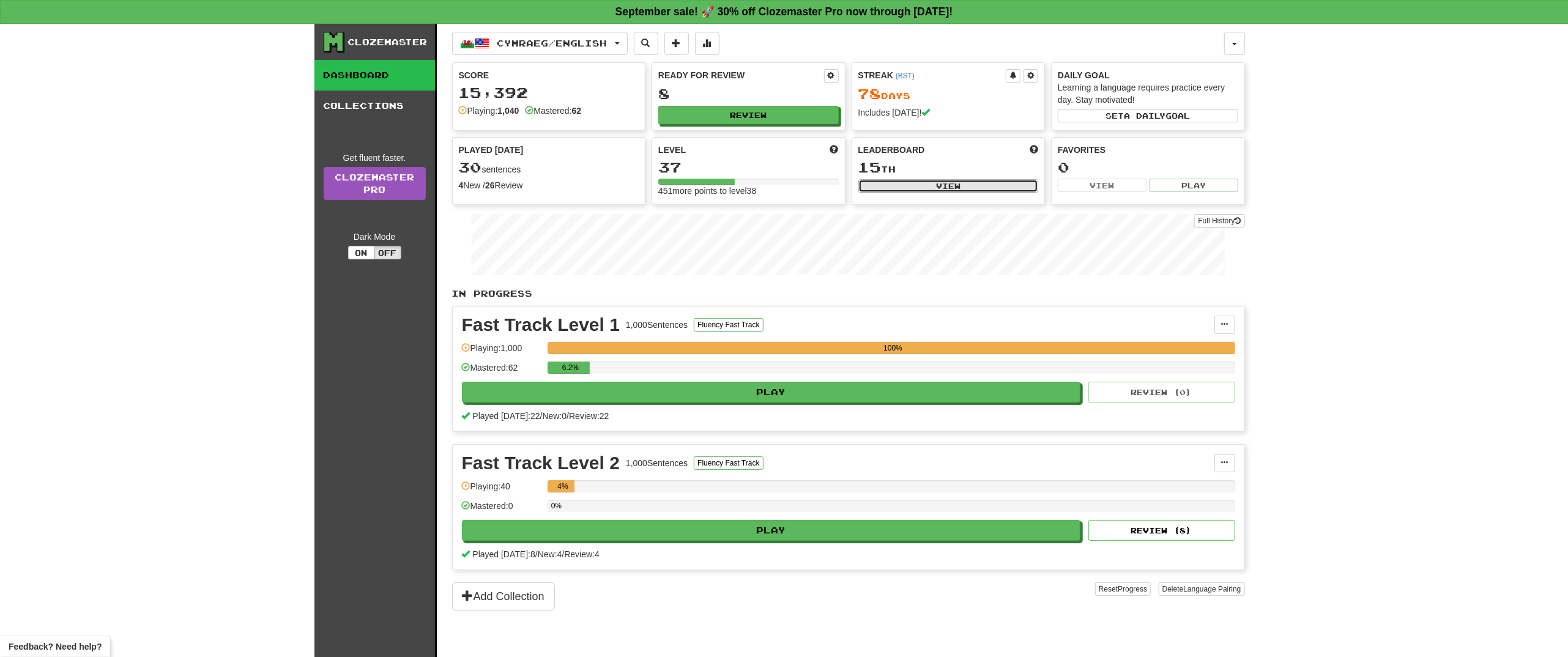
click at [942, 185] on button "View" at bounding box center [949, 186] width 181 height 13
select select "**********"
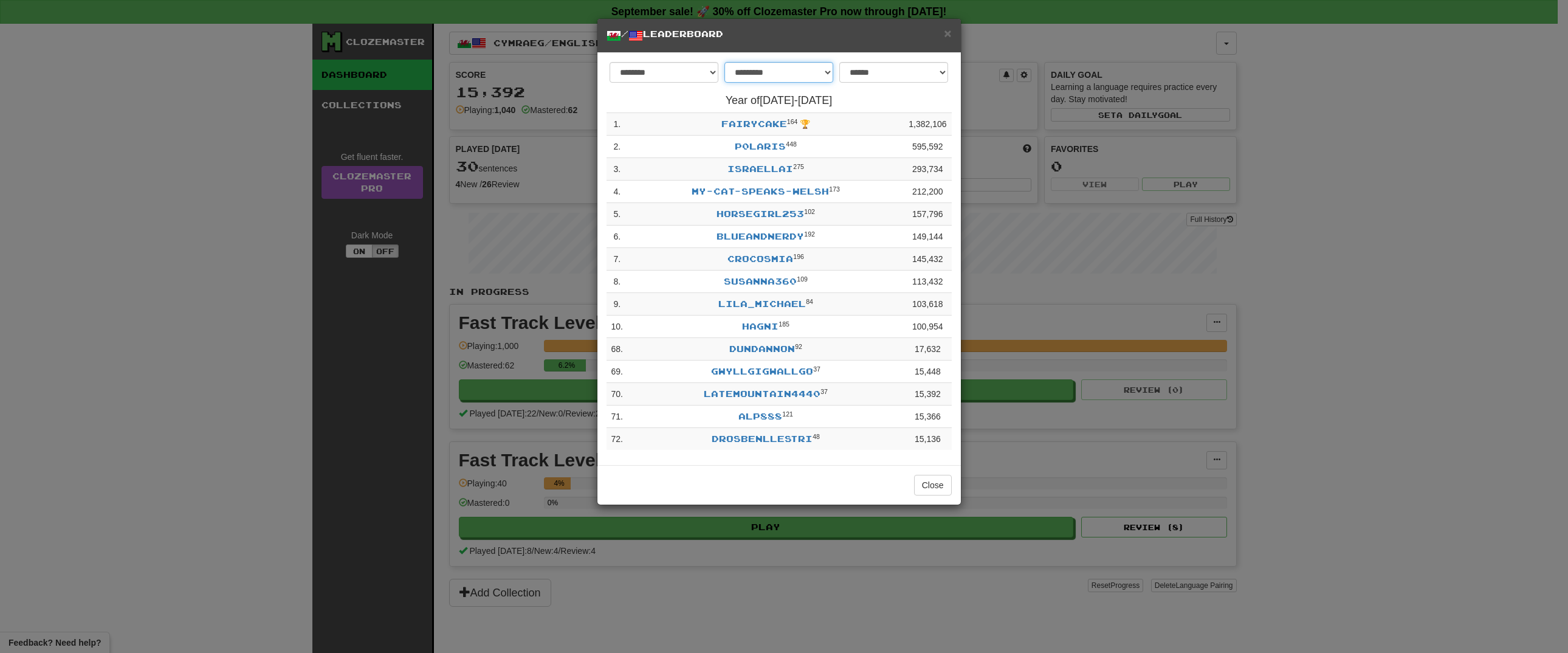
select select "********"
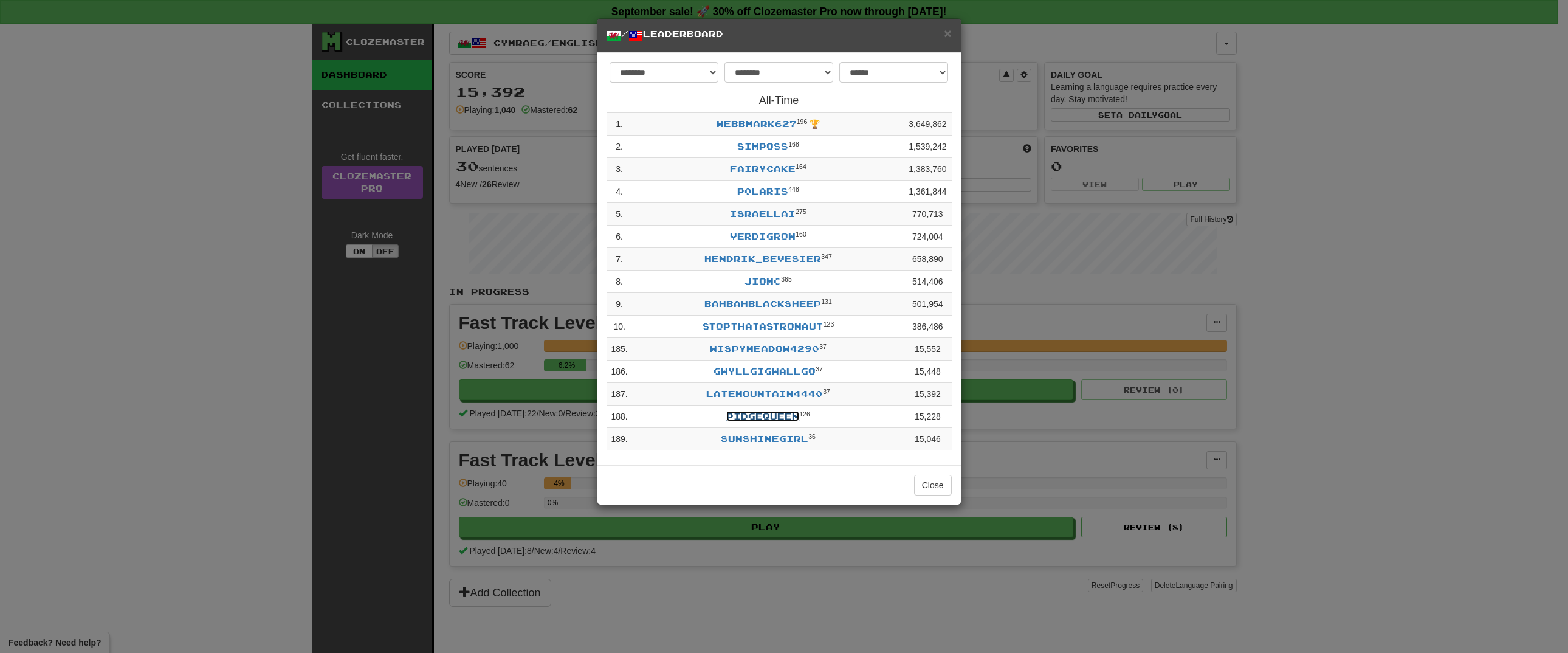
click at [781, 421] on link "pidgequeen" at bounding box center [763, 416] width 73 height 10
click at [945, 31] on span "×" at bounding box center [948, 33] width 7 height 14
